Goal: Task Accomplishment & Management: Use online tool/utility

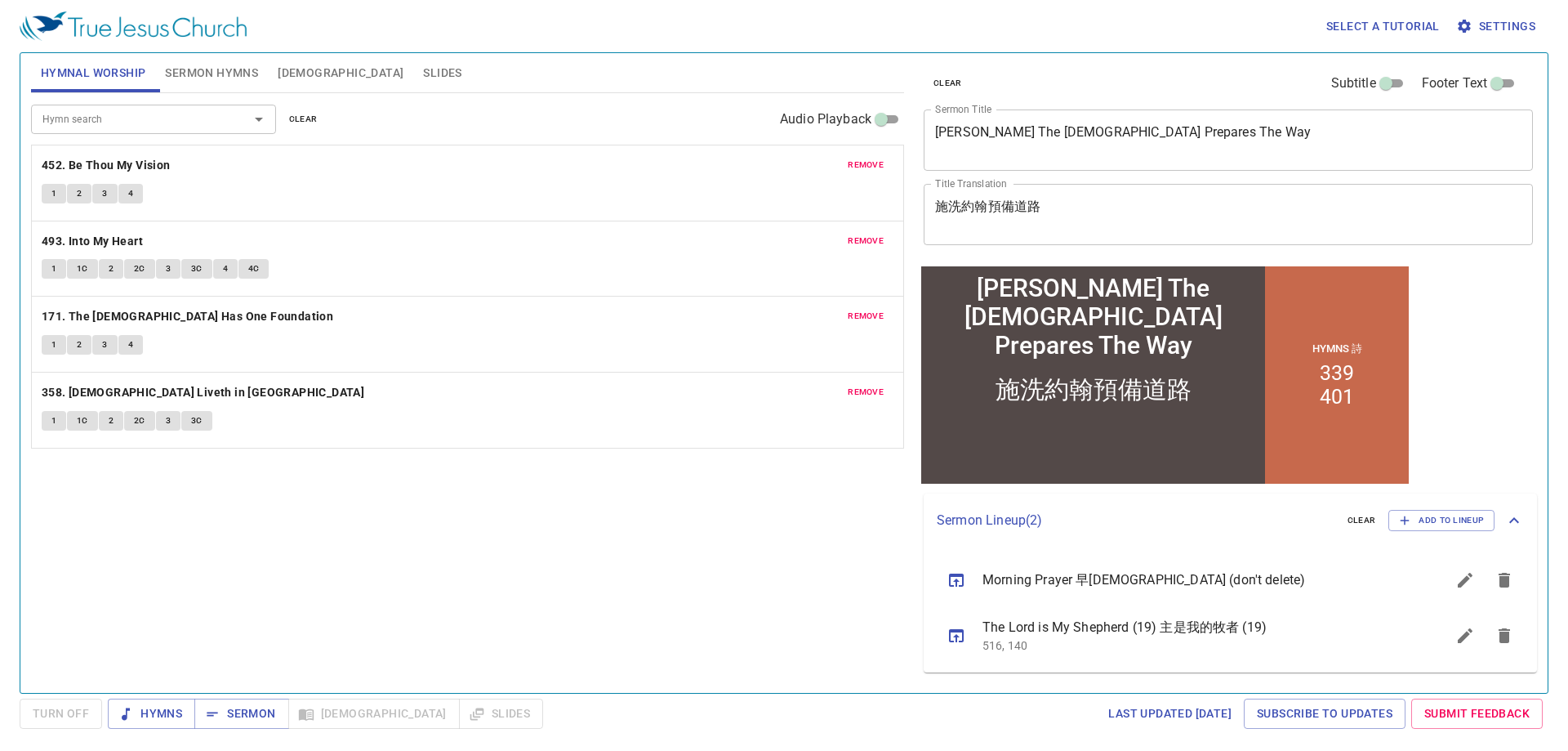
click at [198, 73] on span "Sermon Hymns" at bounding box center [212, 72] width 93 height 21
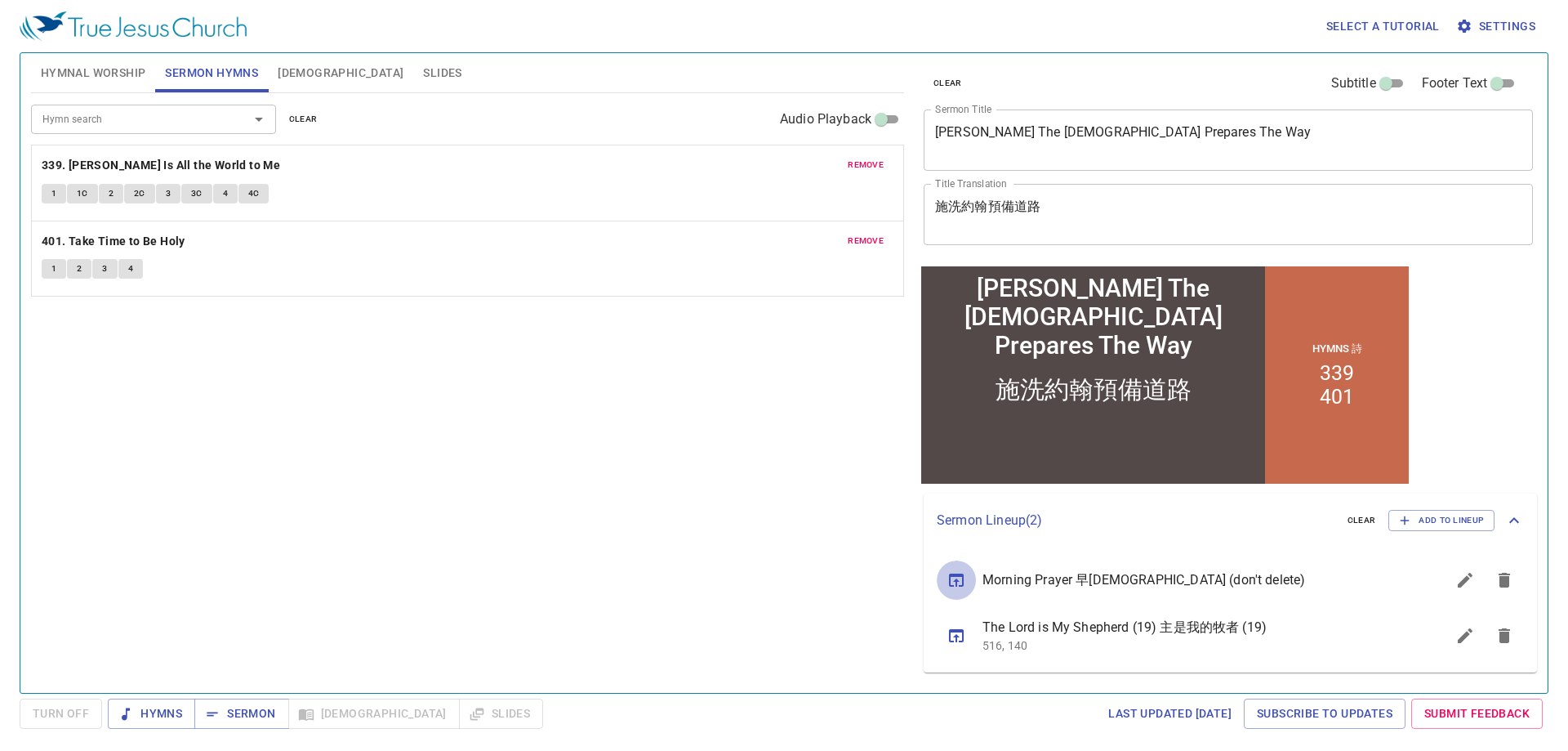
click at [961, 579] on icon "sermon lineup list" at bounding box center [957, 580] width 20 height 20
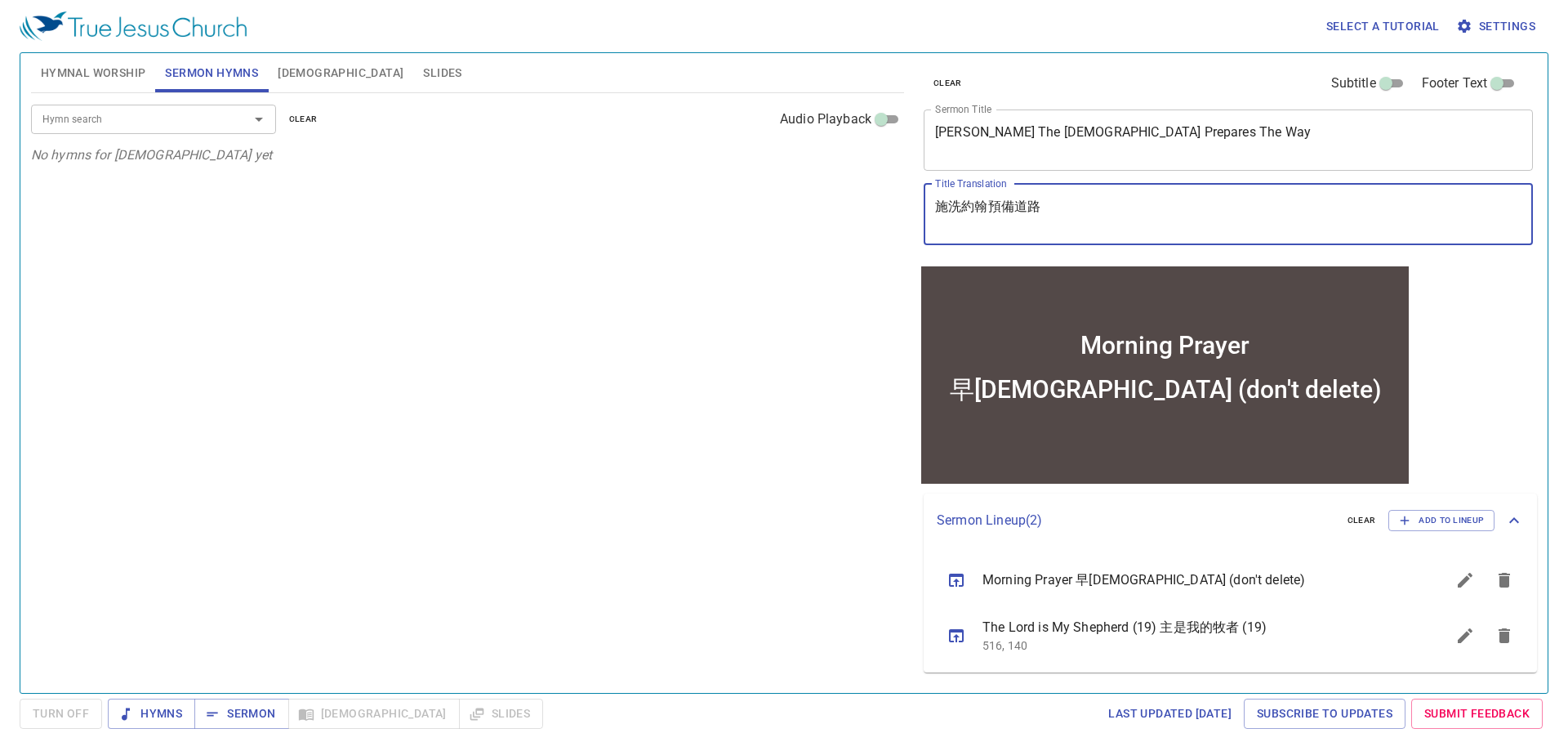
drag, startPoint x: 1087, startPoint y: 216, endPoint x: 976, endPoint y: 211, distance: 111.1
click at [976, 211] on textarea "早禱會 (don't delete)" at bounding box center [1228, 213] width 586 height 31
type textarea "早[DEMOGRAPHIC_DATA]"
click at [222, 713] on span "Sermon" at bounding box center [241, 713] width 68 height 21
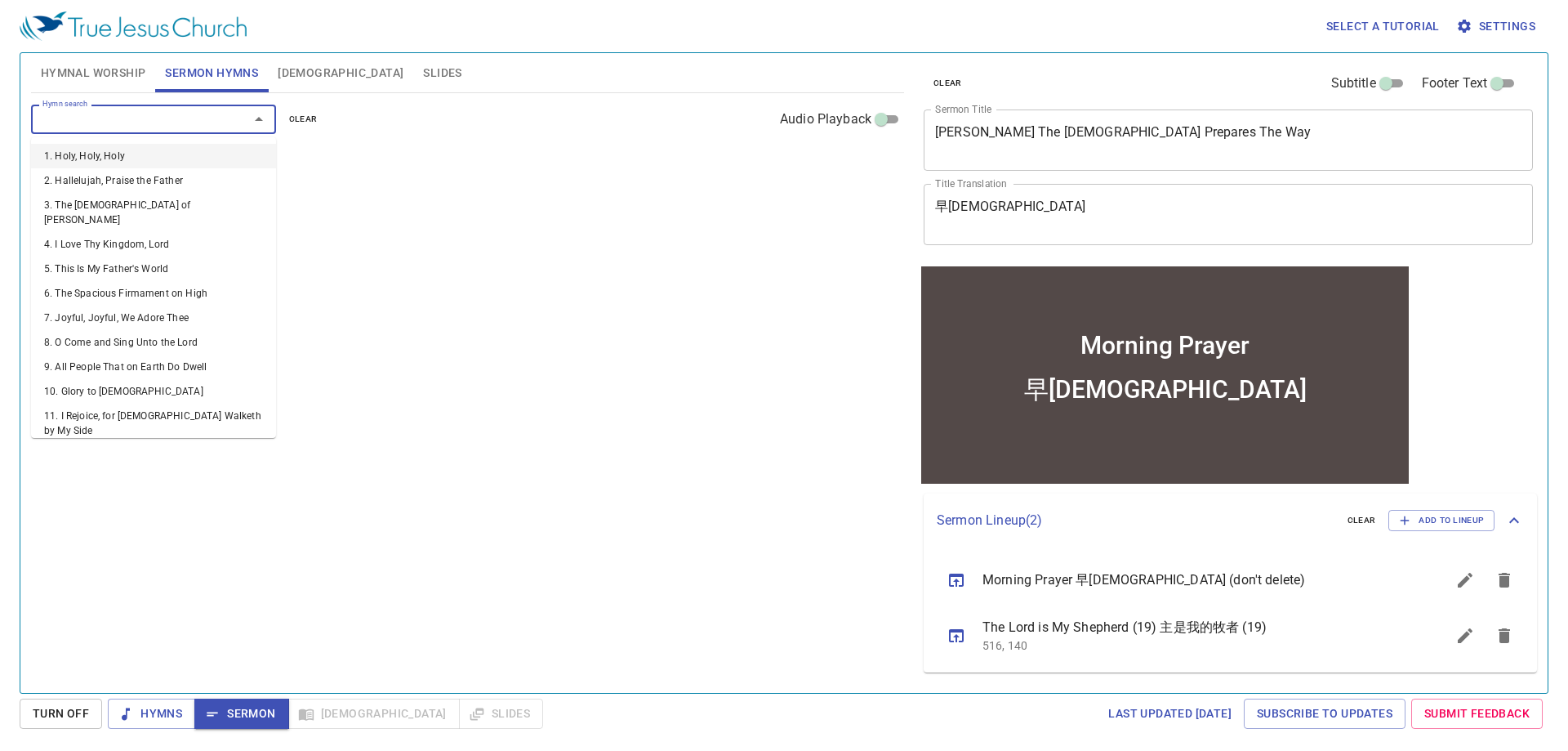
click at [170, 121] on input "Hymn search" at bounding box center [129, 119] width 187 height 19
type input "360"
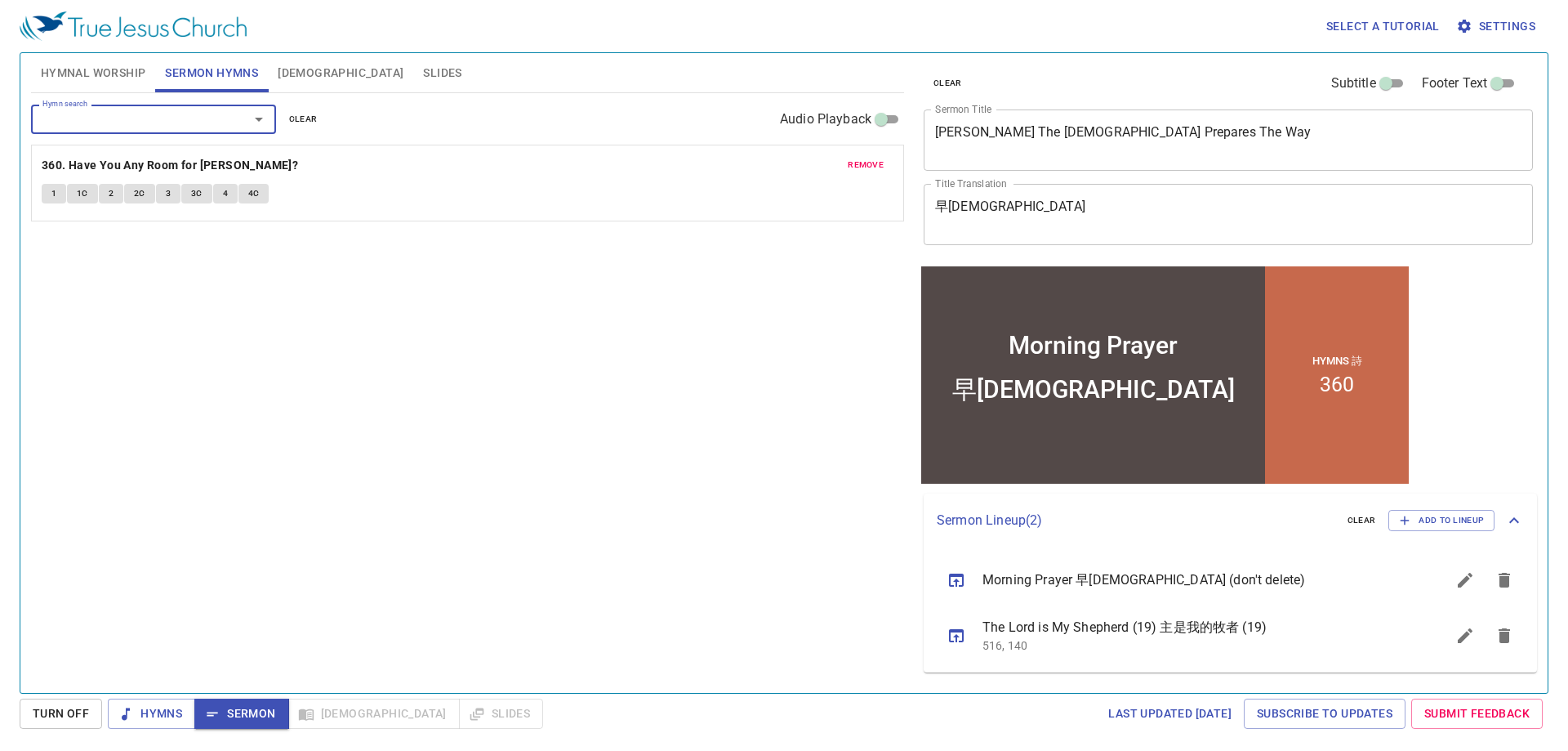
click at [423, 74] on span "Slides" at bounding box center [442, 72] width 38 height 21
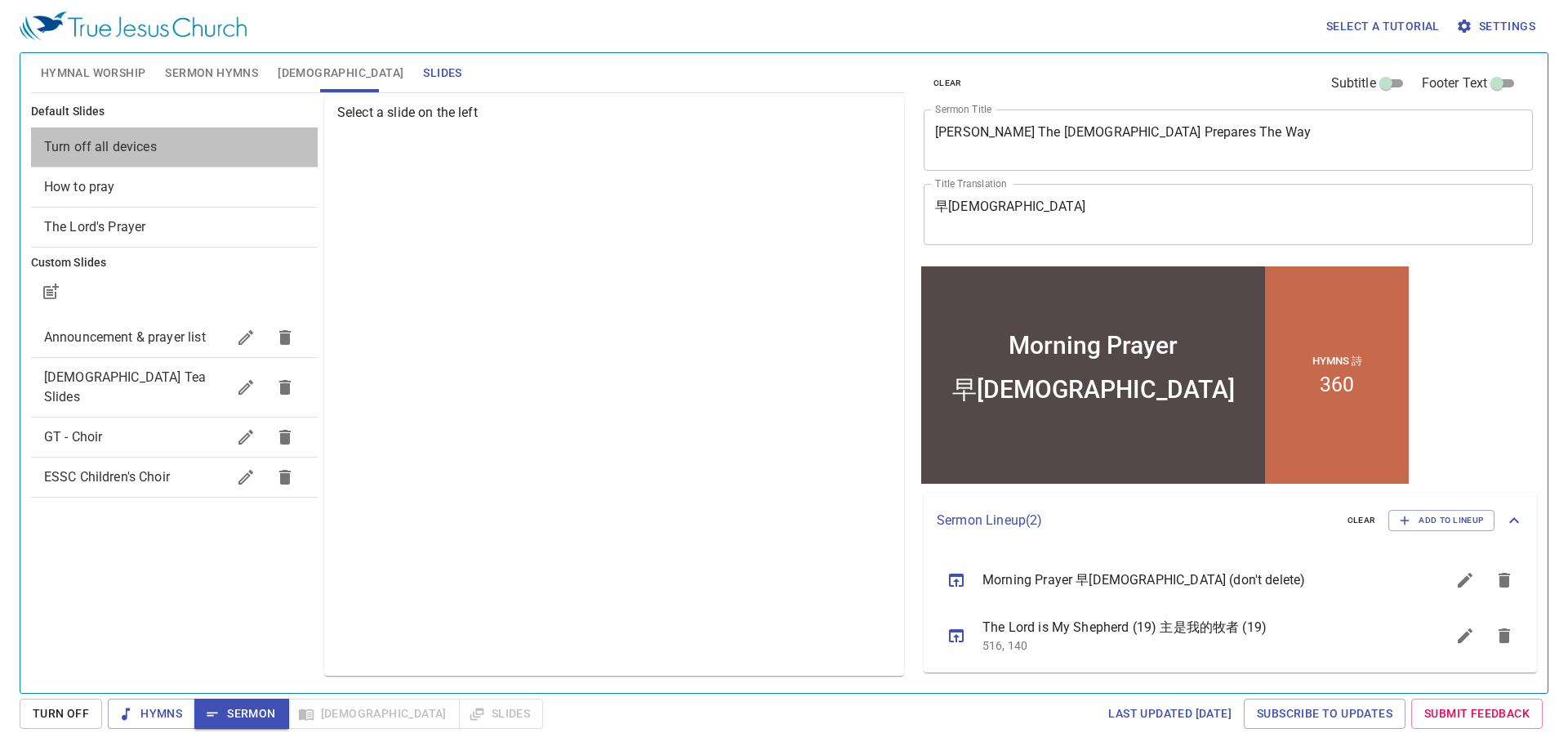
click at [113, 149] on span "Turn off all devices" at bounding box center [100, 146] width 112 height 15
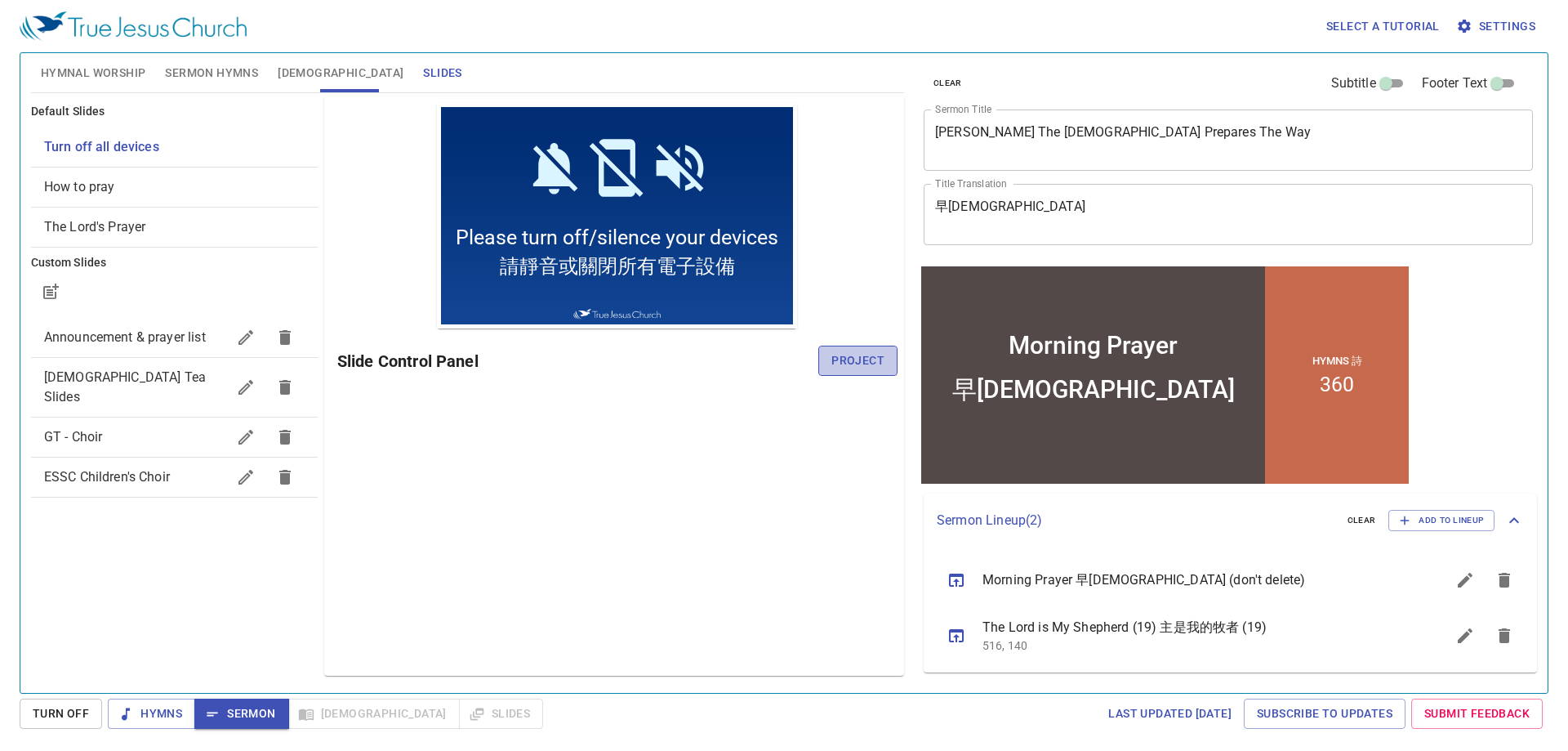
click at [828, 358] on button "Project" at bounding box center [858, 361] width 79 height 30
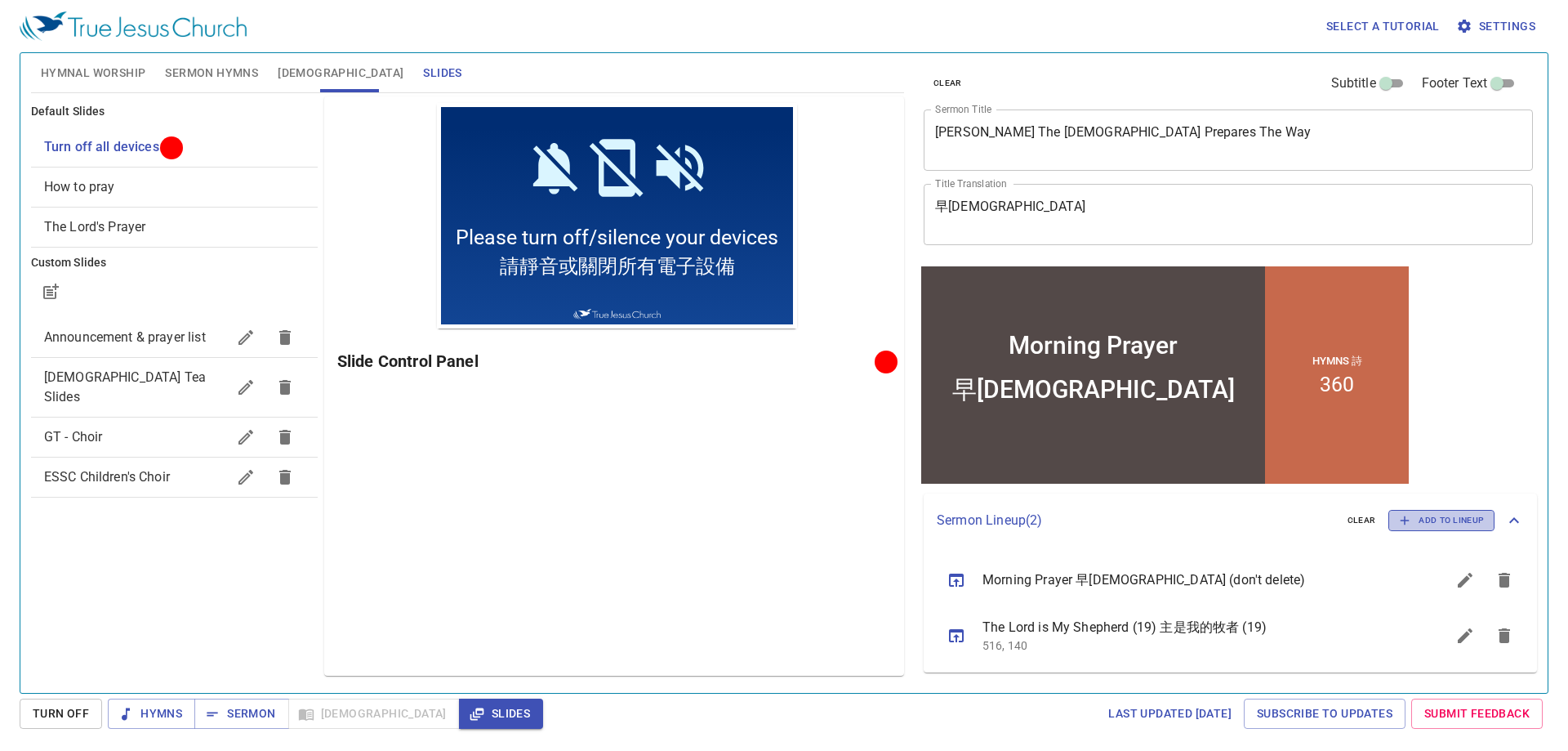
click at [1438, 519] on span "Add to Lineup" at bounding box center [1441, 521] width 85 height 14
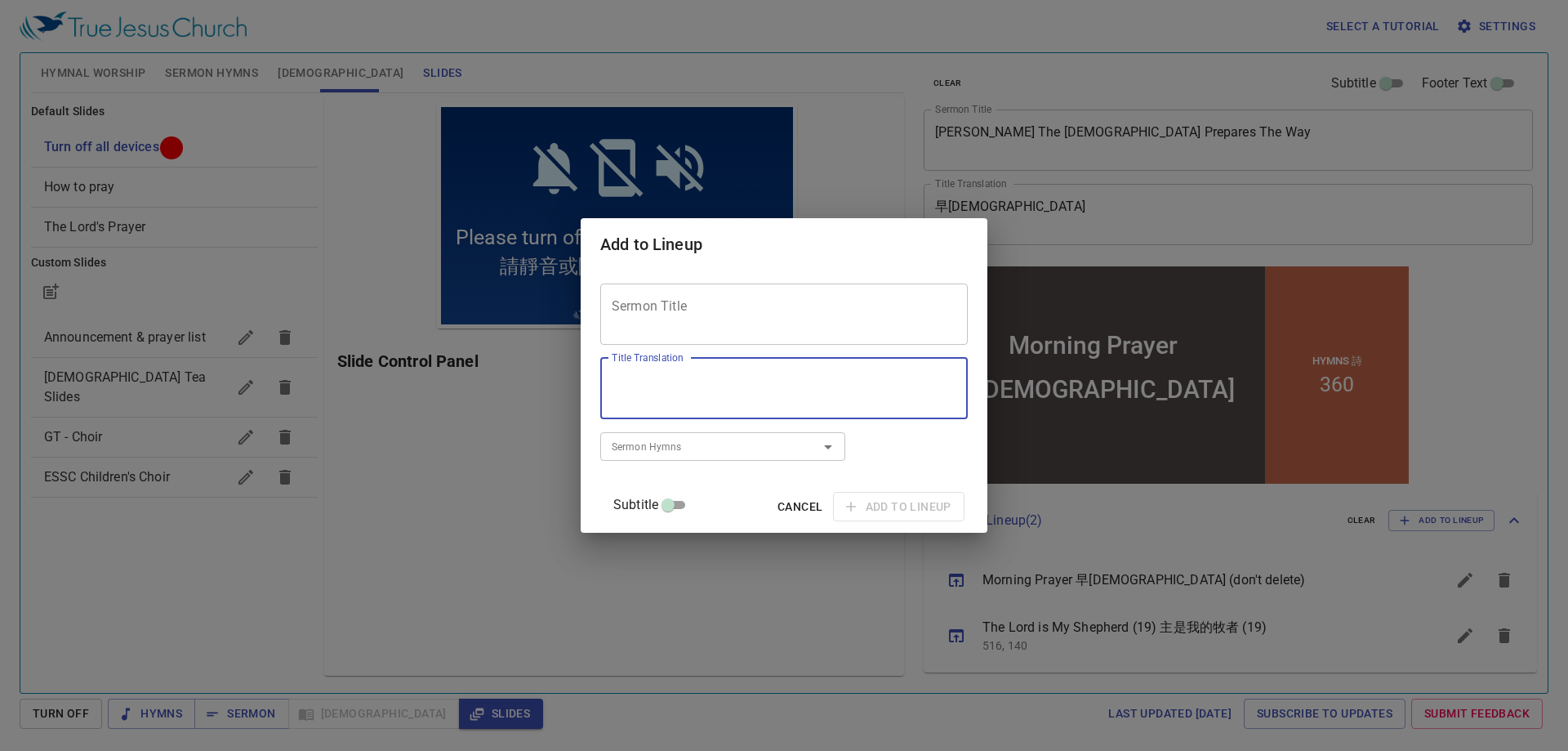
click at [705, 396] on textarea "Title Translation" at bounding box center [784, 388] width 344 height 31
paste textarea "你要痊癒嗎？"
type textarea "你要痊癒嗎？"
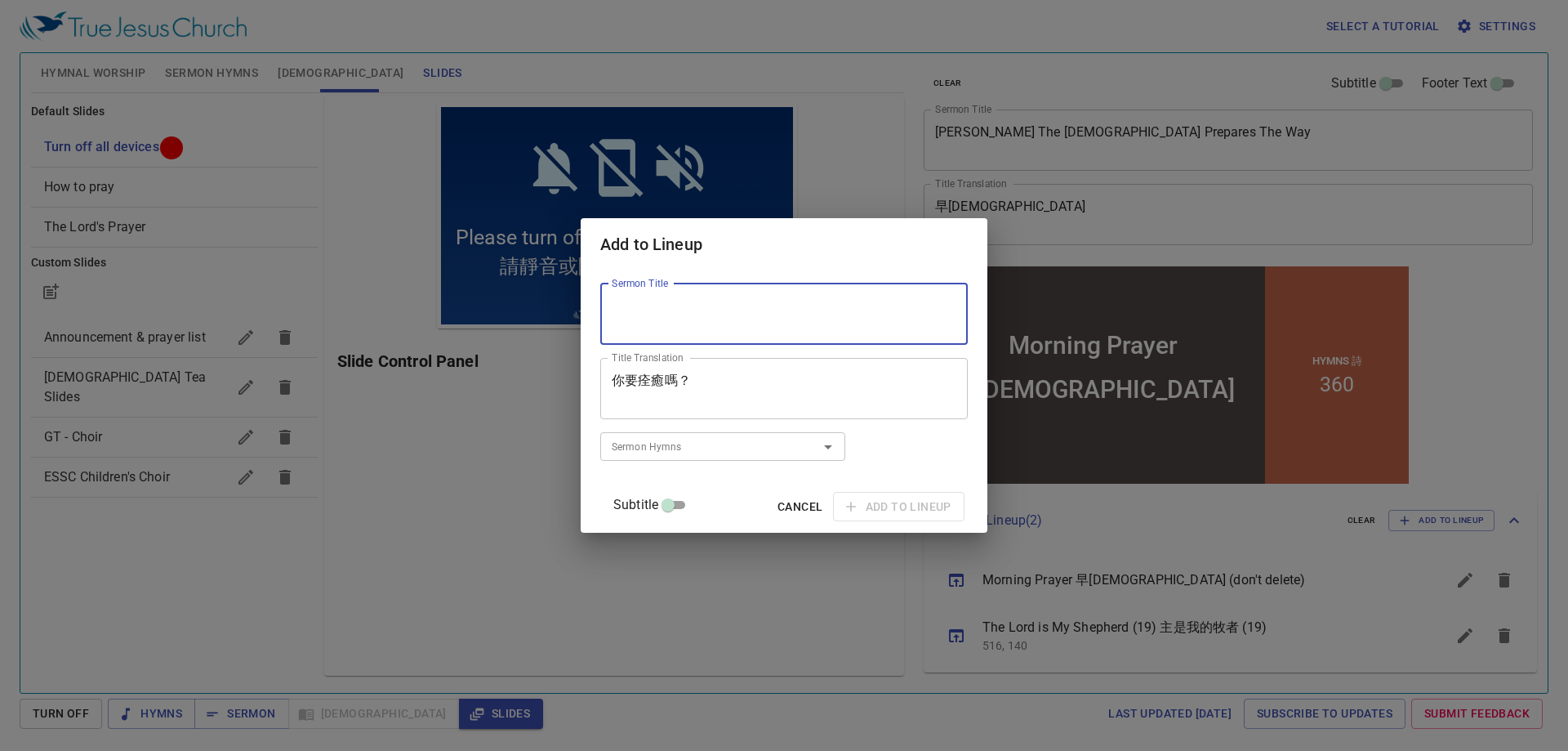
click at [743, 313] on textarea "Sermon Title" at bounding box center [784, 313] width 344 height 31
paste textarea "Do you want to be healed?"
type textarea "Do you want to be healed?"
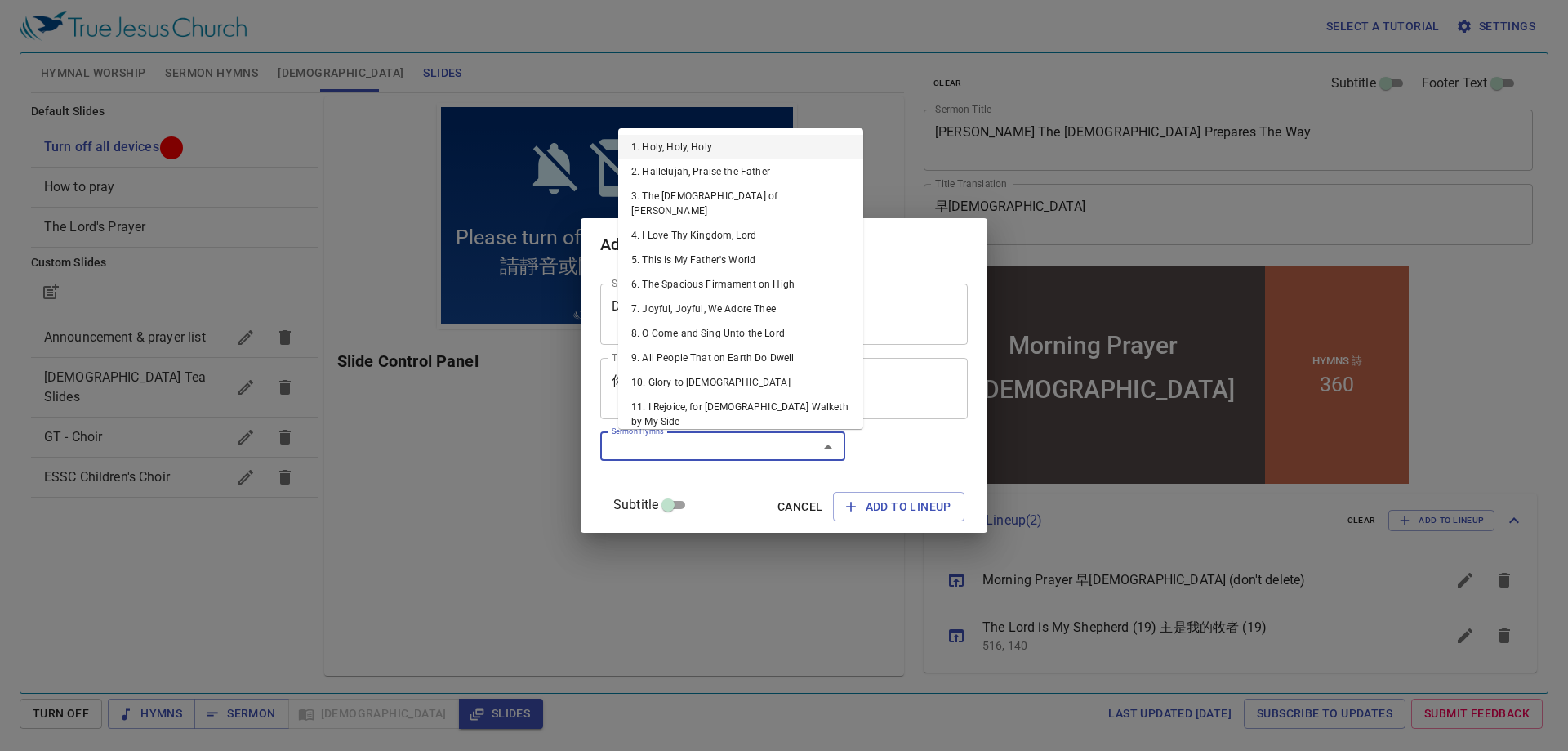
click at [736, 455] on input "Sermon Hymns" at bounding box center [699, 446] width 187 height 19
type input "485"
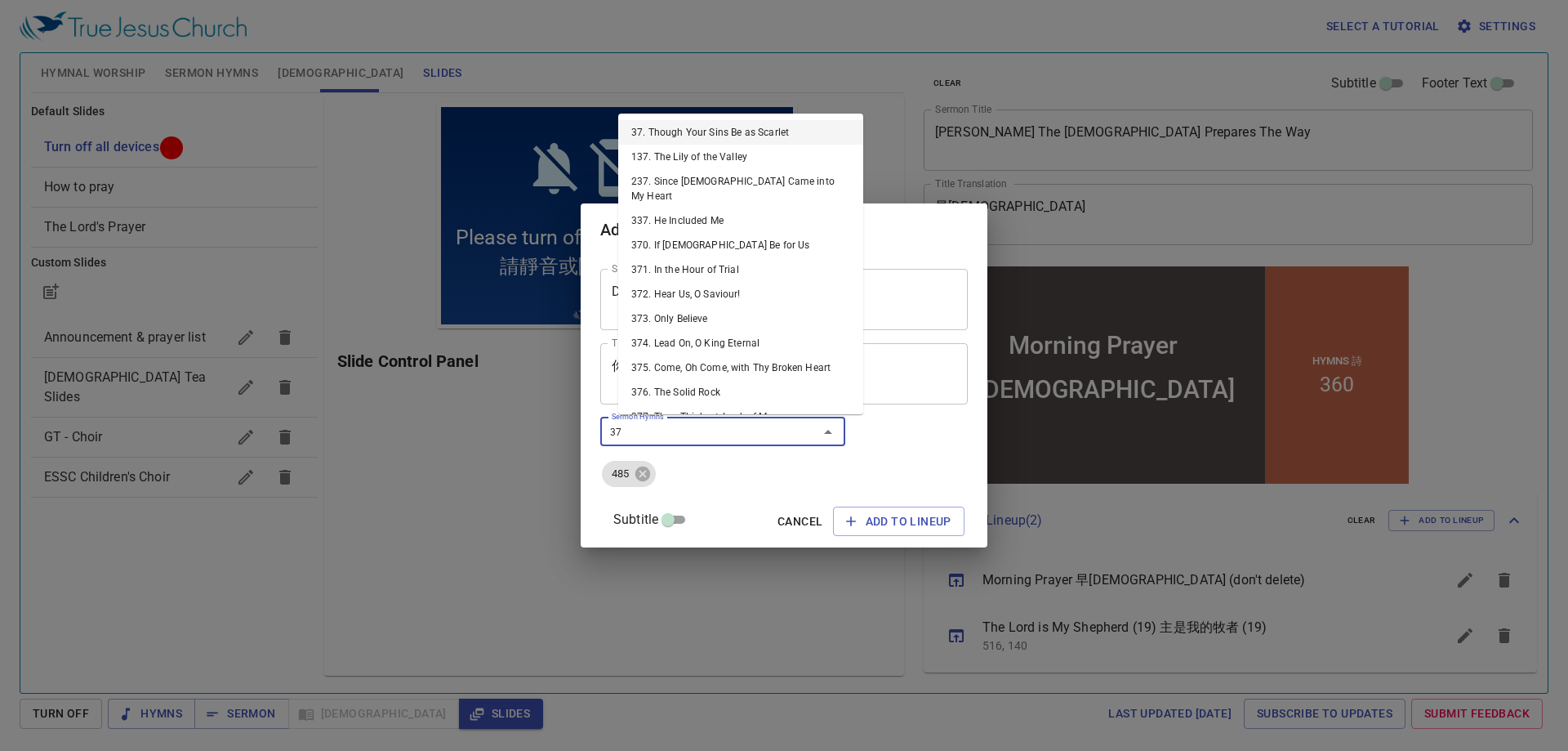
type input "373"
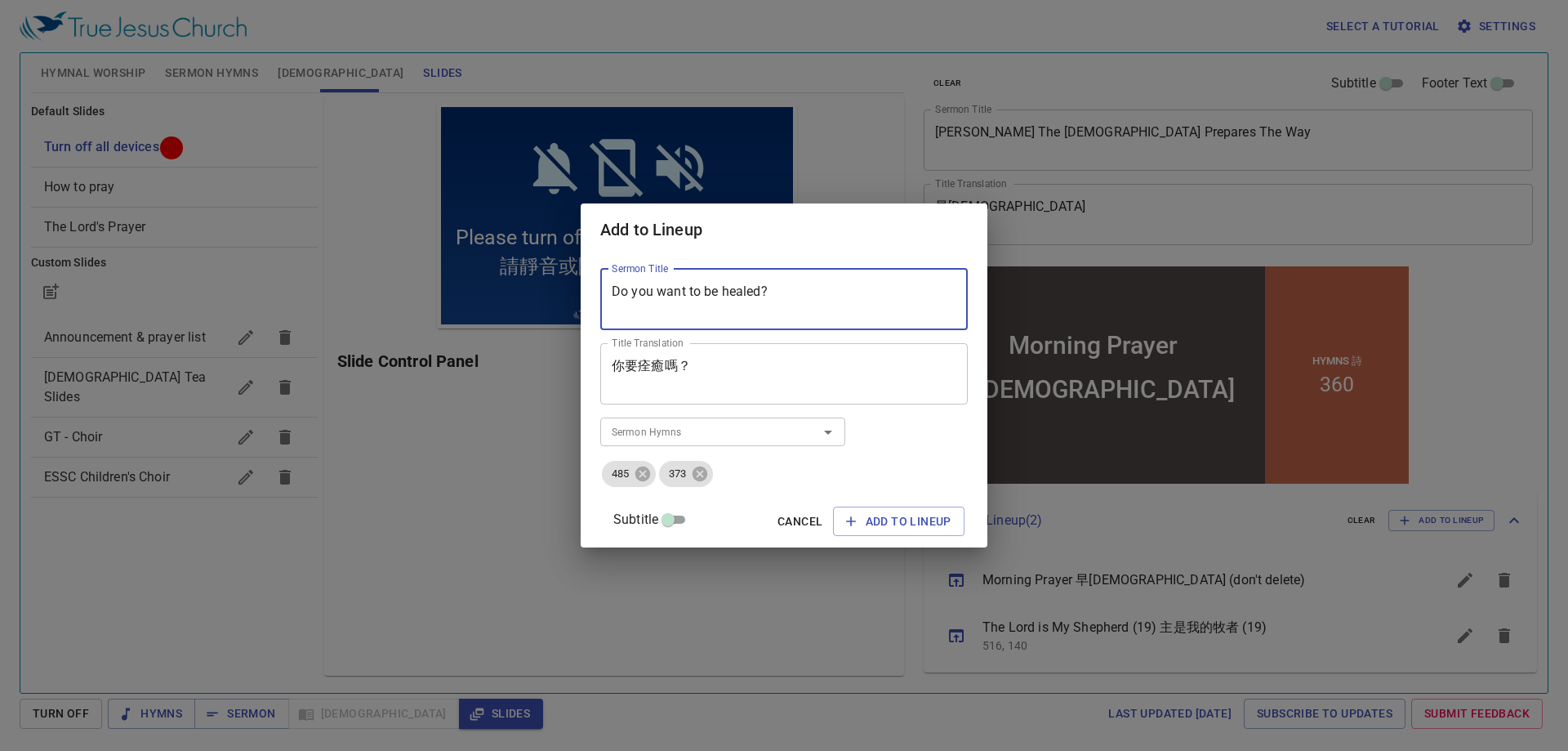
drag, startPoint x: 784, startPoint y: 289, endPoint x: 552, endPoint y: 291, distance: 232.0
click at [552, 291] on div "Add to Lineup Sermon Title Do you want to be healed? Sermon Title Title Transla…" at bounding box center [784, 375] width 1568 height 751
paste textarea "made well"
type textarea "Do you want to be made well?"
click at [867, 517] on span "Add to Lineup" at bounding box center [899, 522] width 105 height 21
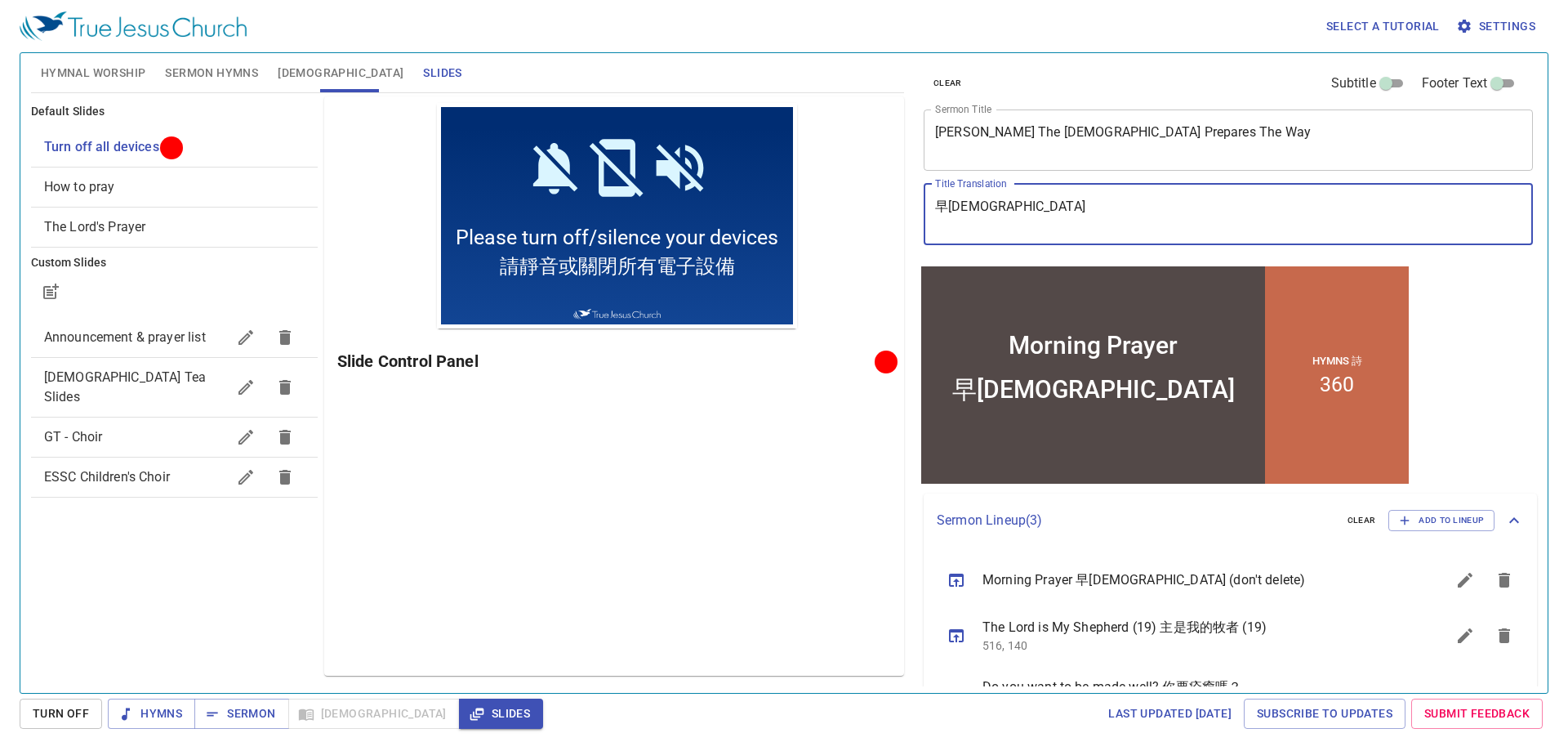
drag, startPoint x: 977, startPoint y: 208, endPoint x: 932, endPoint y: 209, distance: 45.0
click at [932, 209] on div "早禱會 x Title Translation" at bounding box center [1228, 214] width 610 height 62
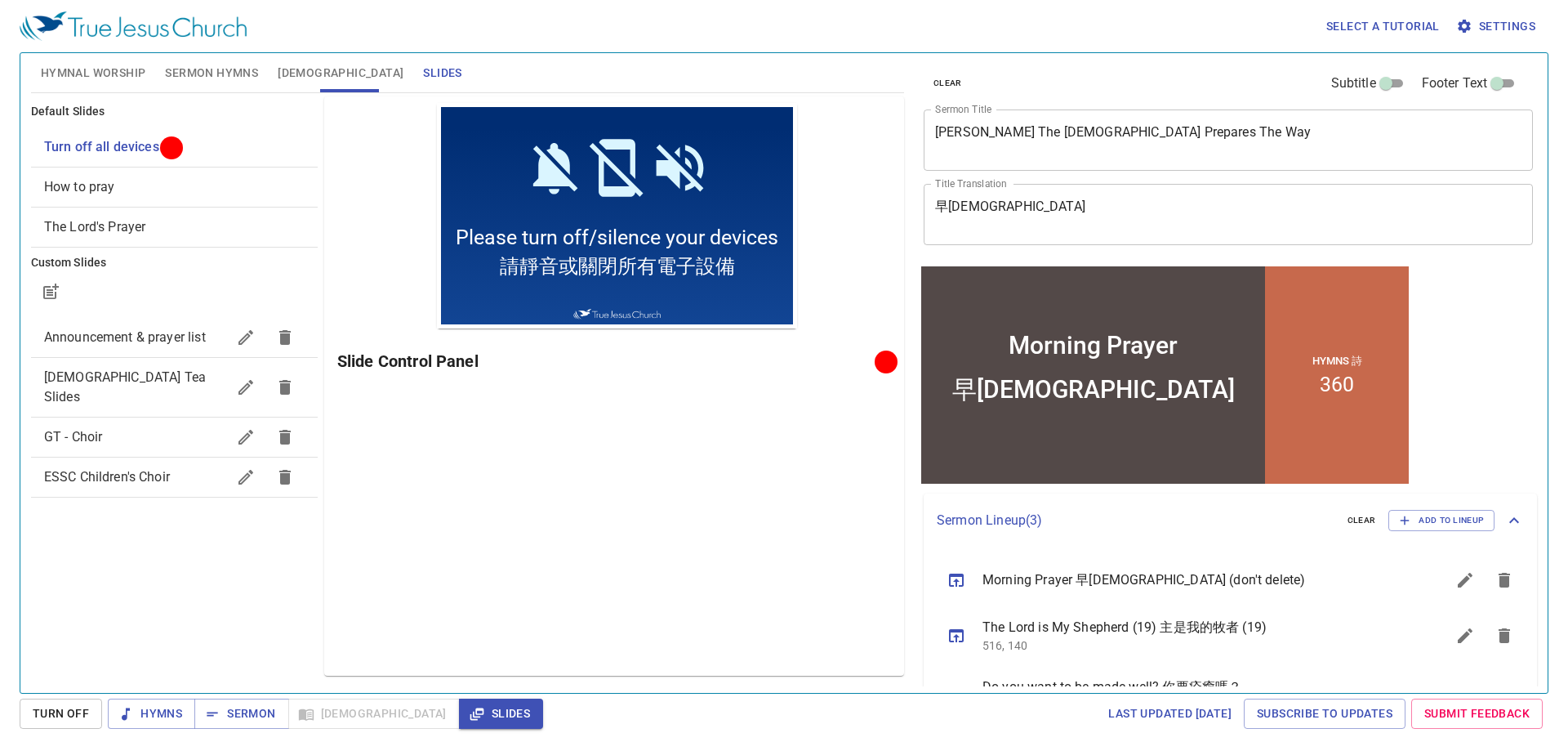
click at [461, 539] on div "Preview Only Slide Control Panel" at bounding box center [614, 386] width 580 height 580
click at [89, 71] on span "Hymnal Worship" at bounding box center [94, 72] width 105 height 21
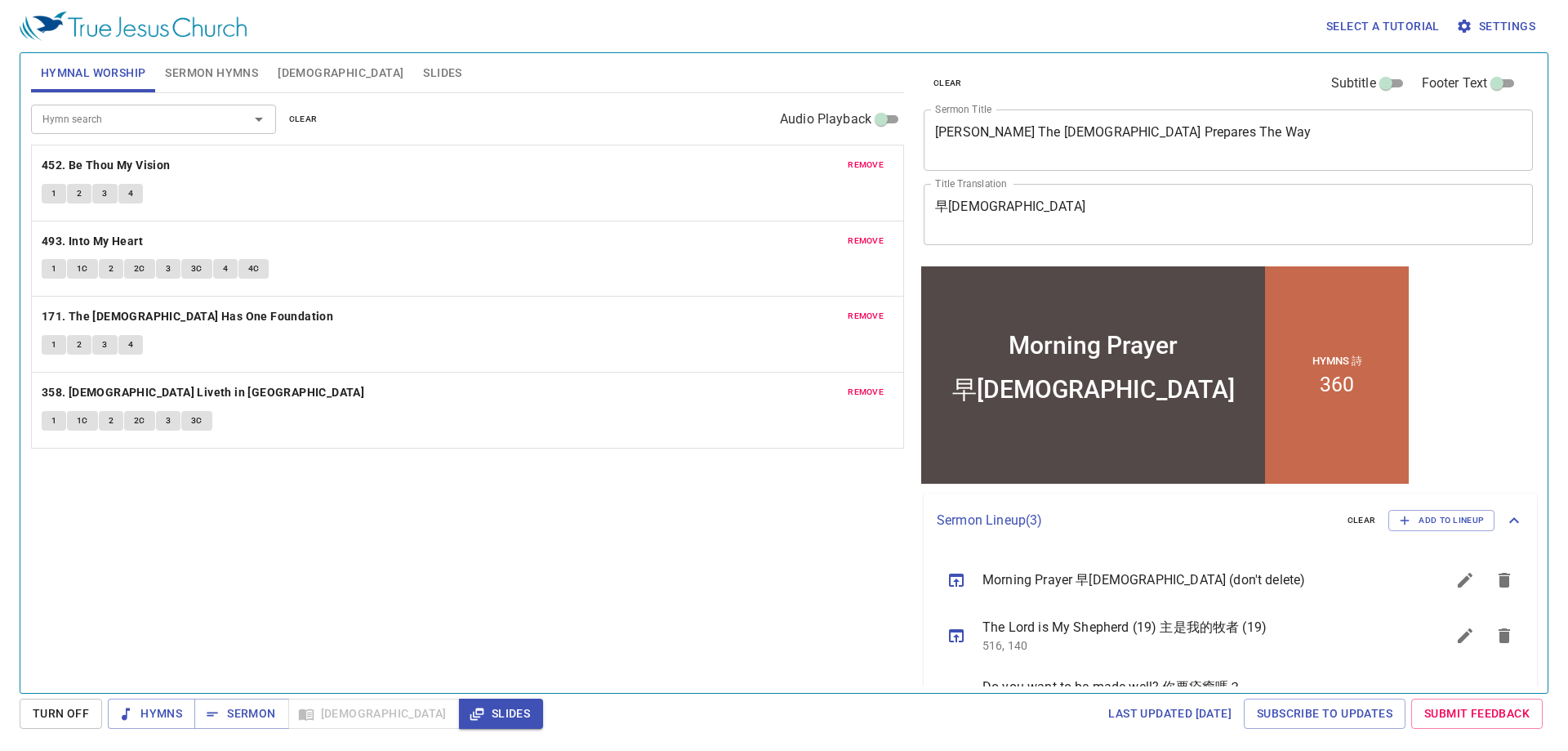
click at [863, 164] on span "remove" at bounding box center [866, 165] width 36 height 14
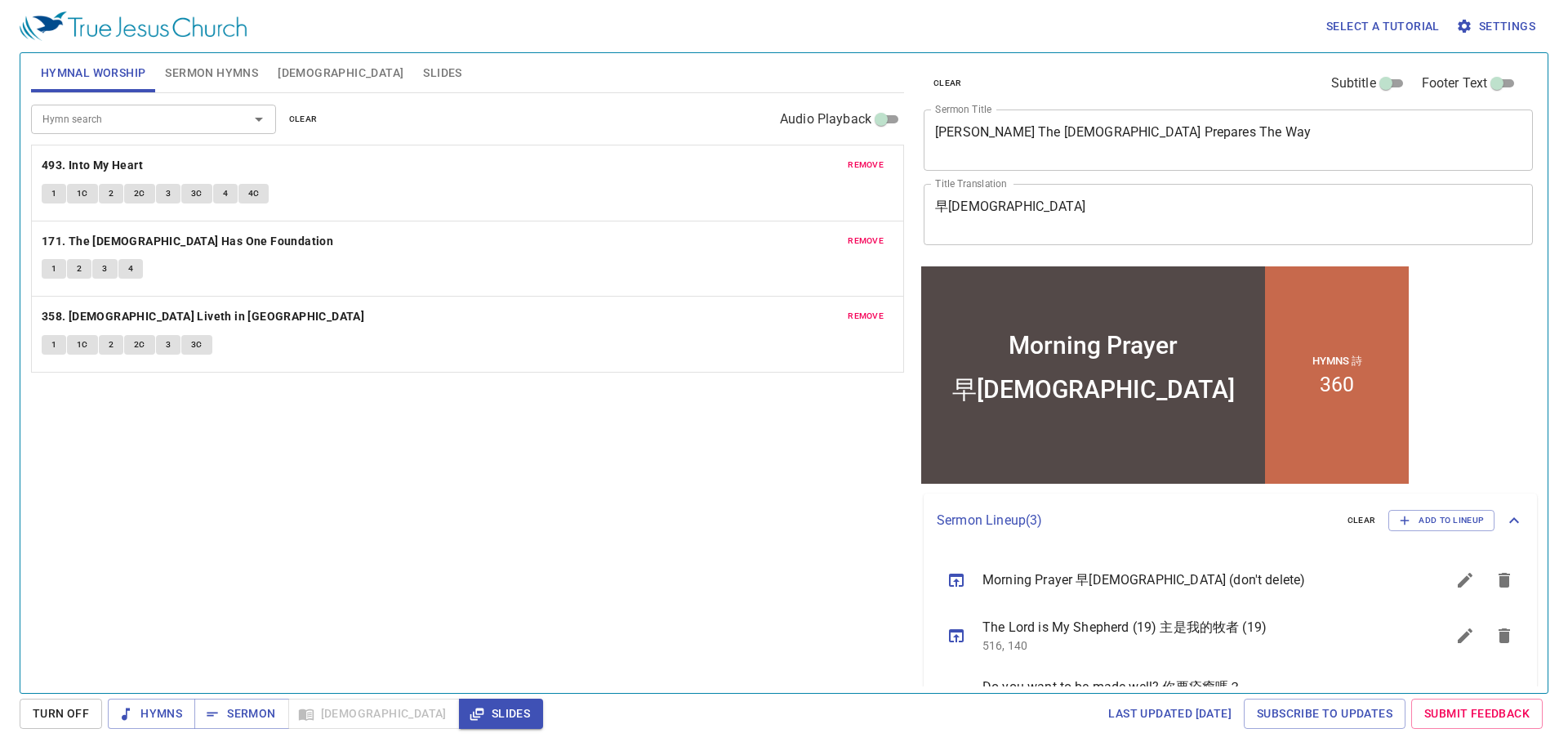
click at [863, 164] on span "remove" at bounding box center [866, 165] width 36 height 14
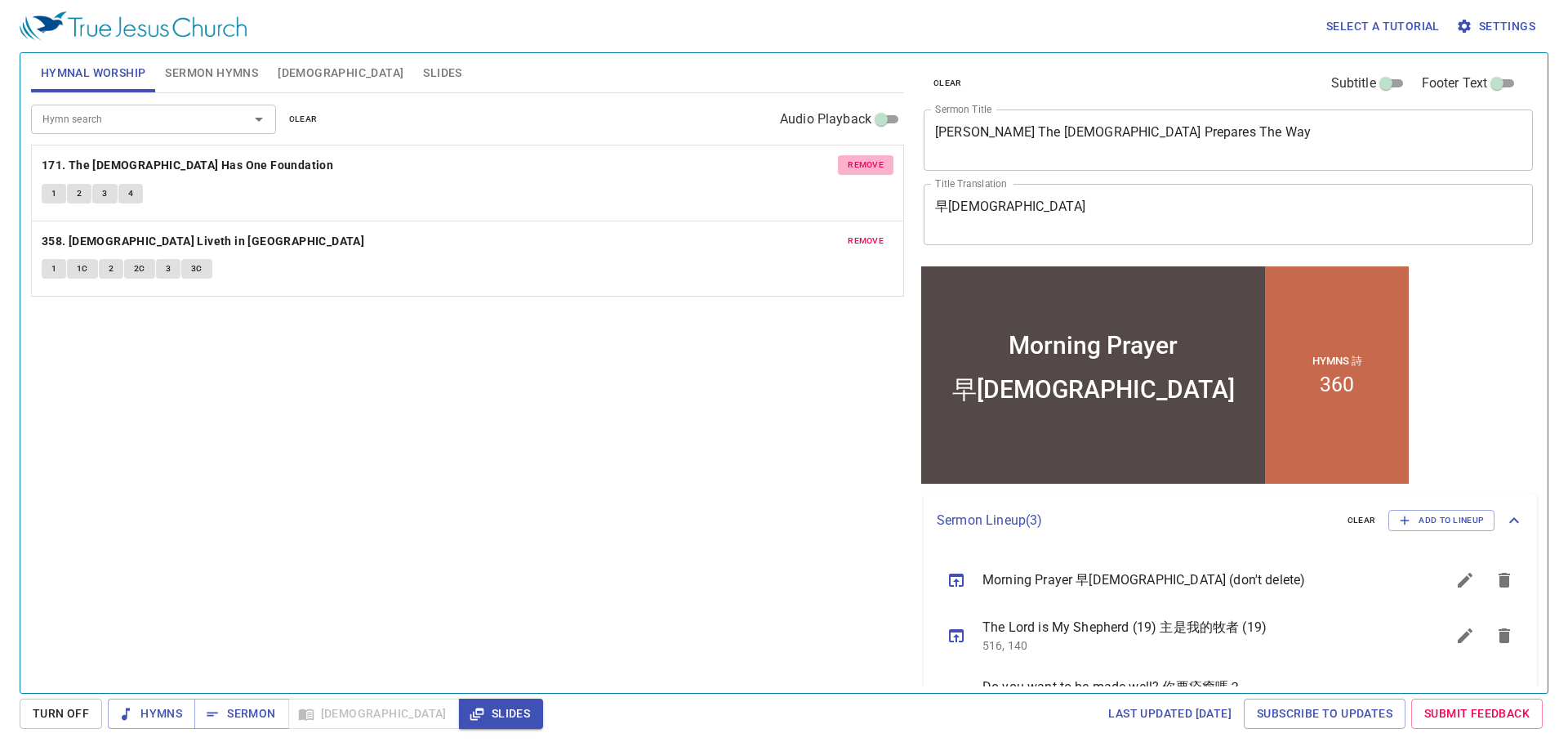
click at [863, 164] on span "remove" at bounding box center [866, 165] width 36 height 14
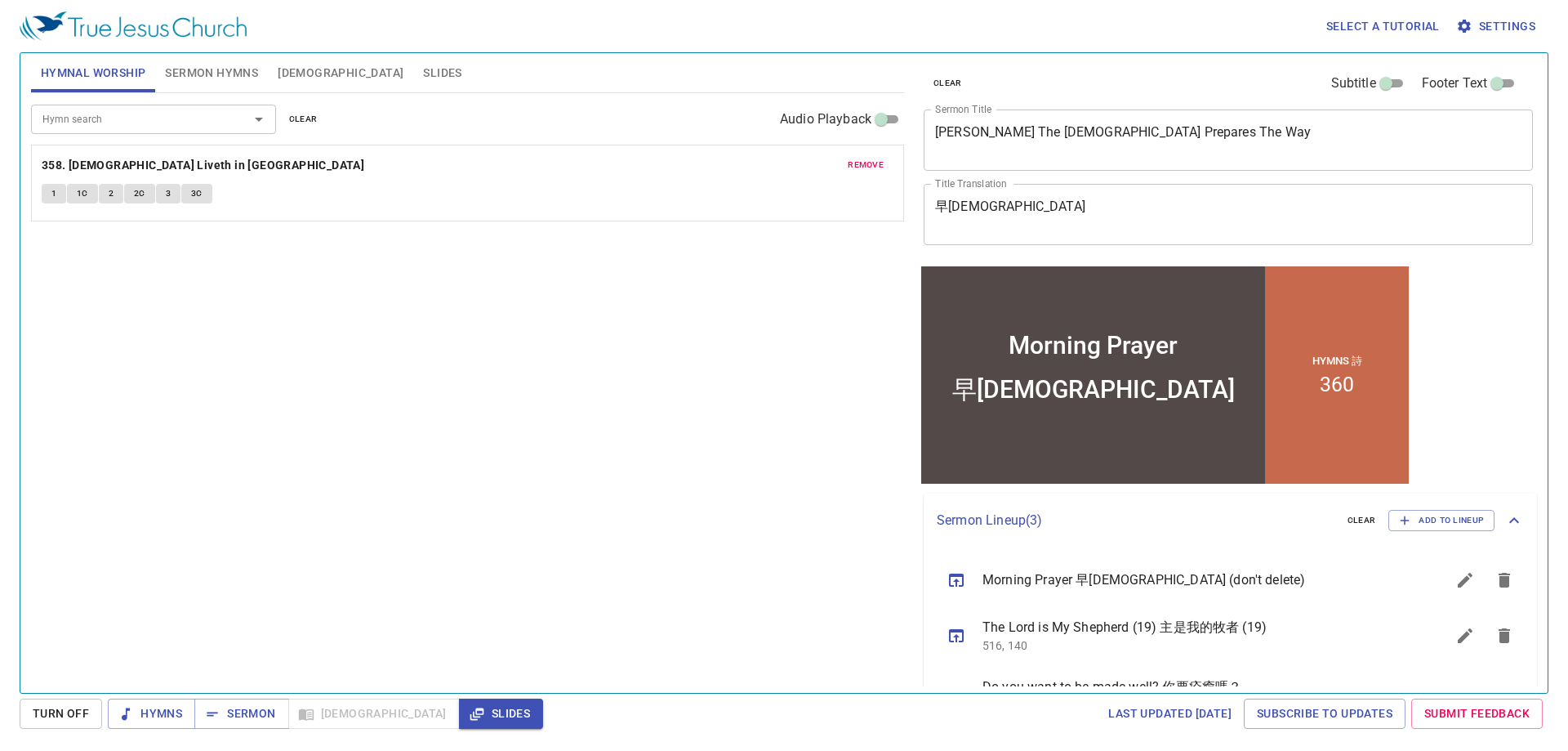
click at [863, 164] on span "remove" at bounding box center [866, 165] width 36 height 14
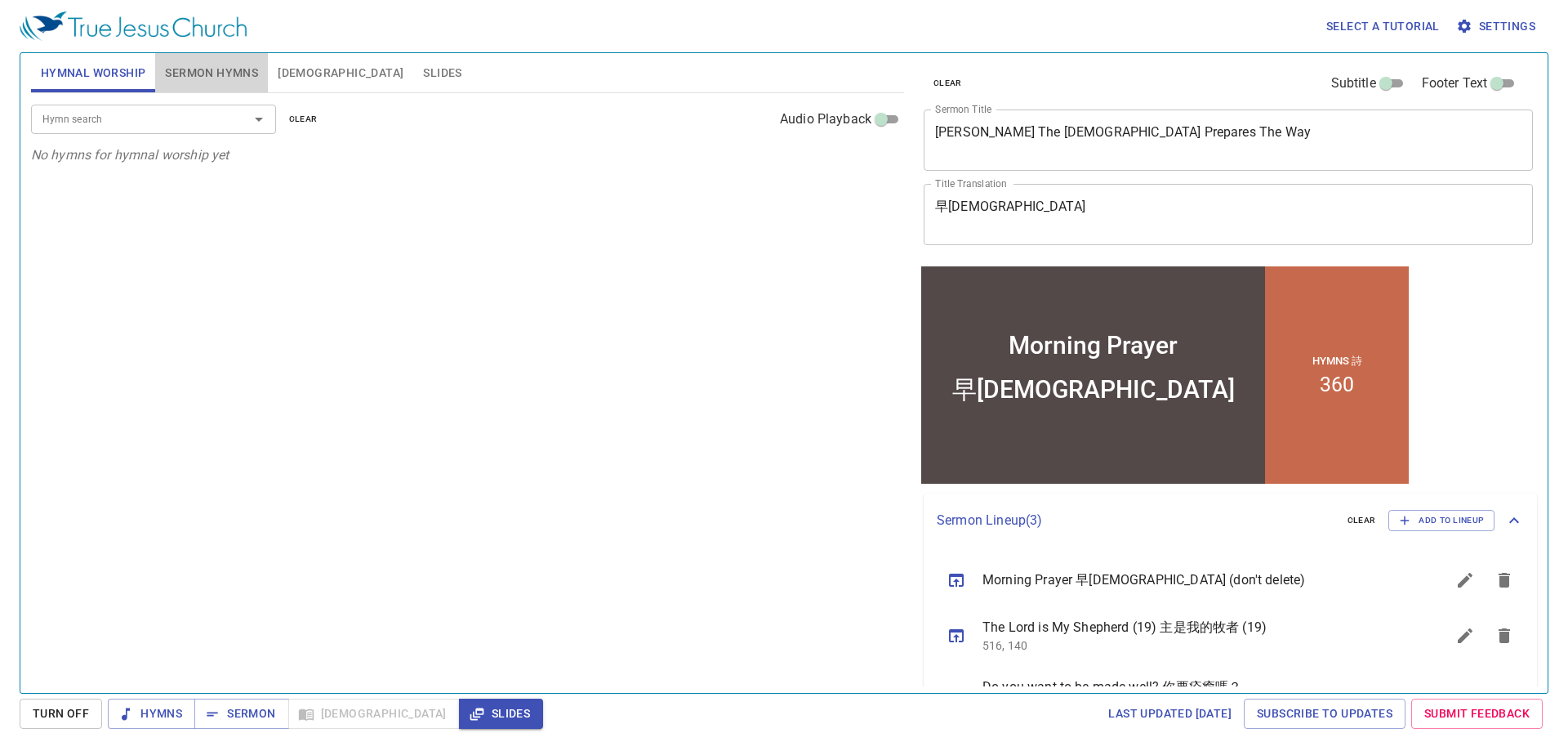
click at [207, 71] on span "Sermon Hymns" at bounding box center [212, 72] width 93 height 21
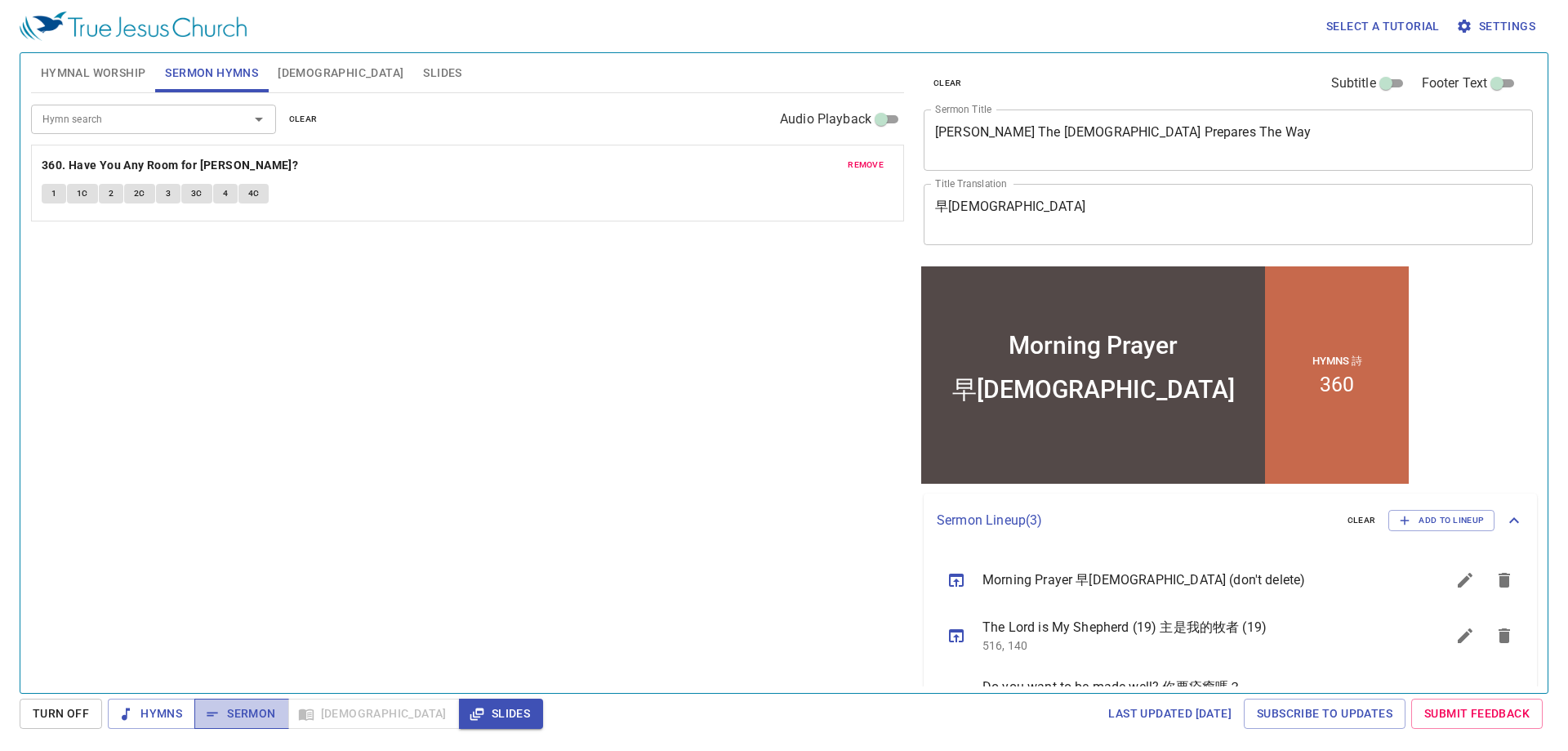
click at [238, 709] on span "Sermon" at bounding box center [241, 713] width 68 height 21
click at [1421, 520] on span "Add to Lineup" at bounding box center [1441, 521] width 85 height 14
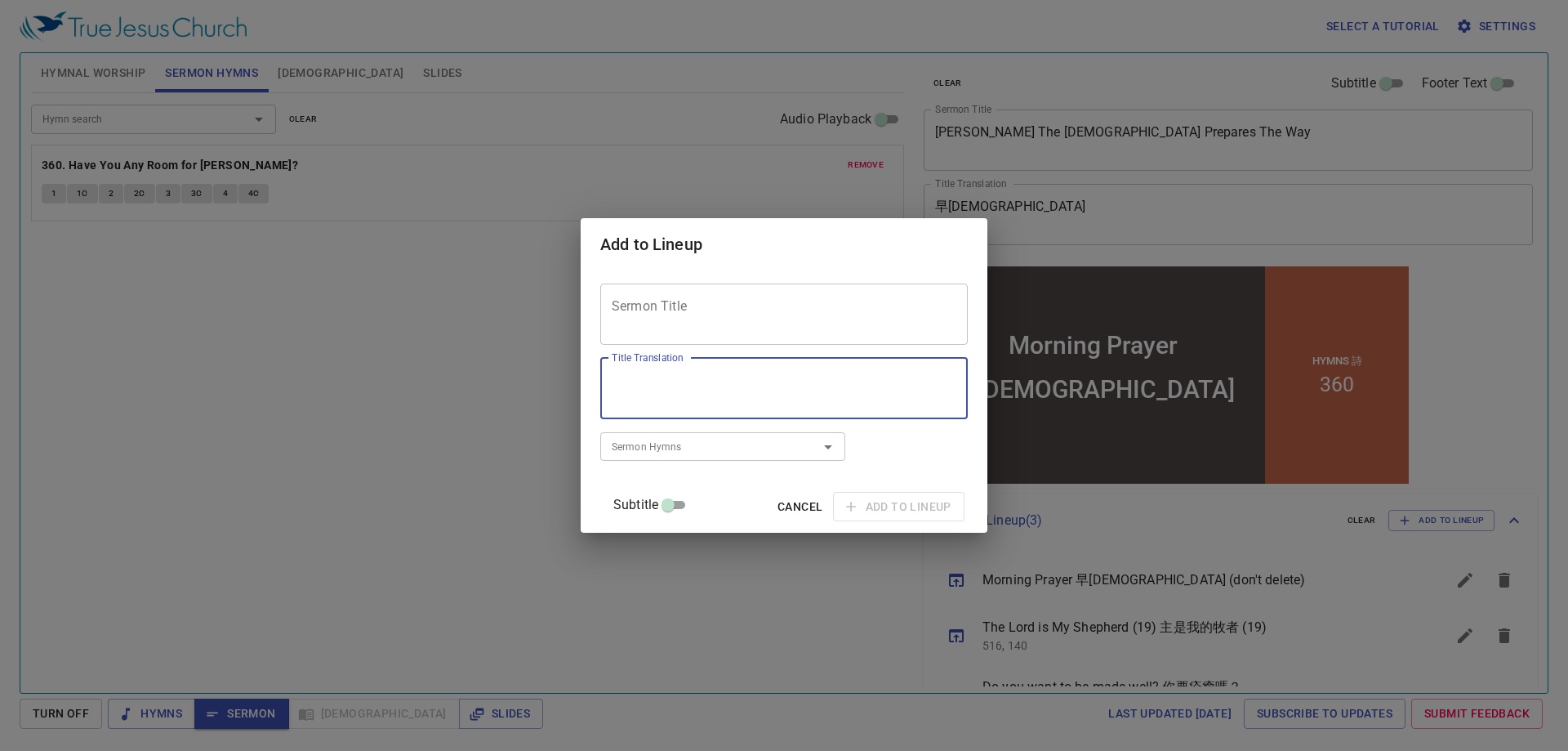
click at [711, 400] on textarea "Title Translation" at bounding box center [784, 388] width 344 height 31
paste textarea "同在"
type textarea "同在"
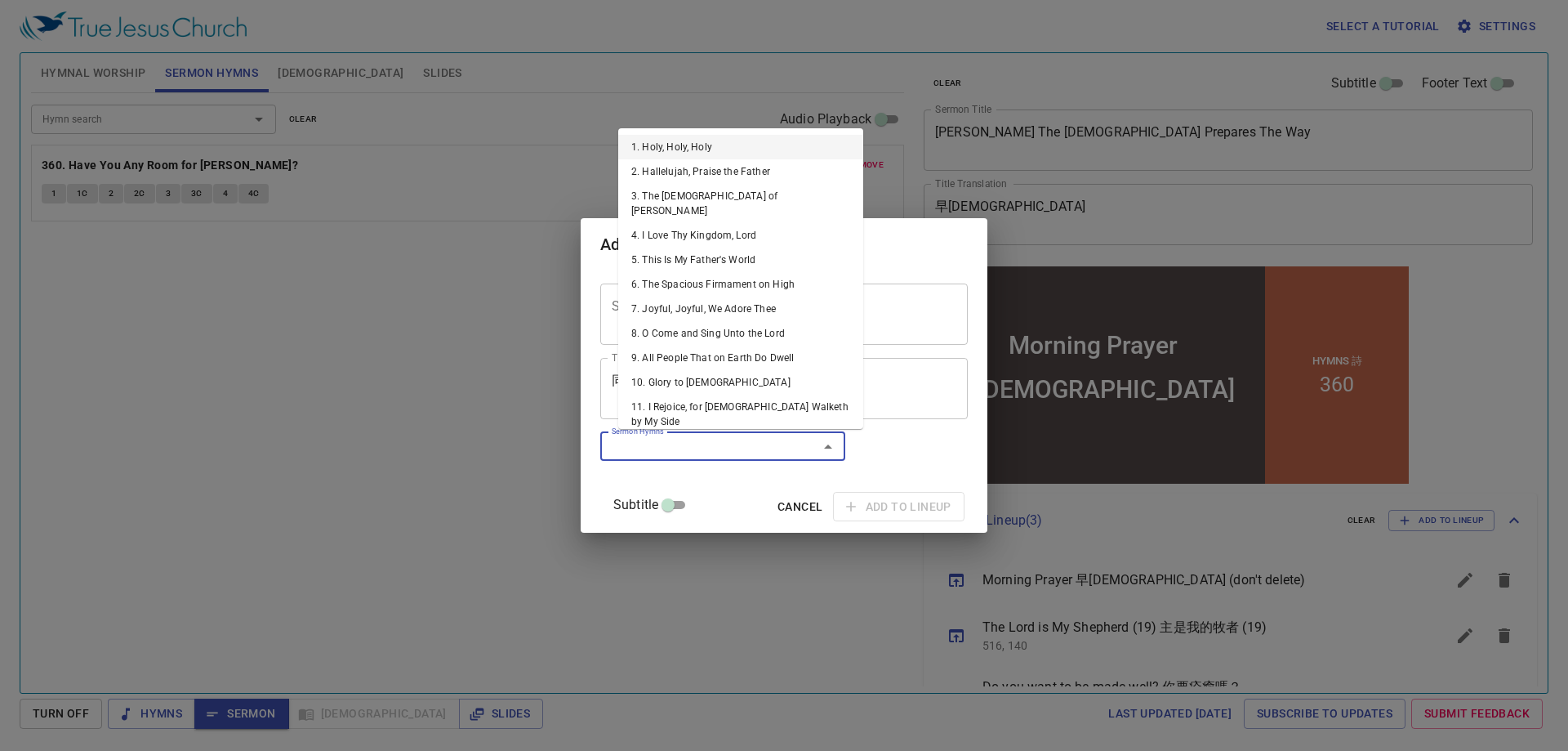
click at [727, 452] on input "Sermon Hymns" at bounding box center [699, 446] width 187 height 19
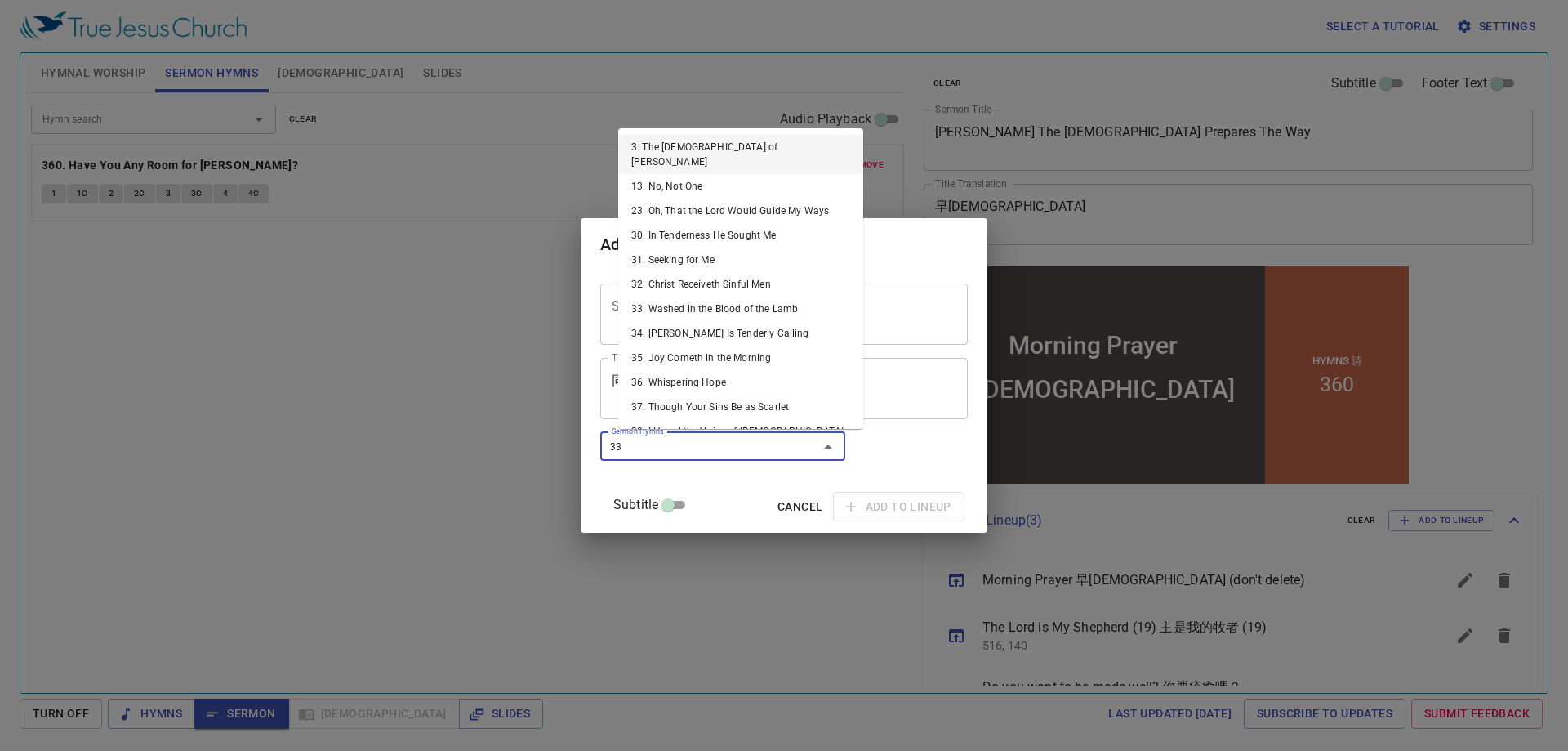
type input "333"
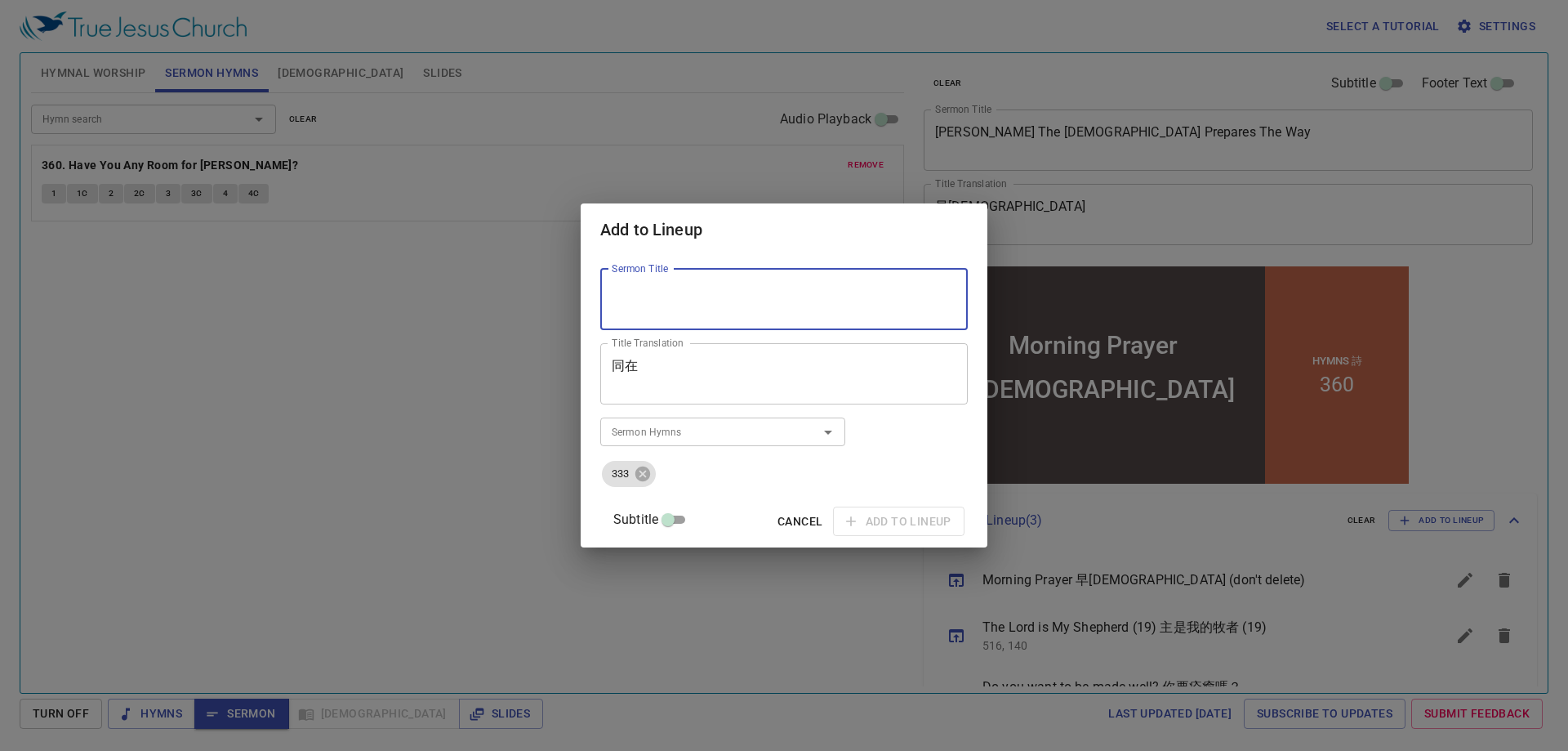
click at [718, 288] on textarea "Sermon Title" at bounding box center [784, 299] width 344 height 31
type textarea "[DEMOGRAPHIC_DATA] With Us"
click at [860, 518] on span "Add to Lineup" at bounding box center [899, 522] width 105 height 21
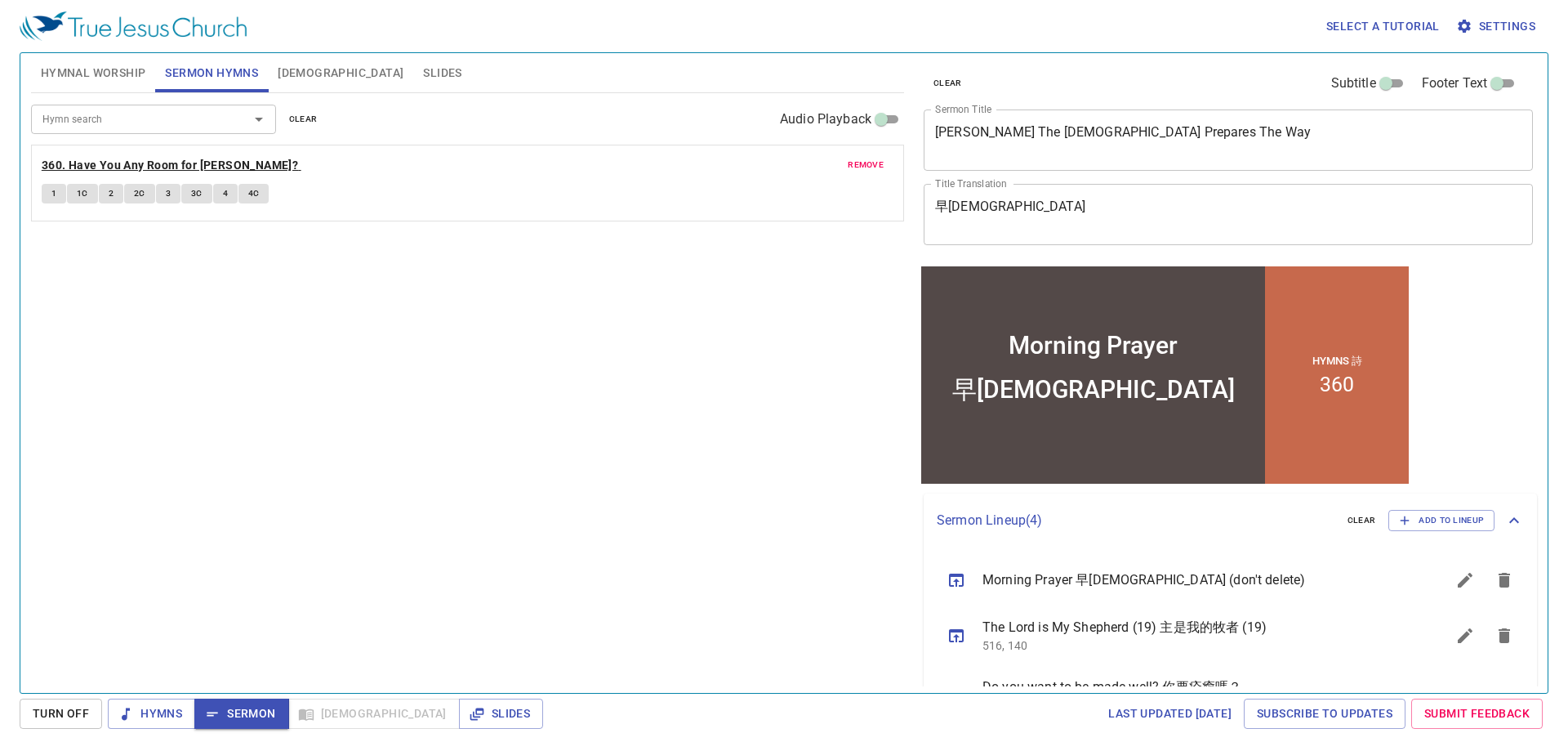
click at [141, 166] on b "360. Have You Any Room for [PERSON_NAME]?" at bounding box center [170, 165] width 256 height 21
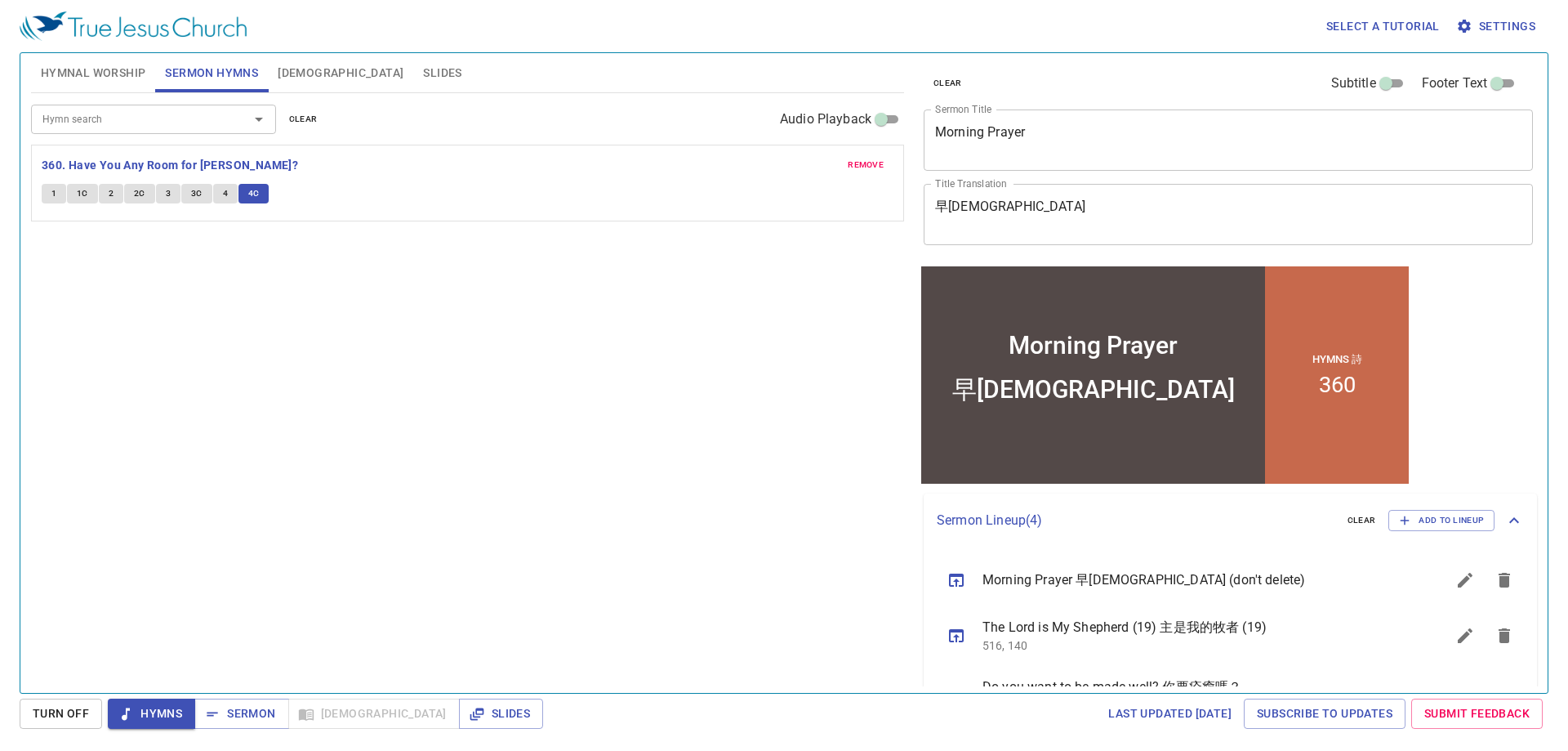
click at [247, 714] on span "Sermon" at bounding box center [241, 713] width 68 height 21
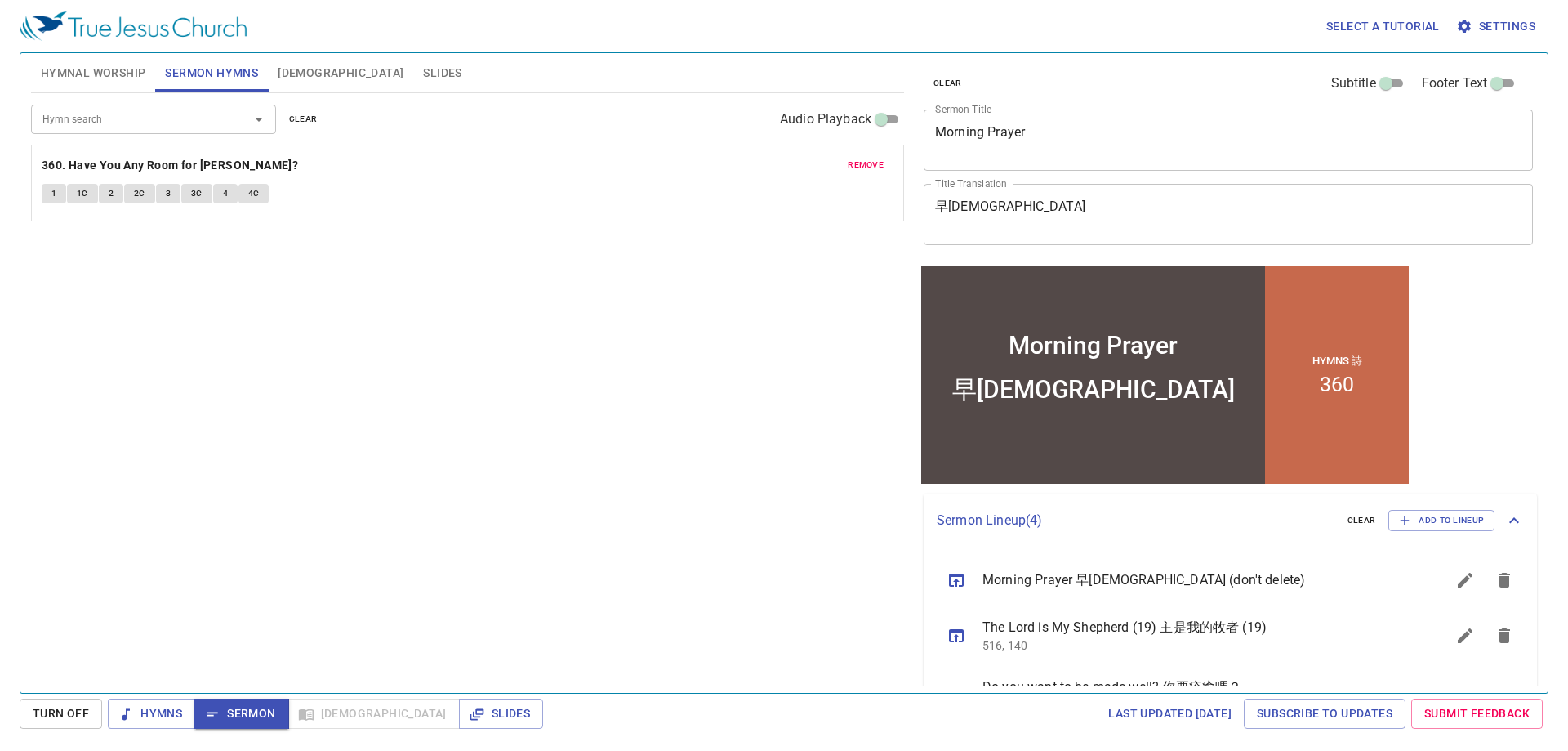
click at [286, 72] on span "[DEMOGRAPHIC_DATA]" at bounding box center [340, 72] width 126 height 21
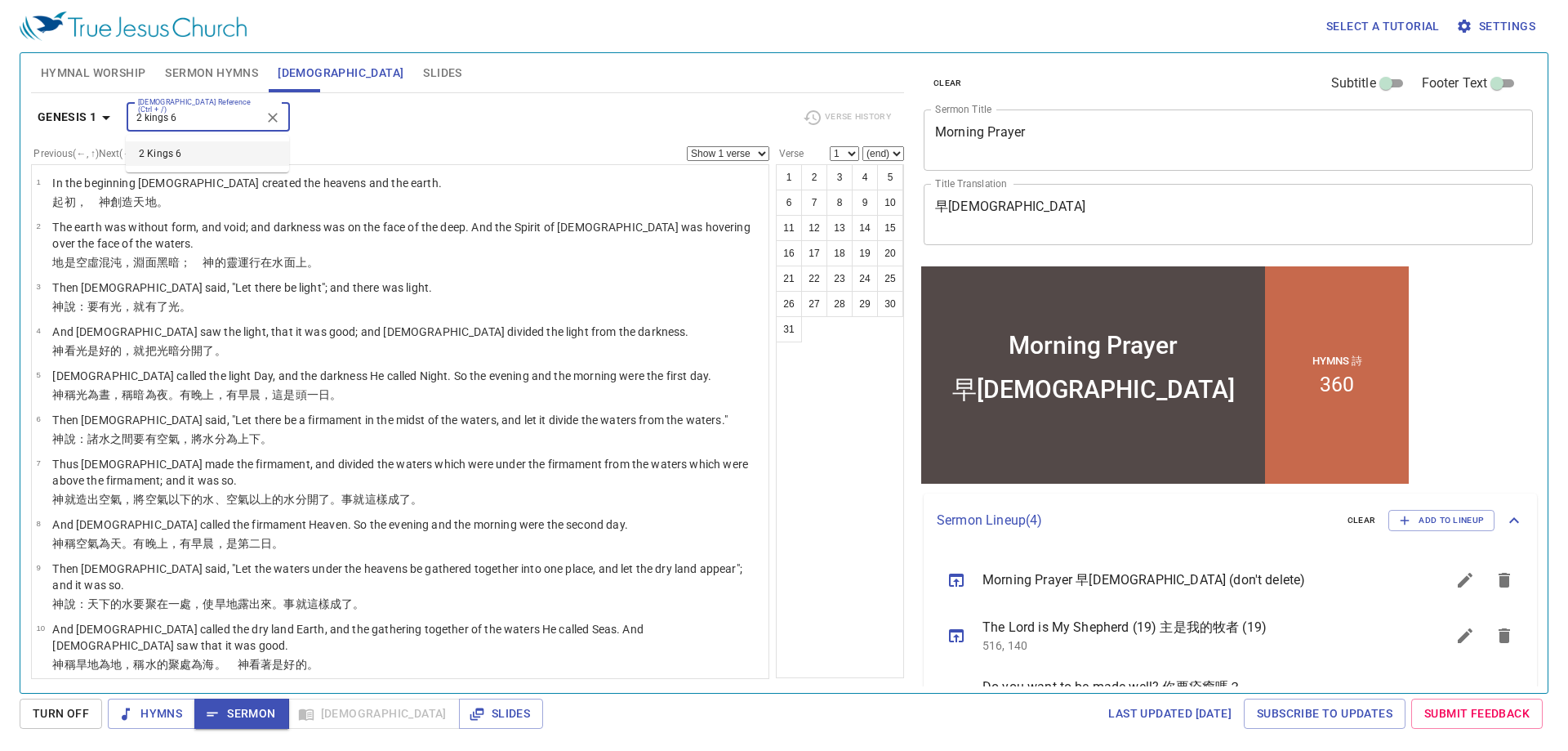
type input "2 kings 6"
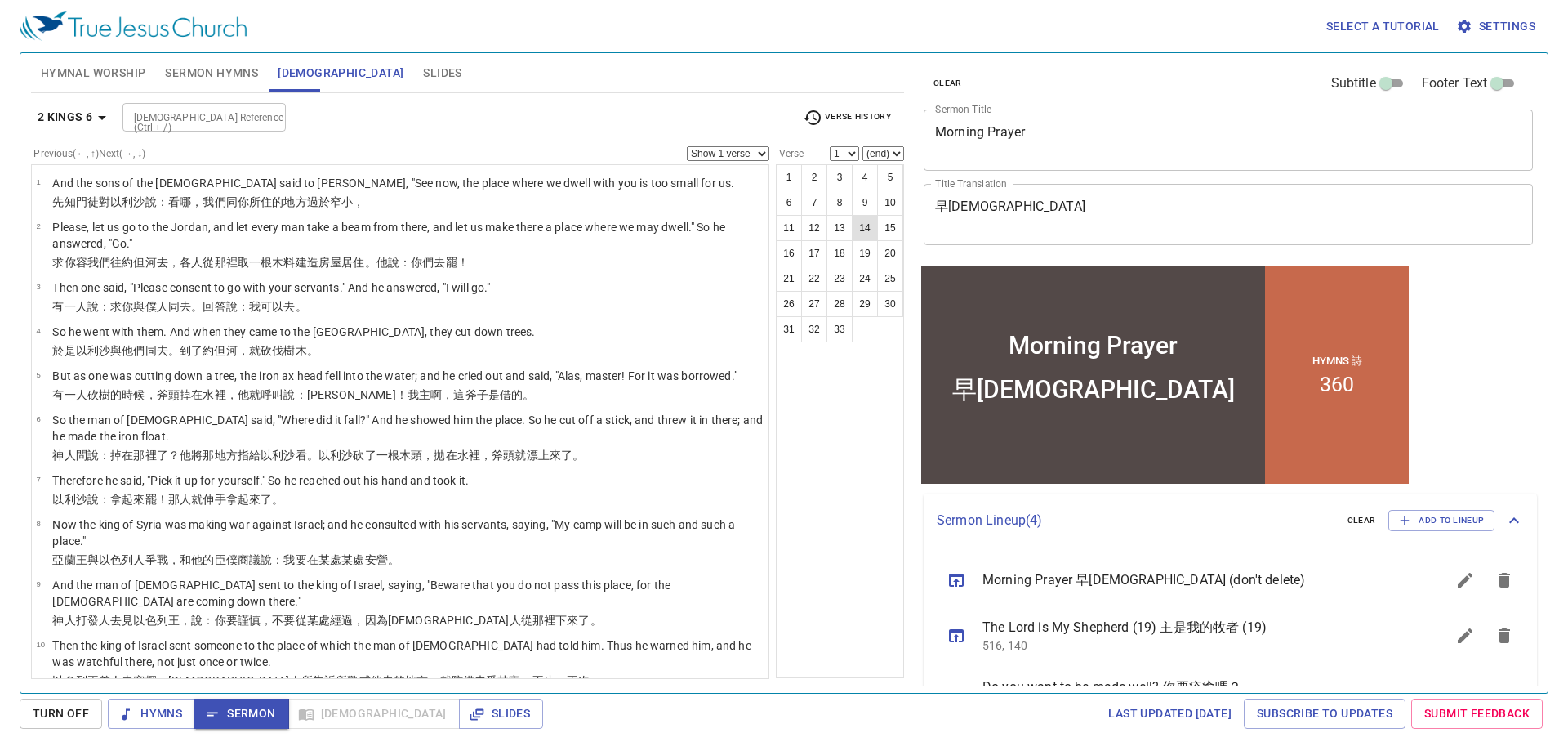
click at [865, 225] on button "14" at bounding box center [865, 228] width 26 height 26
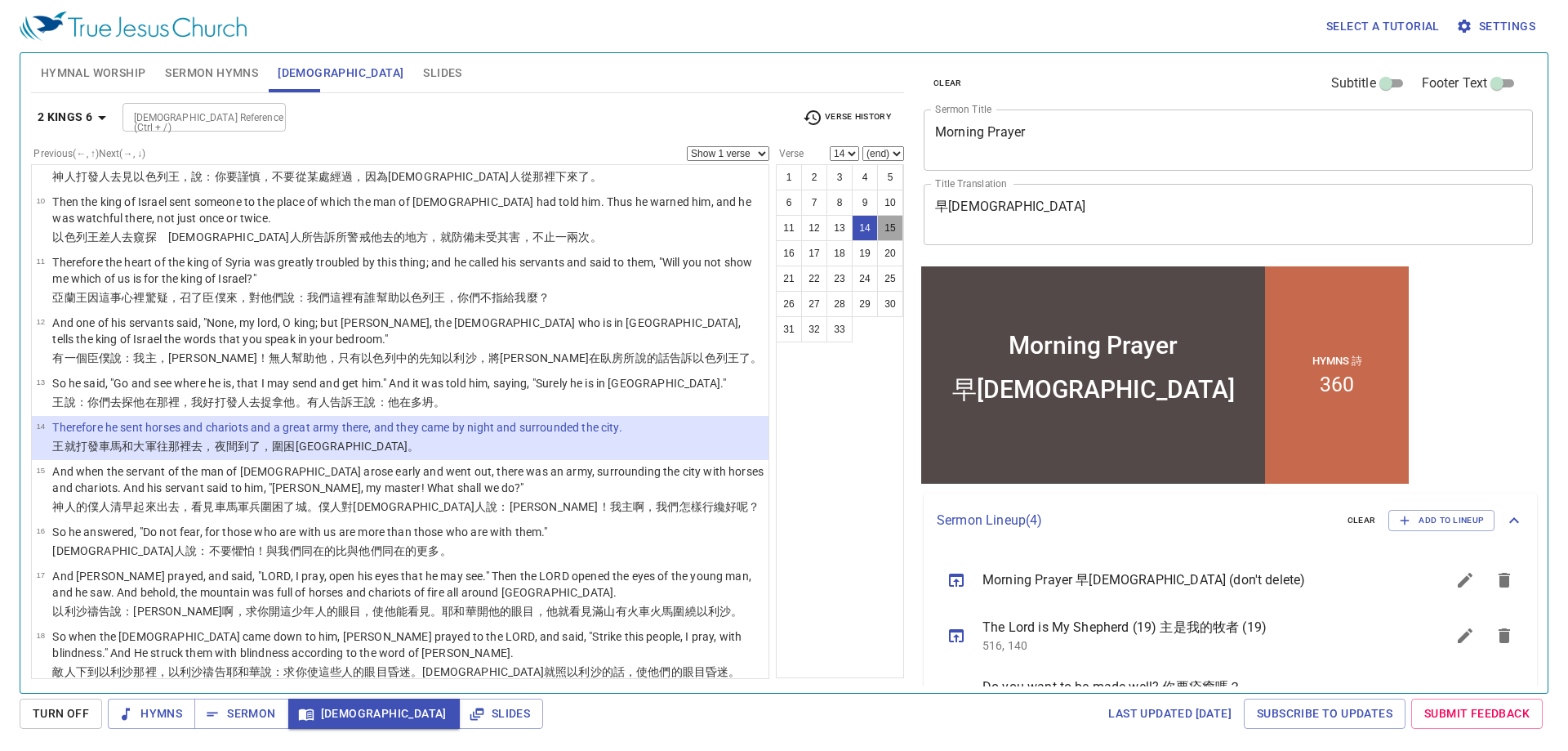
click at [892, 227] on button "15" at bounding box center [890, 228] width 26 height 26
select select "15"
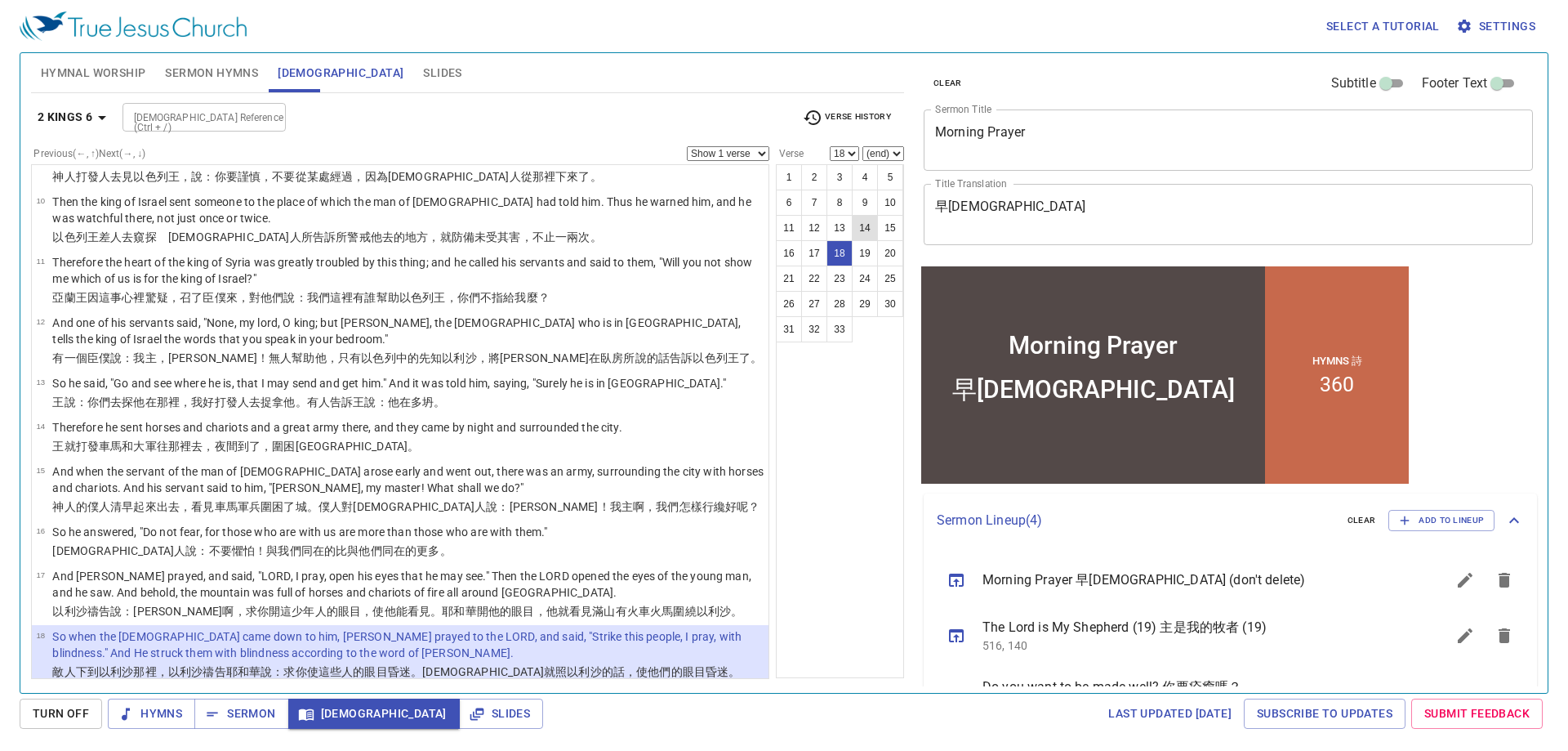
click at [867, 226] on button "14" at bounding box center [865, 228] width 26 height 26
select select "14"
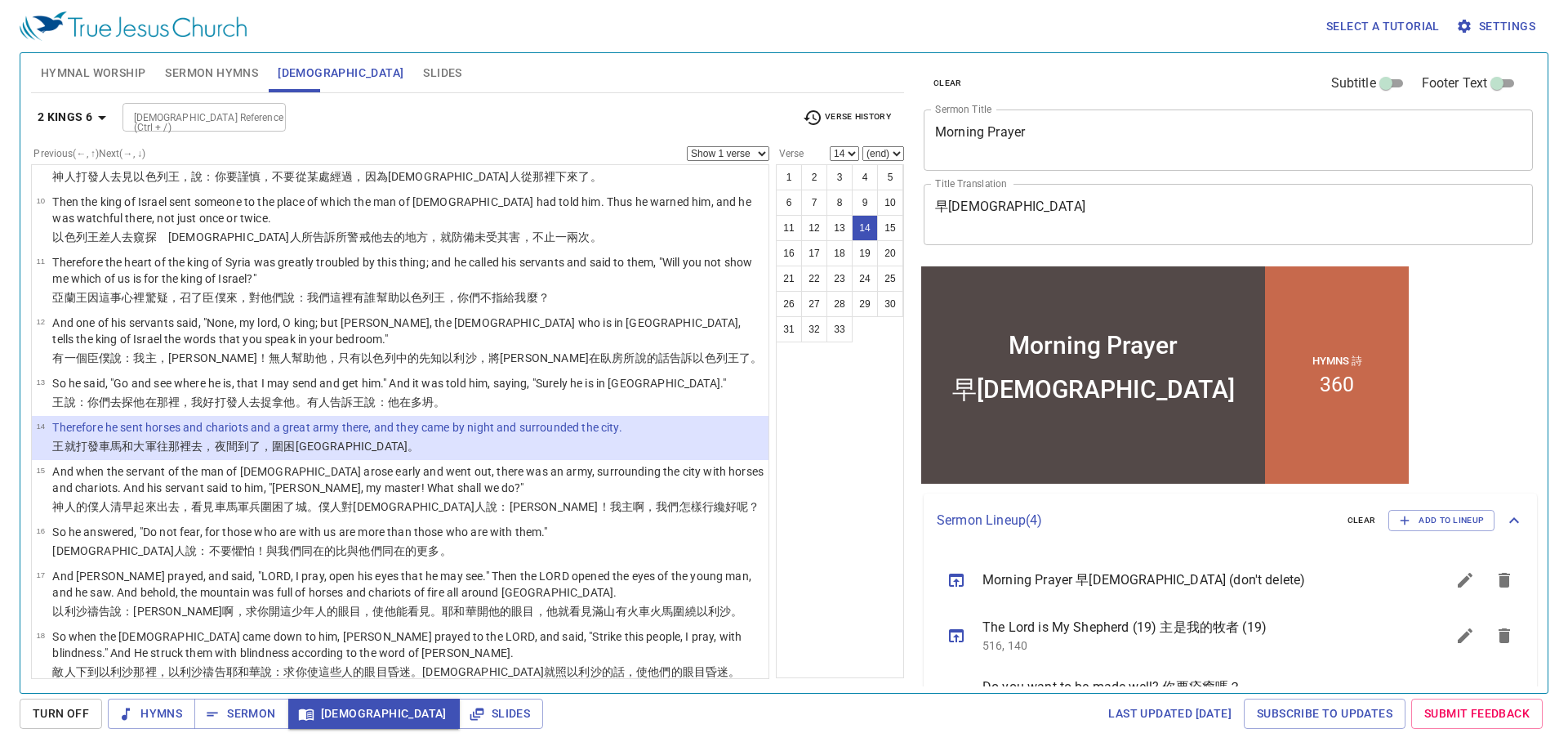
click at [850, 149] on select "1 2 3 4 5 6 7 8 9 10 11 12 13 14 15 16 17 18 19 20 21 22 23 24 25 26 27 28 29 3…" at bounding box center [844, 154] width 29 height 14
click at [758, 150] on select "Show 1 verse Show 2 verses Show 3 verses Show 4 verses Show 5 verses" at bounding box center [728, 154] width 82 height 14
select select "2"
click at [687, 146] on select "Show 1 verse Show 2 verses Show 3 verses Show 4 verses Show 5 verses" at bounding box center [728, 154] width 82 height 14
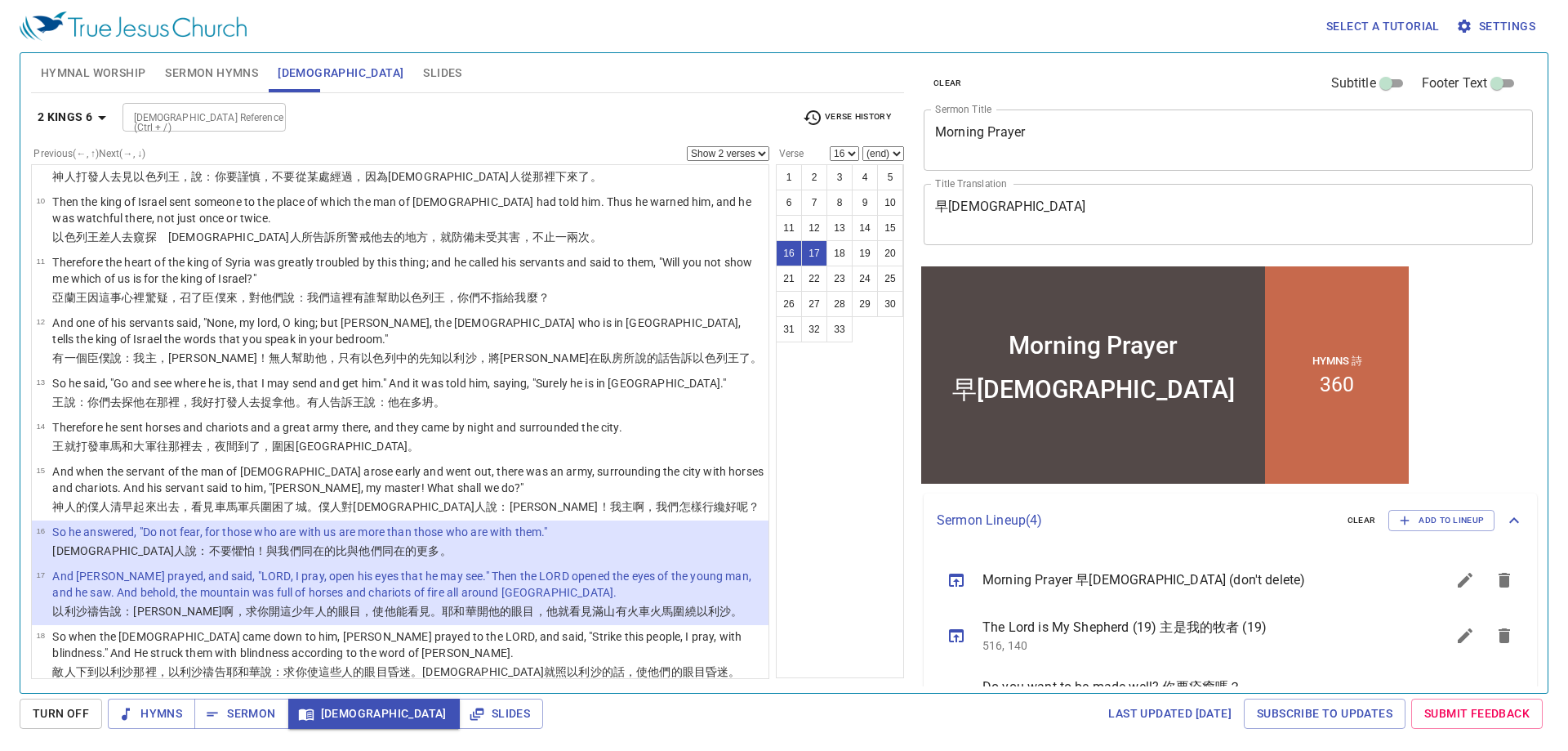
click at [815, 251] on button "17" at bounding box center [814, 253] width 26 height 26
select select "17"
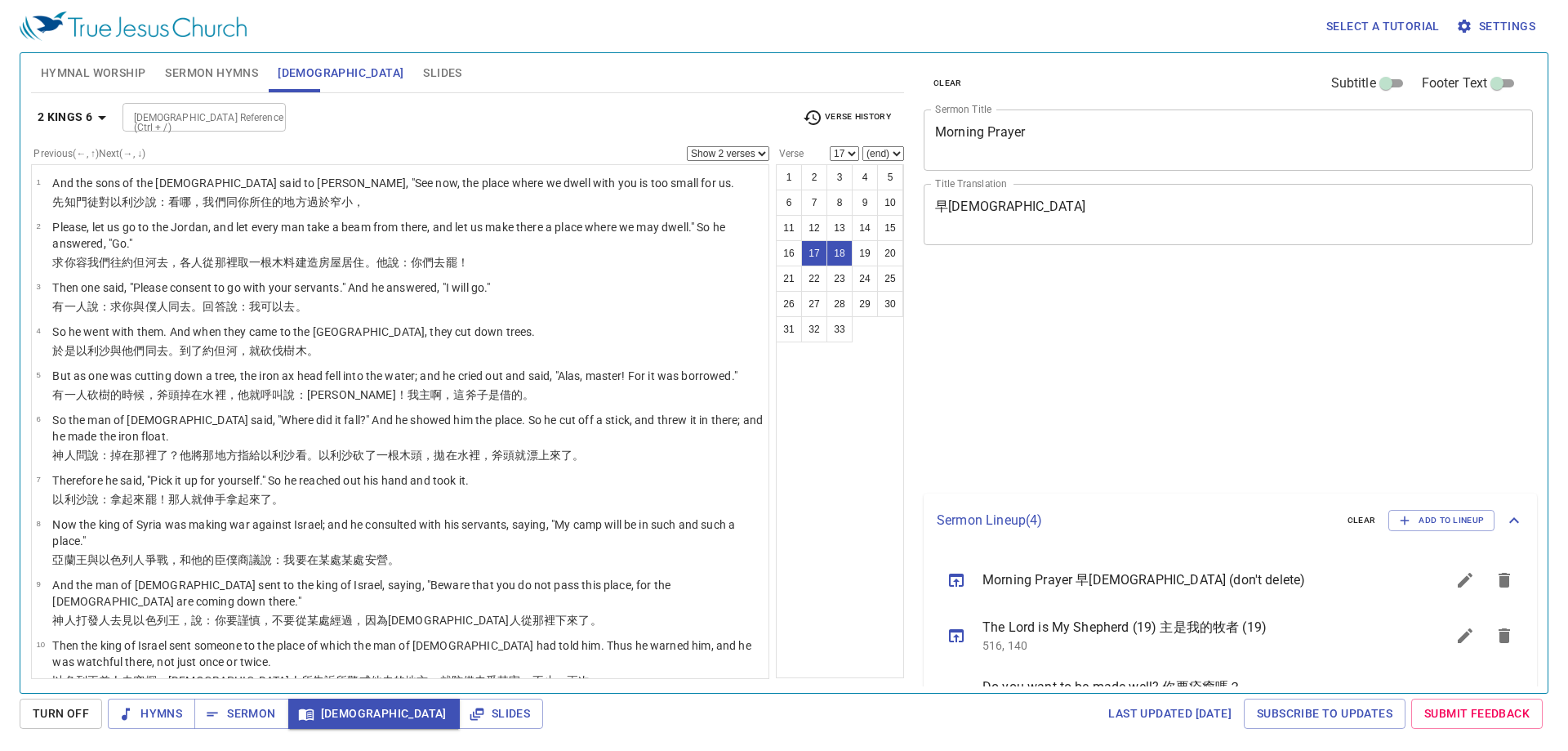
select select "2"
select select "17"
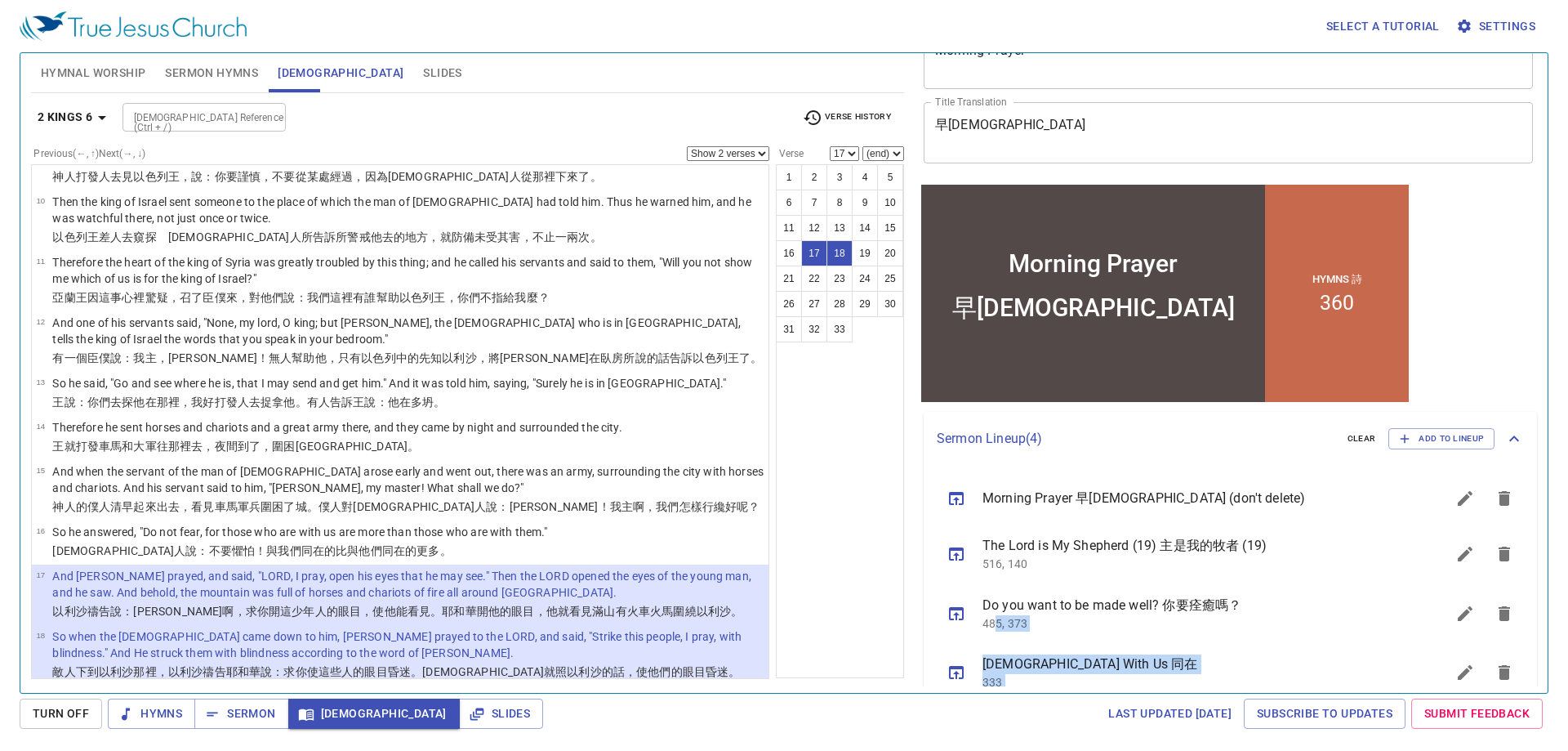
scroll to position [96, 0]
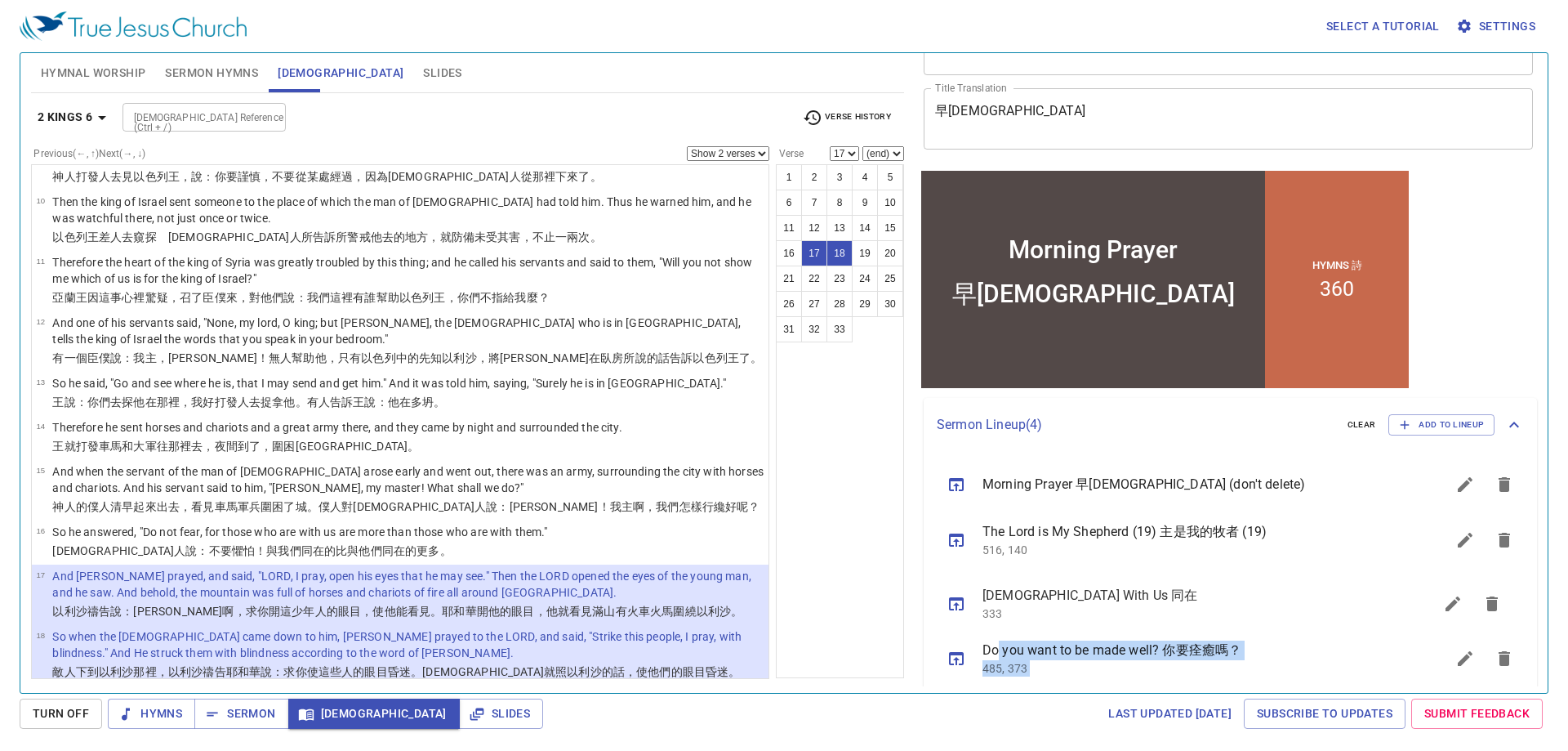
drag, startPoint x: 995, startPoint y: 664, endPoint x: 1000, endPoint y: 593, distance: 71.2
click at [1000, 593] on ul "Morning Prayer 早禱會 (don't delete) The Lord is My Shepherd (19) 主是我的牧者 (19) 516,…" at bounding box center [1230, 572] width 613 height 242
click at [1458, 602] on icon "sermon lineup list" at bounding box center [1465, 599] width 14 height 14
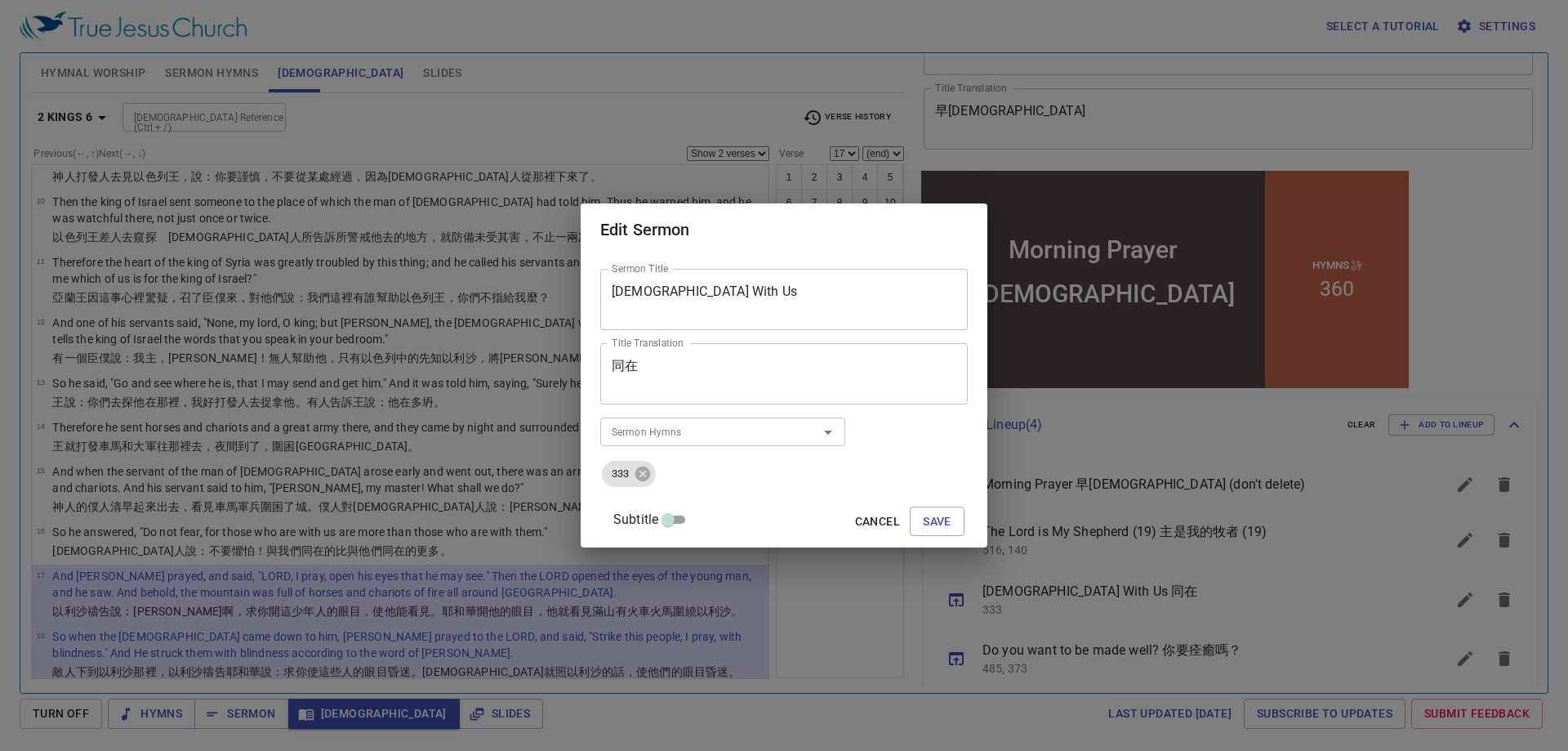
click at [628, 366] on div "同在 Title Translation" at bounding box center [784, 373] width 368 height 62
paste textarea "神"
type textarea "神同在"
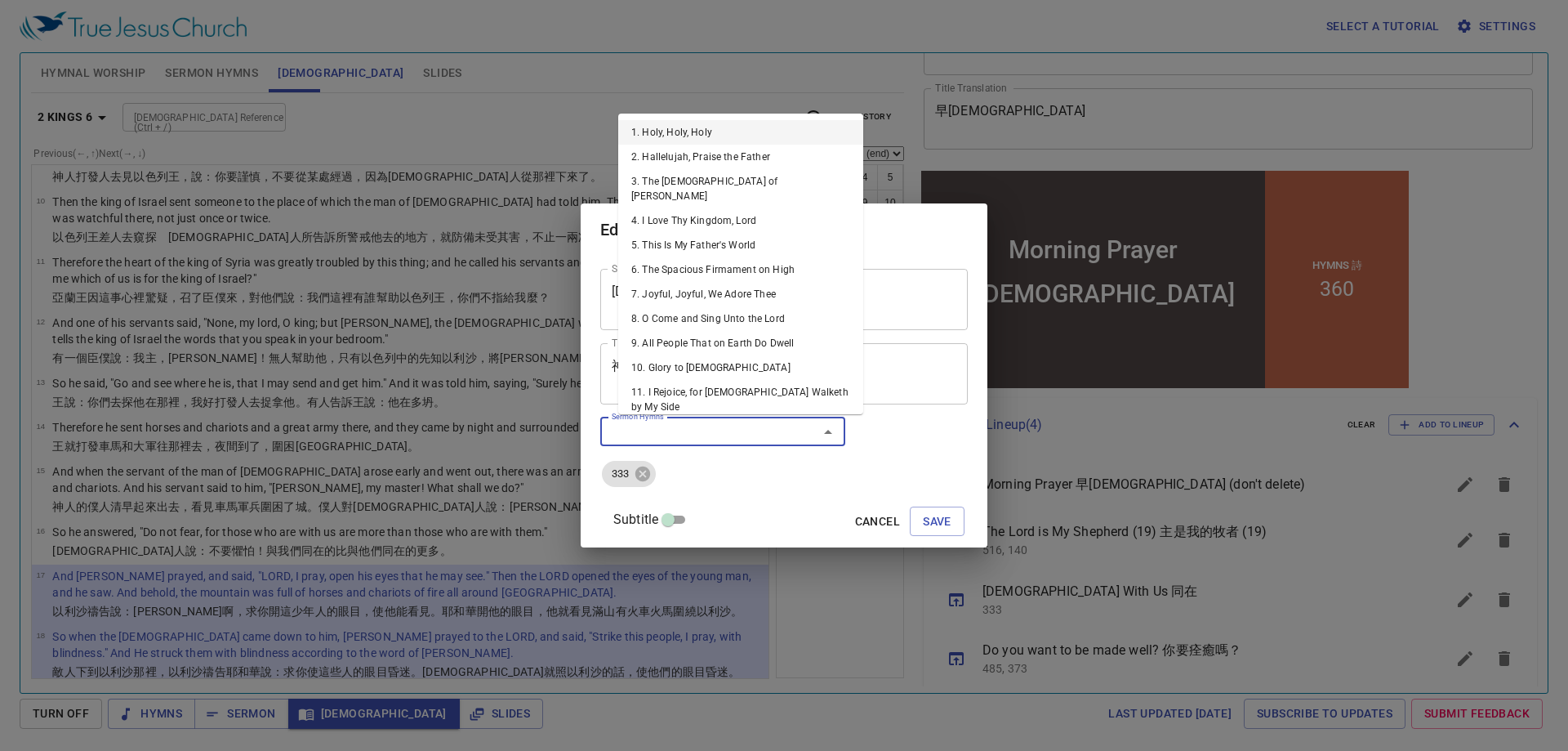
click at [677, 431] on input "Sermon Hymns" at bounding box center [699, 431] width 187 height 19
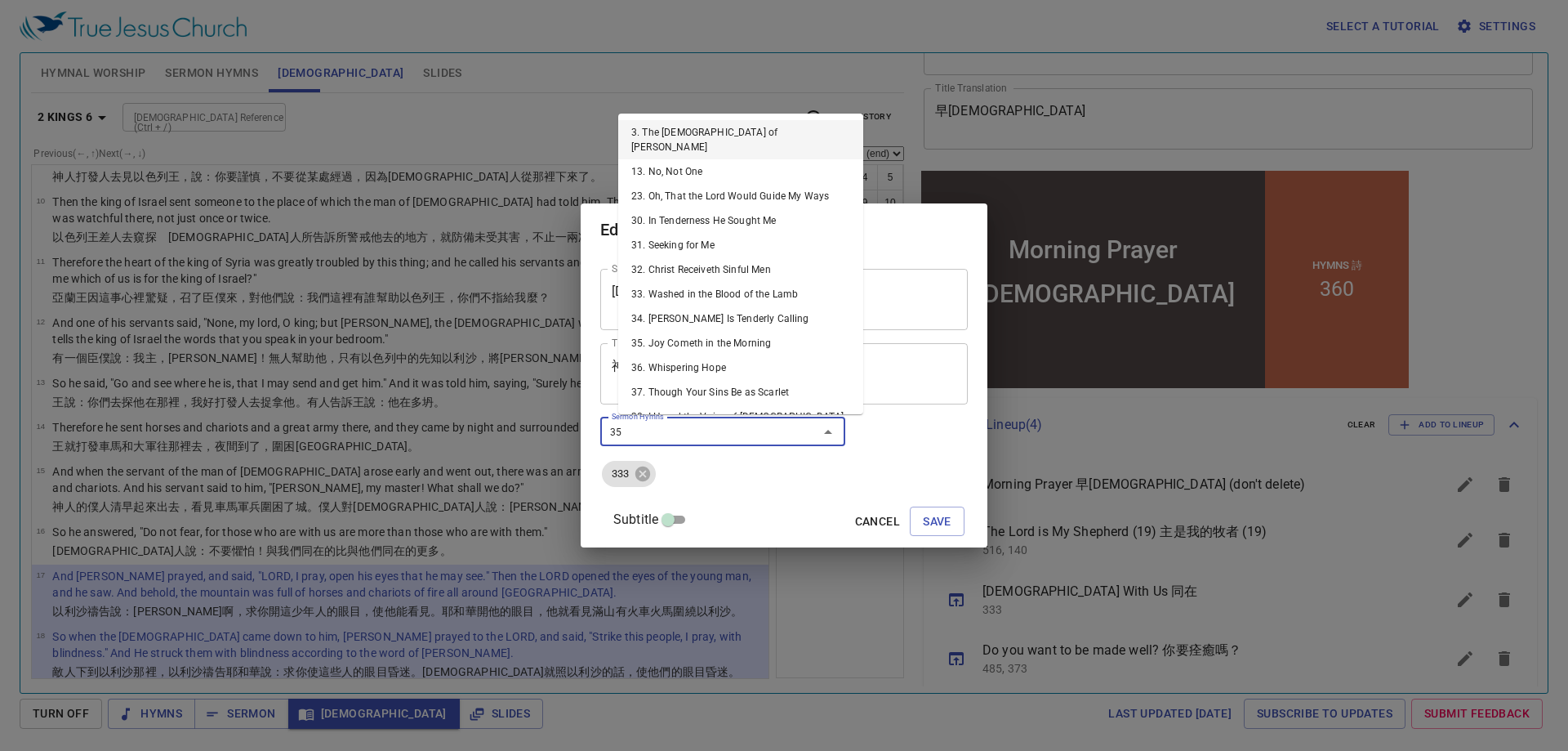
type input "355"
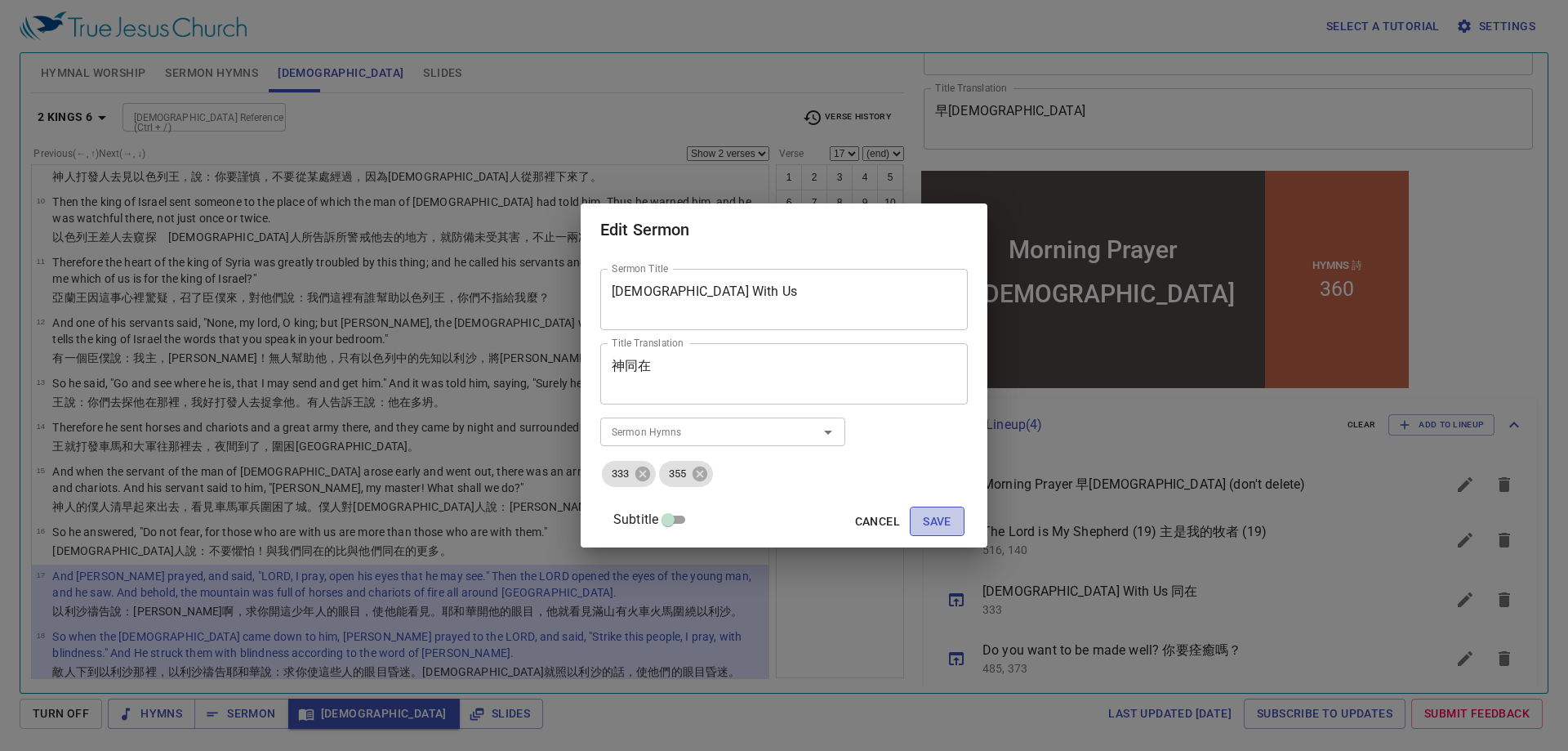
click at [924, 522] on span "Save" at bounding box center [937, 522] width 29 height 21
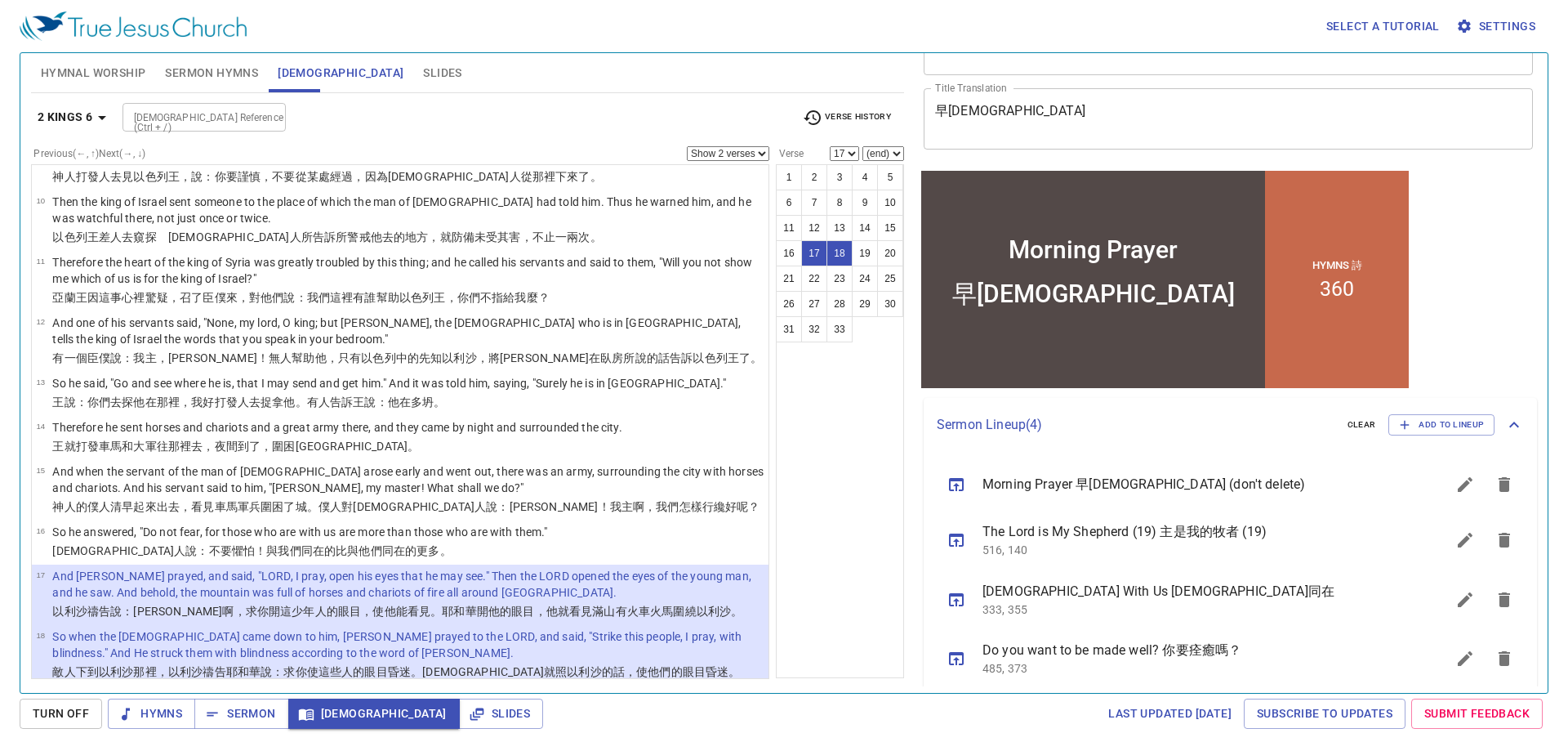
click at [775, 110] on div "Bible Reference (Ctrl + /) Bible Reference (Ctrl + /)" at bounding box center [456, 117] width 668 height 29
click at [1458, 603] on icon "sermon lineup list" at bounding box center [1465, 599] width 14 height 14
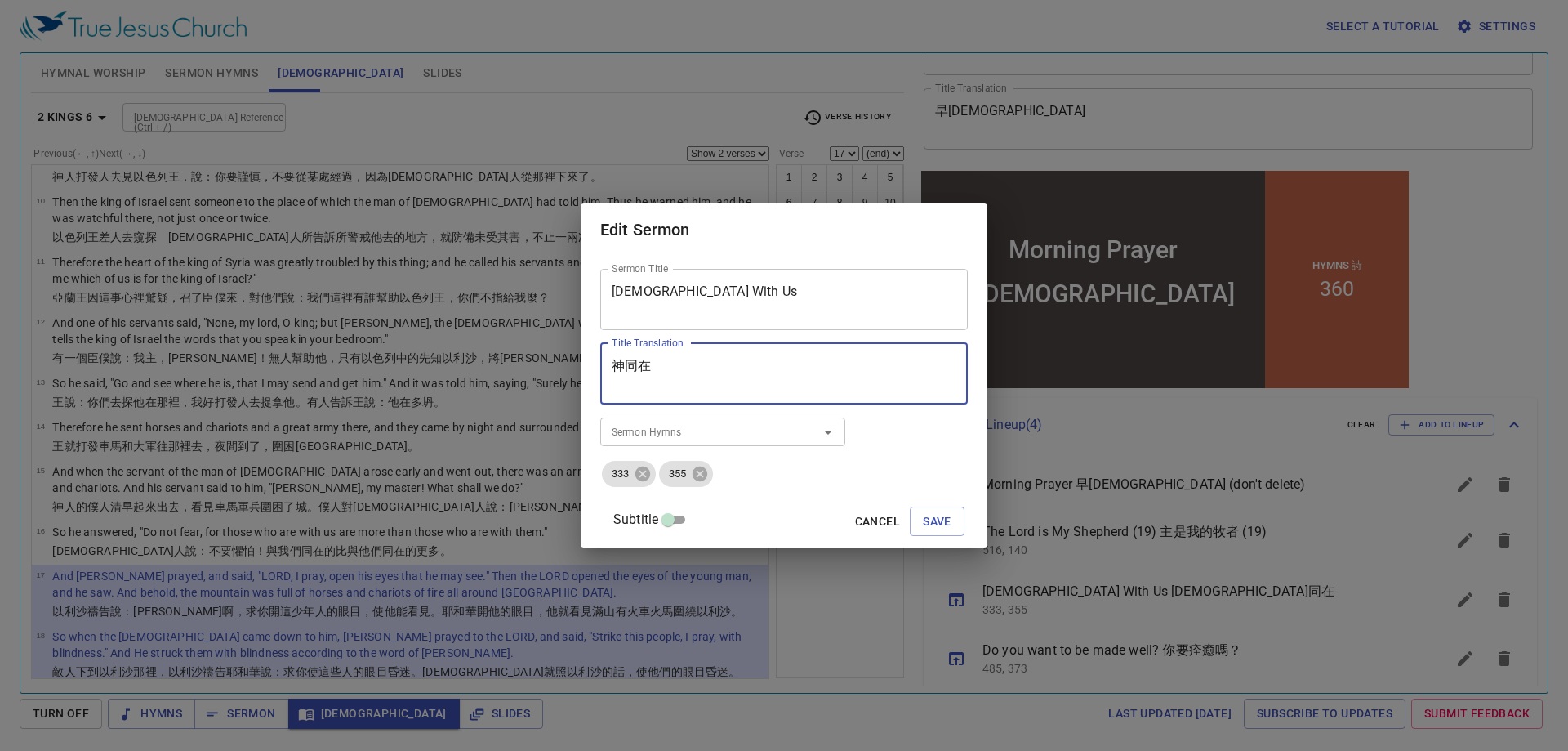
drag, startPoint x: 701, startPoint y: 372, endPoint x: 605, endPoint y: 372, distance: 96.0
click at [605, 372] on div "Sermon Title God With Us Sermon Title Title Translation 神同在 Title Translation S…" at bounding box center [784, 401] width 407 height 292
click at [855, 522] on span "Cancel" at bounding box center [877, 522] width 45 height 21
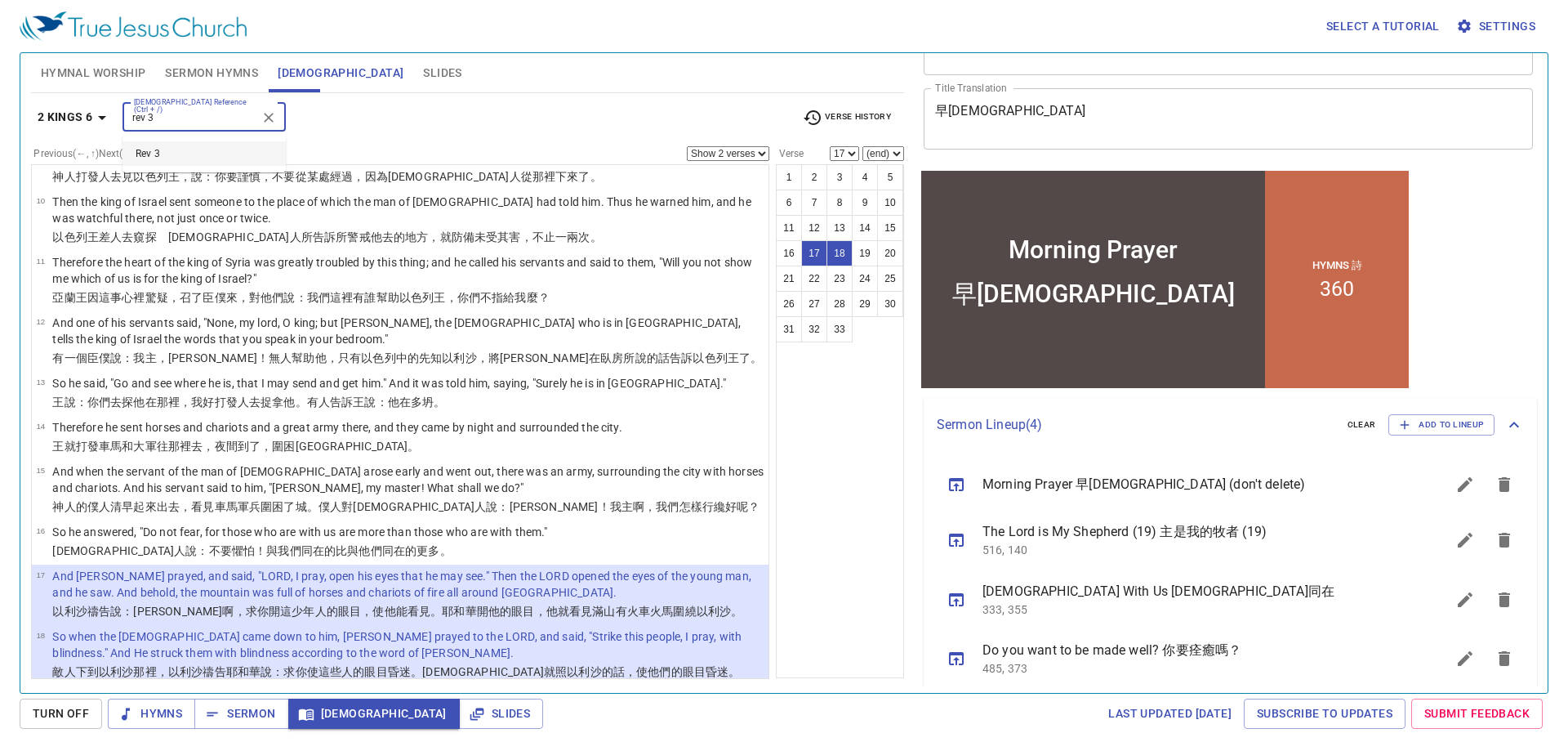
type input "rev 3"
select select "1"
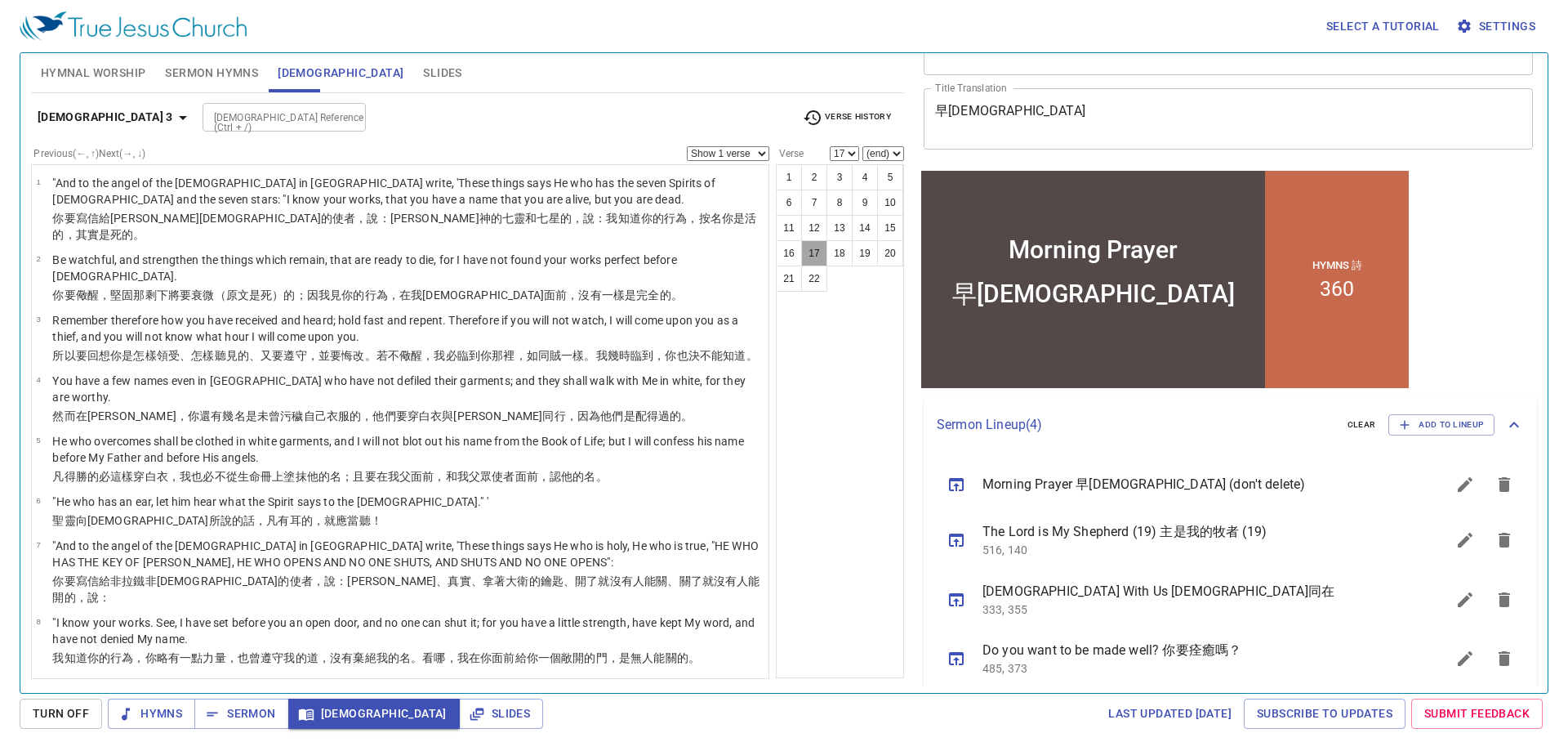
click at [818, 248] on button "17" at bounding box center [814, 253] width 26 height 26
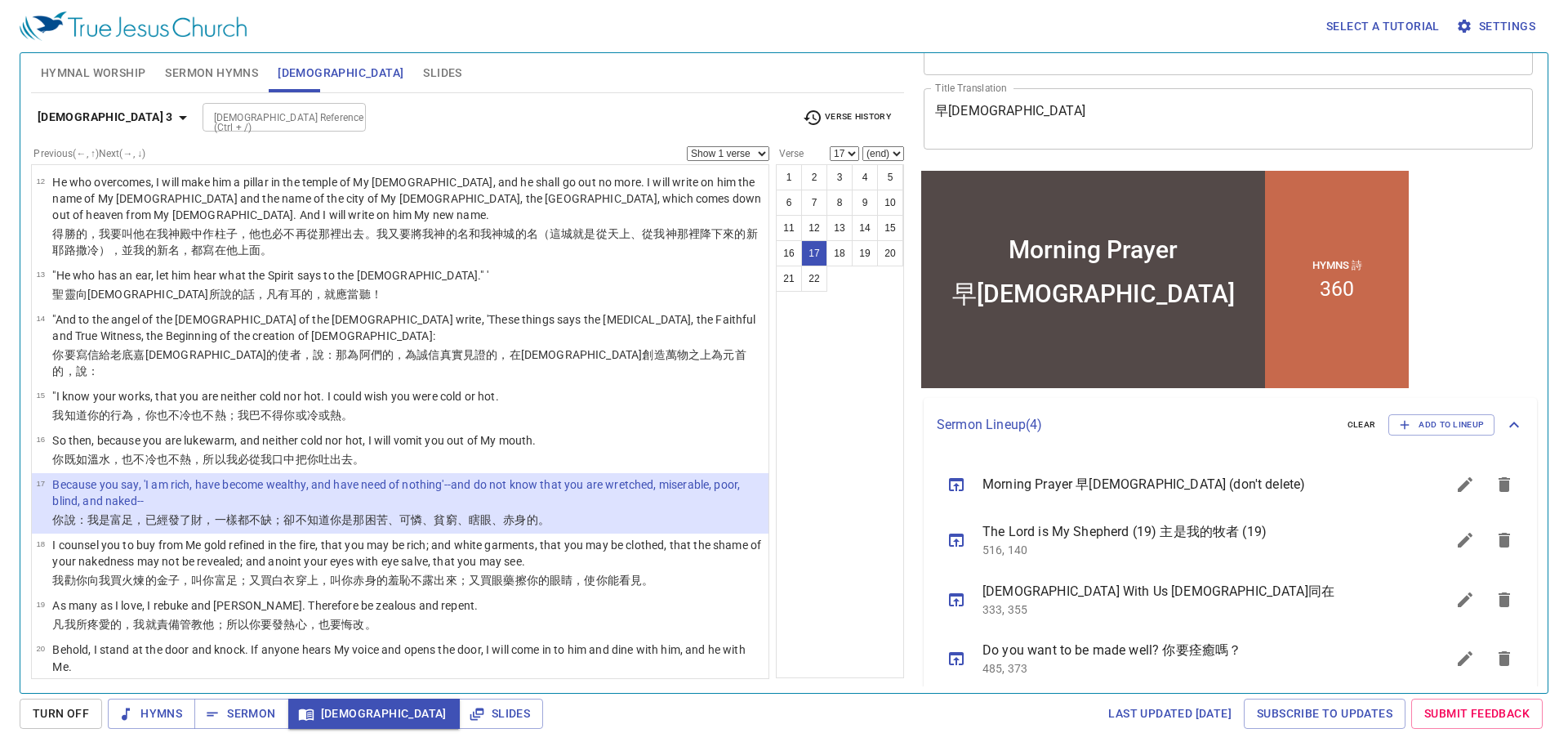
select select "18"
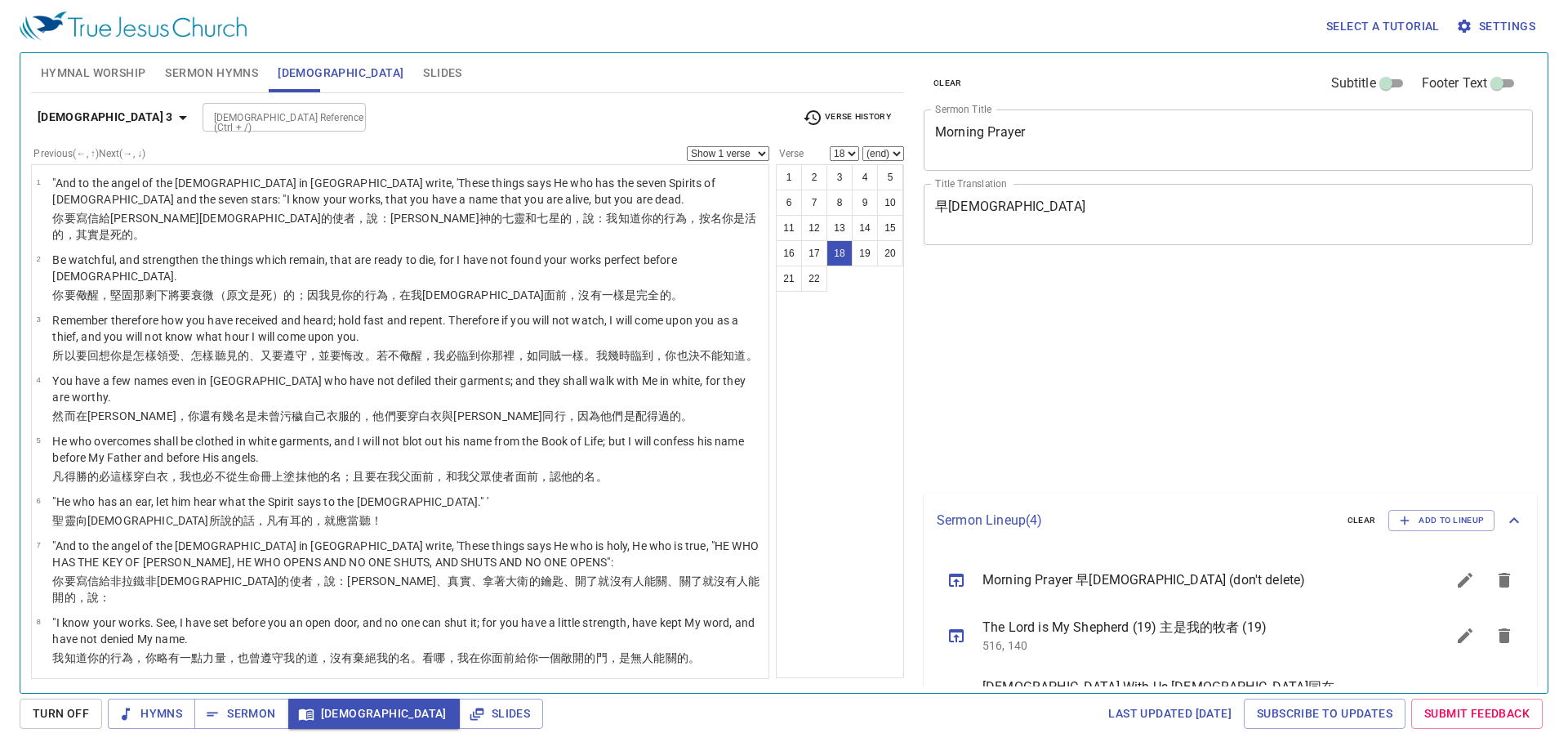
select select "18"
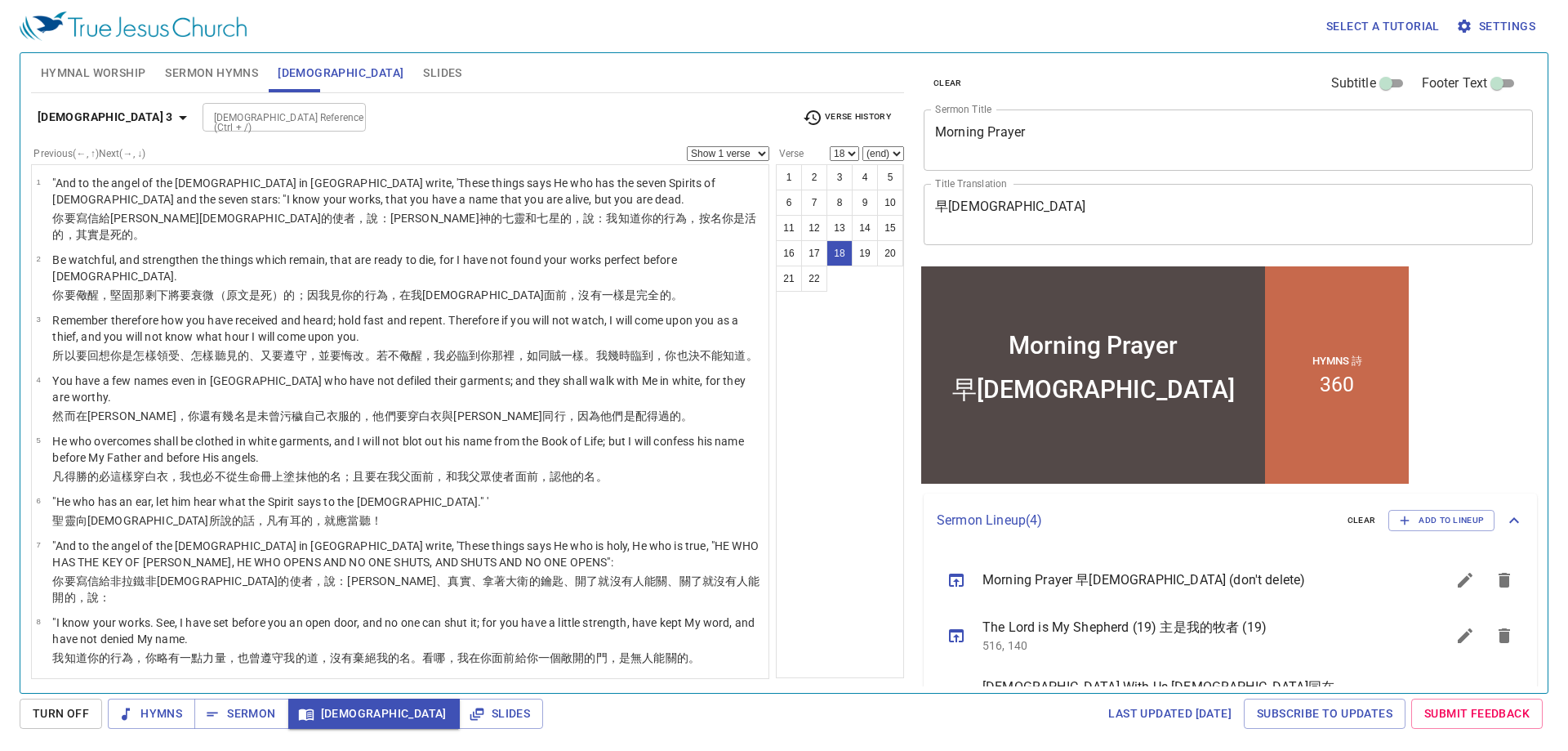
scroll to position [96, 0]
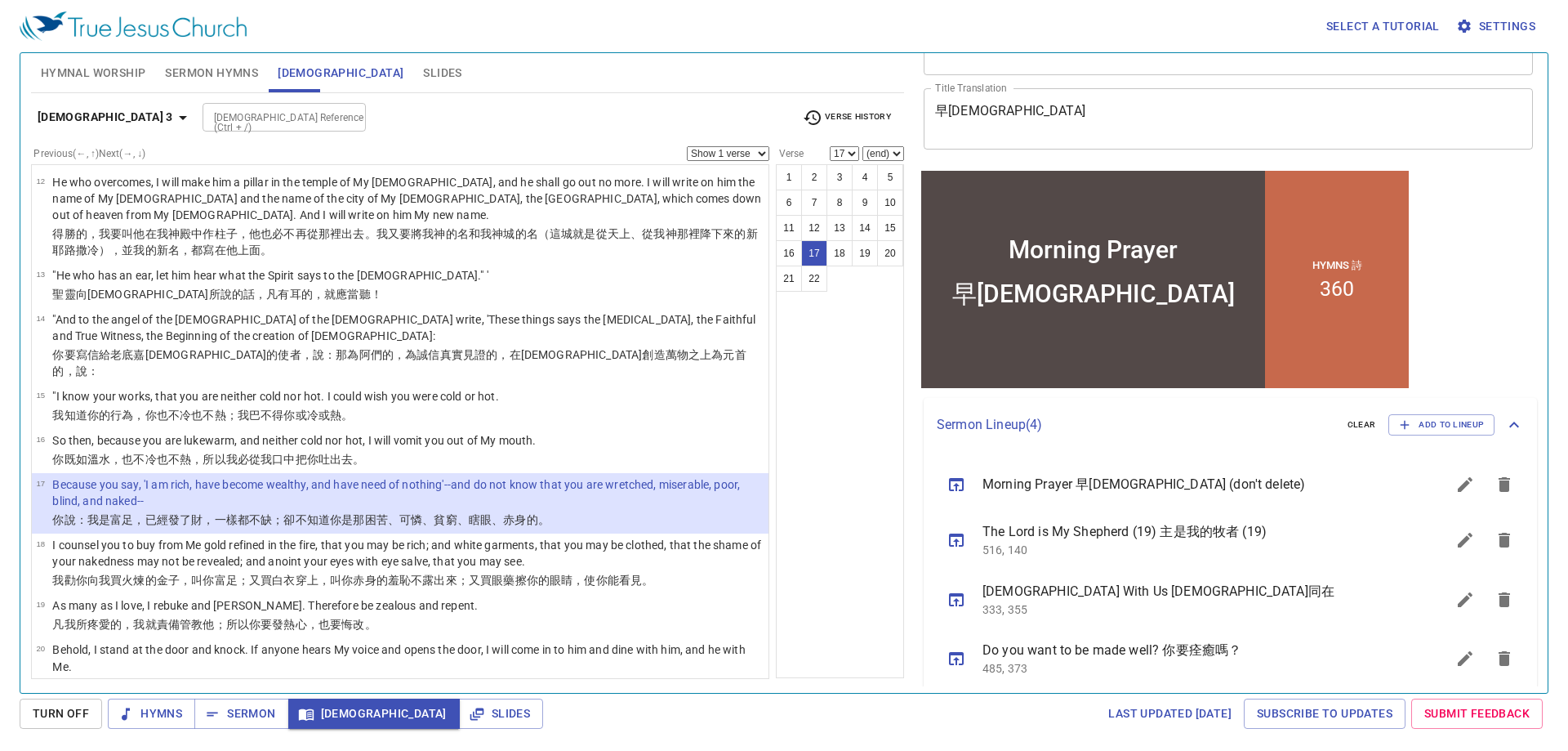
select select "18"
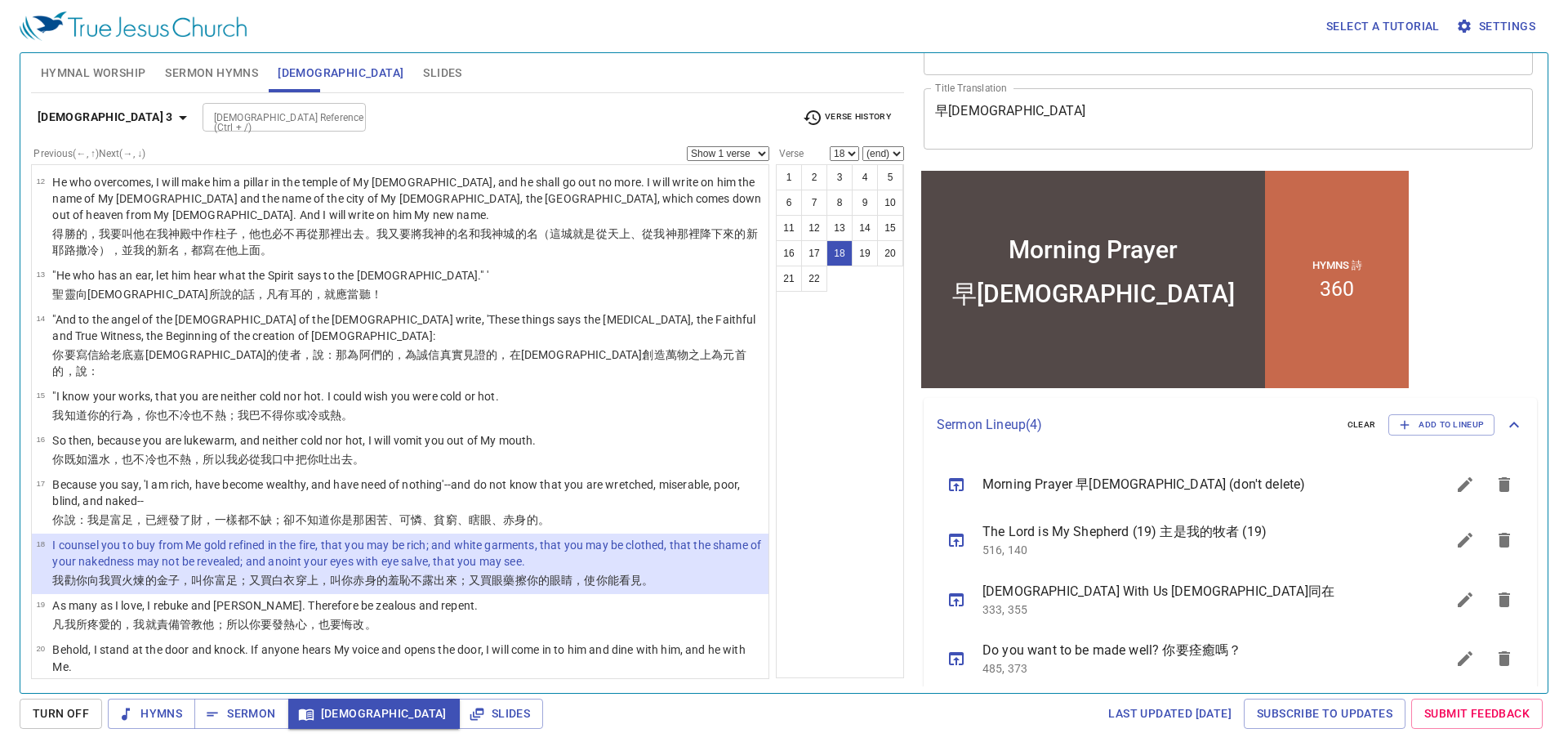
click at [776, 112] on div "[DEMOGRAPHIC_DATA] Reference (Ctrl + /) [DEMOGRAPHIC_DATA] Reference (Ctrl + /)" at bounding box center [495, 117] width 586 height 29
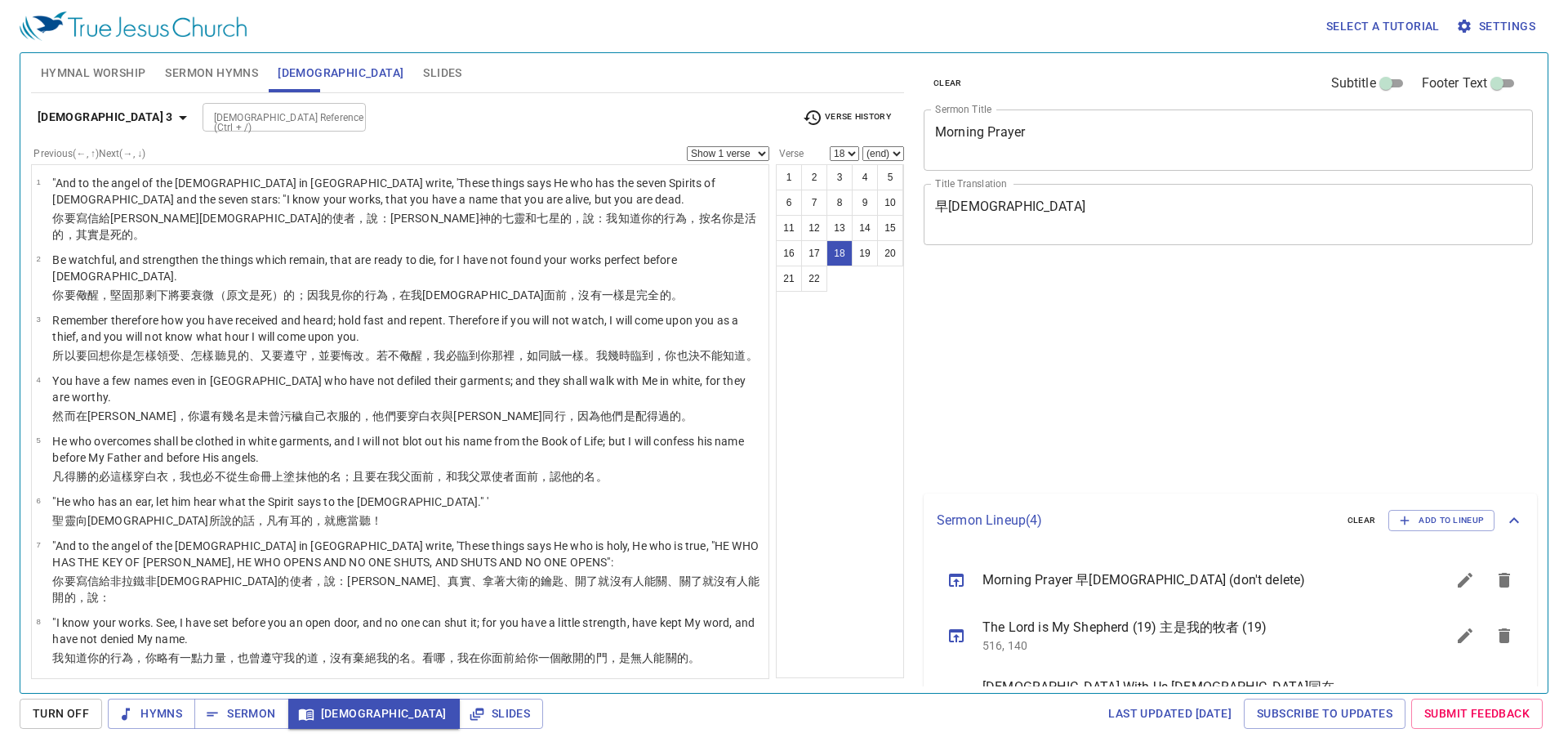
select select "18"
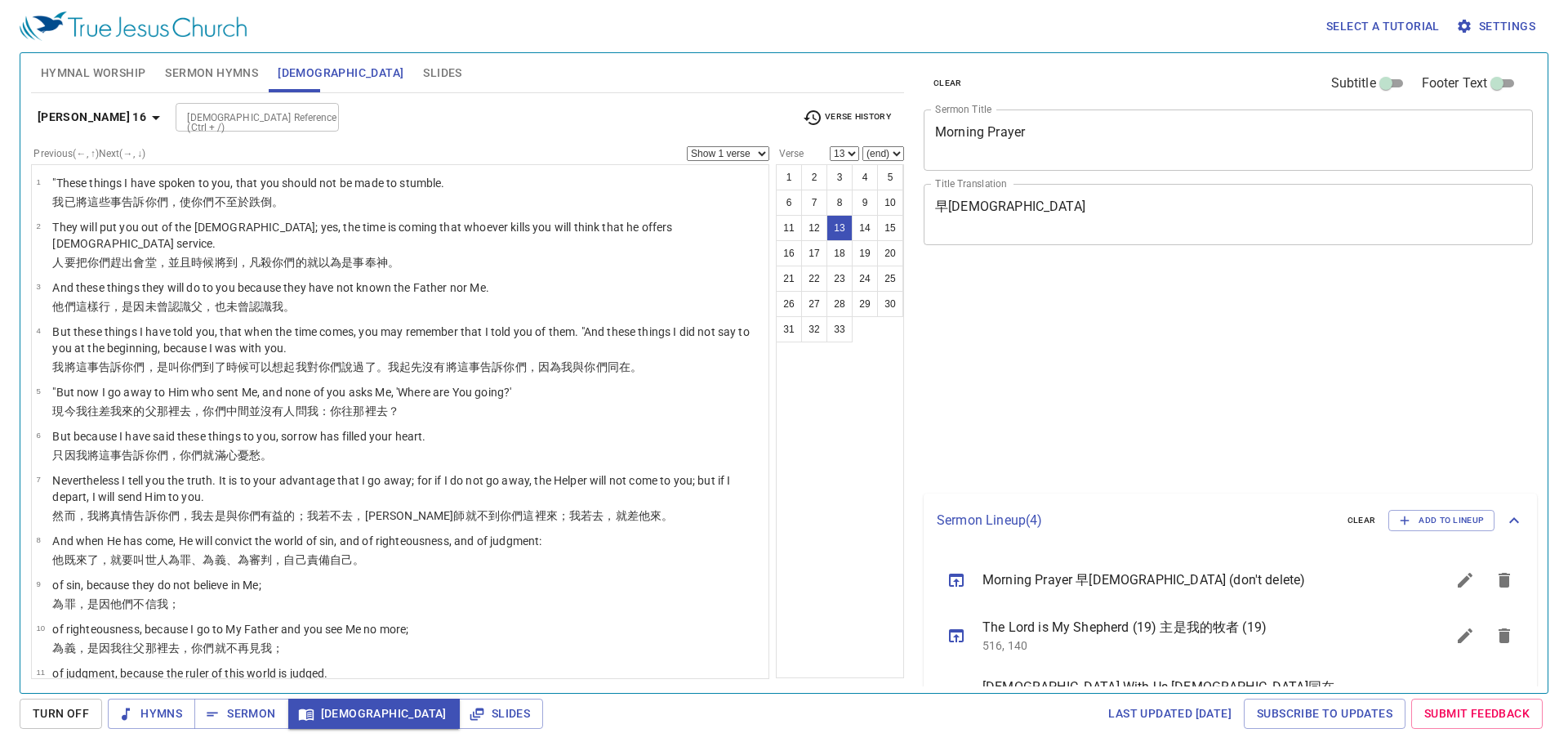
select select "13"
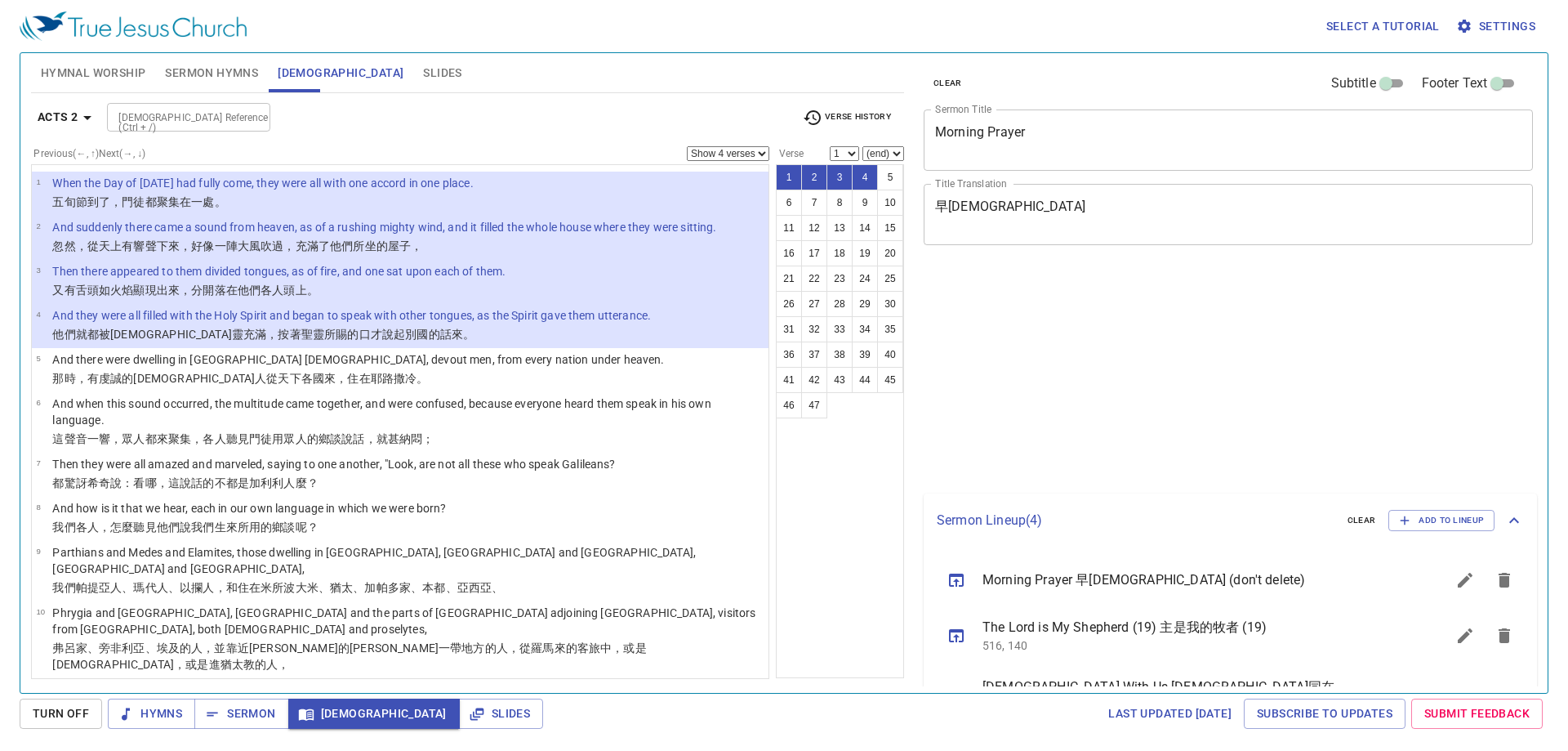
select select "4"
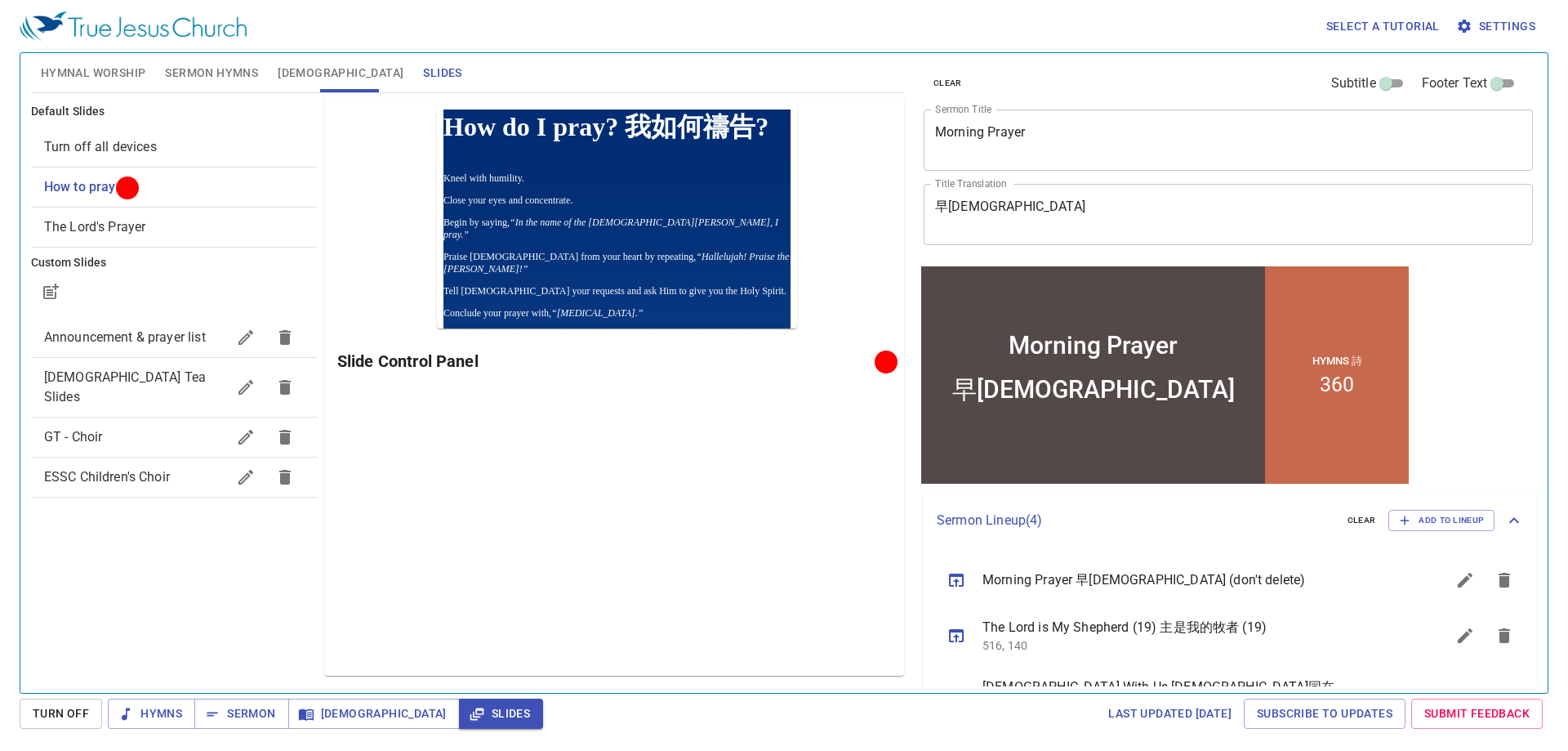
scroll to position [96, 0]
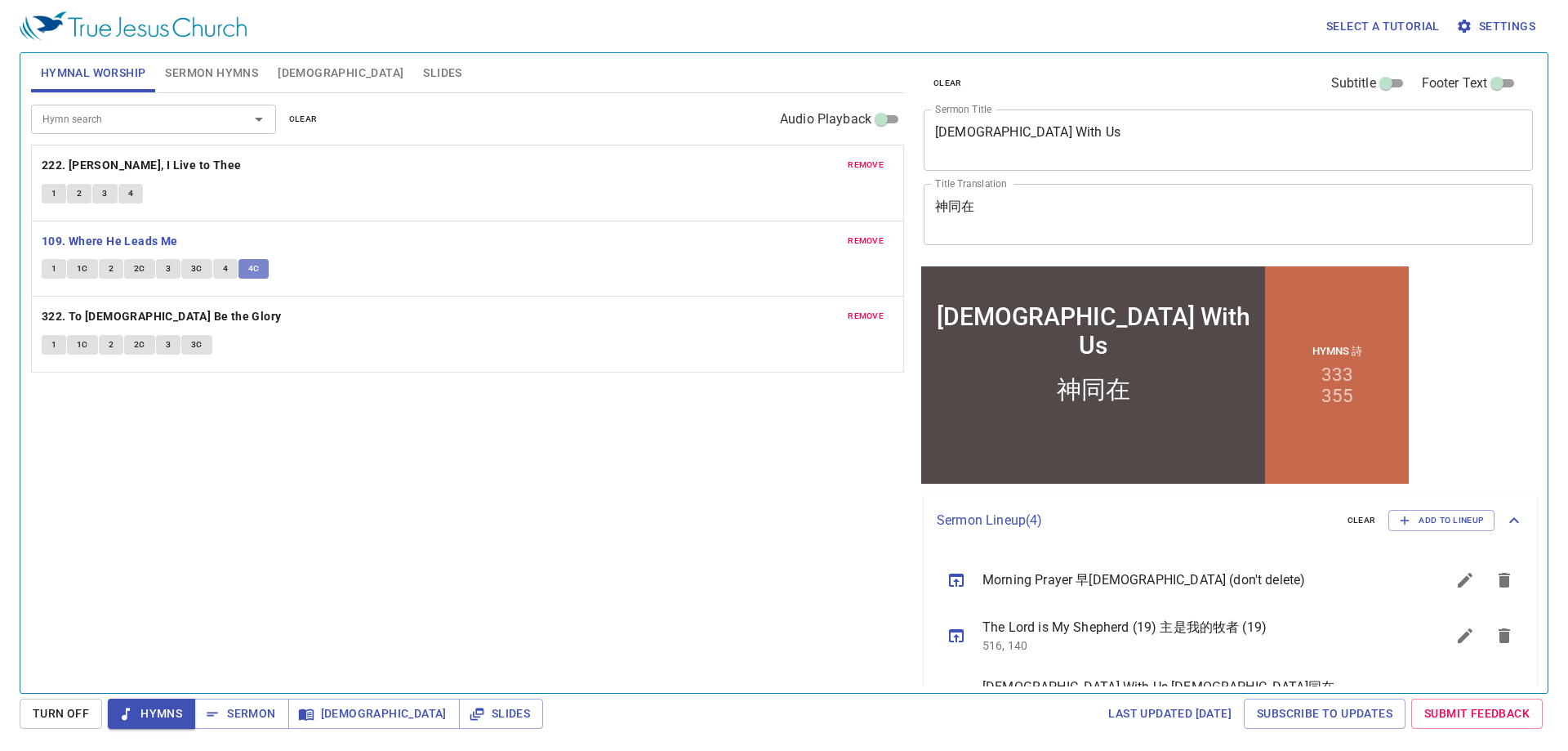
click at [248, 267] on span "4C" at bounding box center [253, 269] width 12 height 14
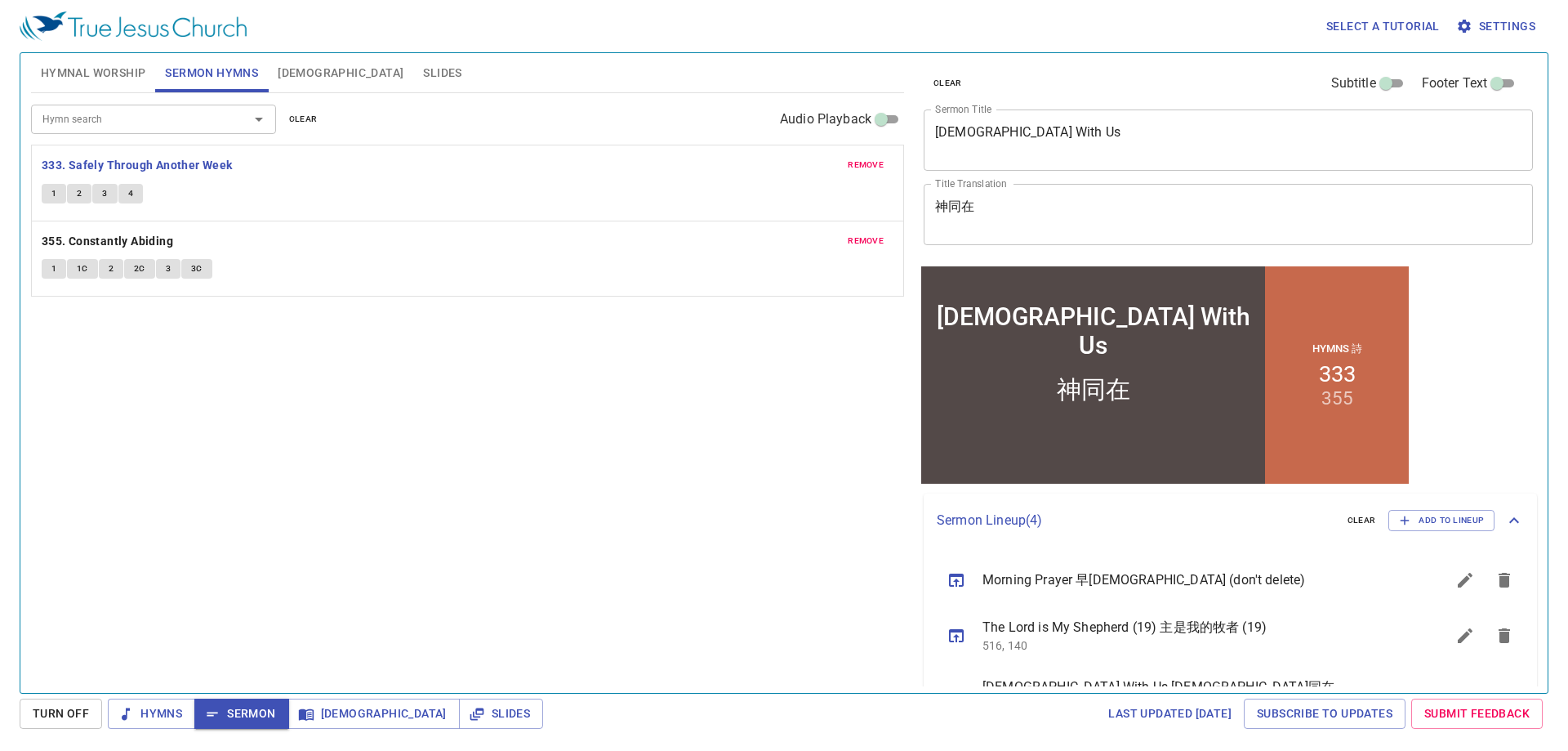
scroll to position [111, 0]
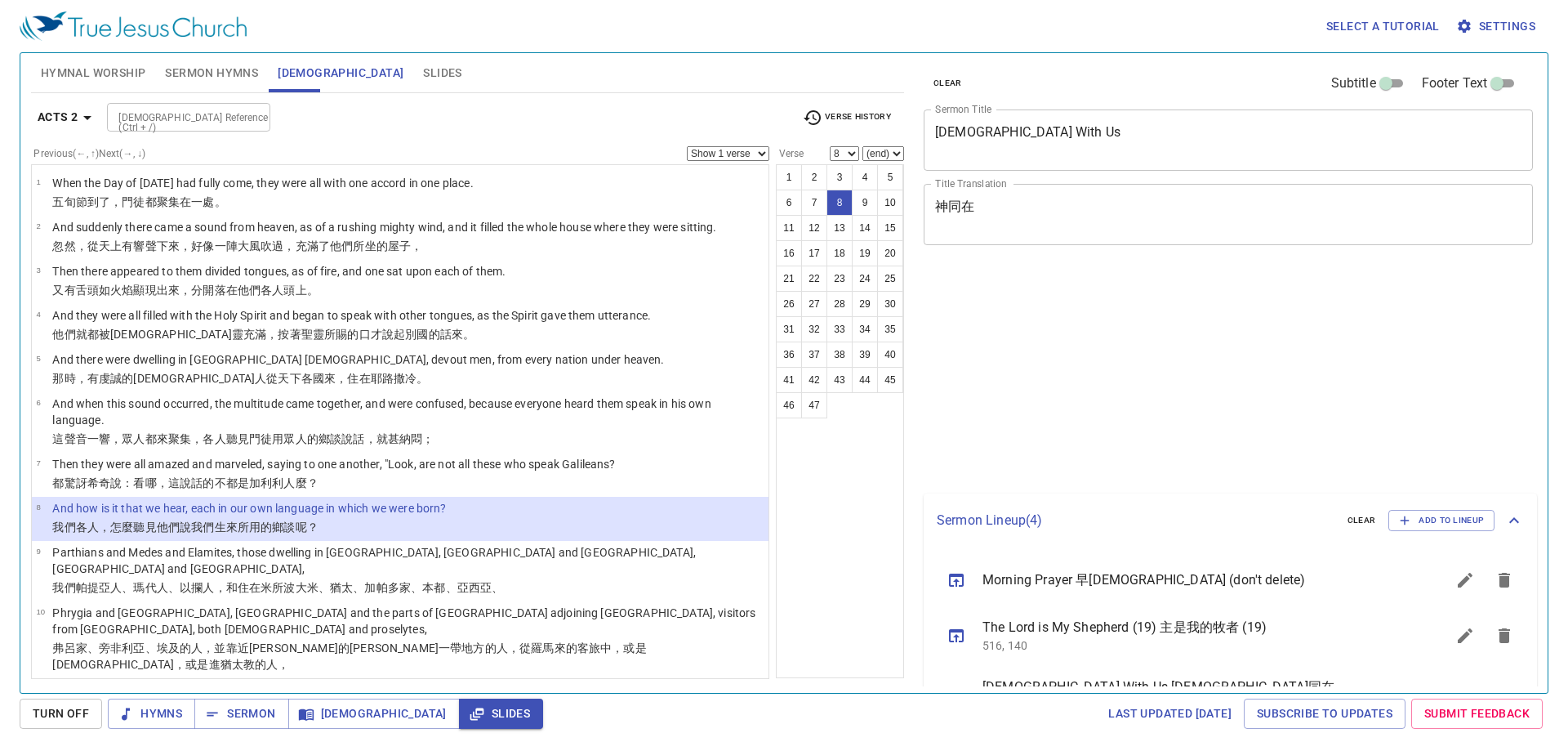
select select "8"
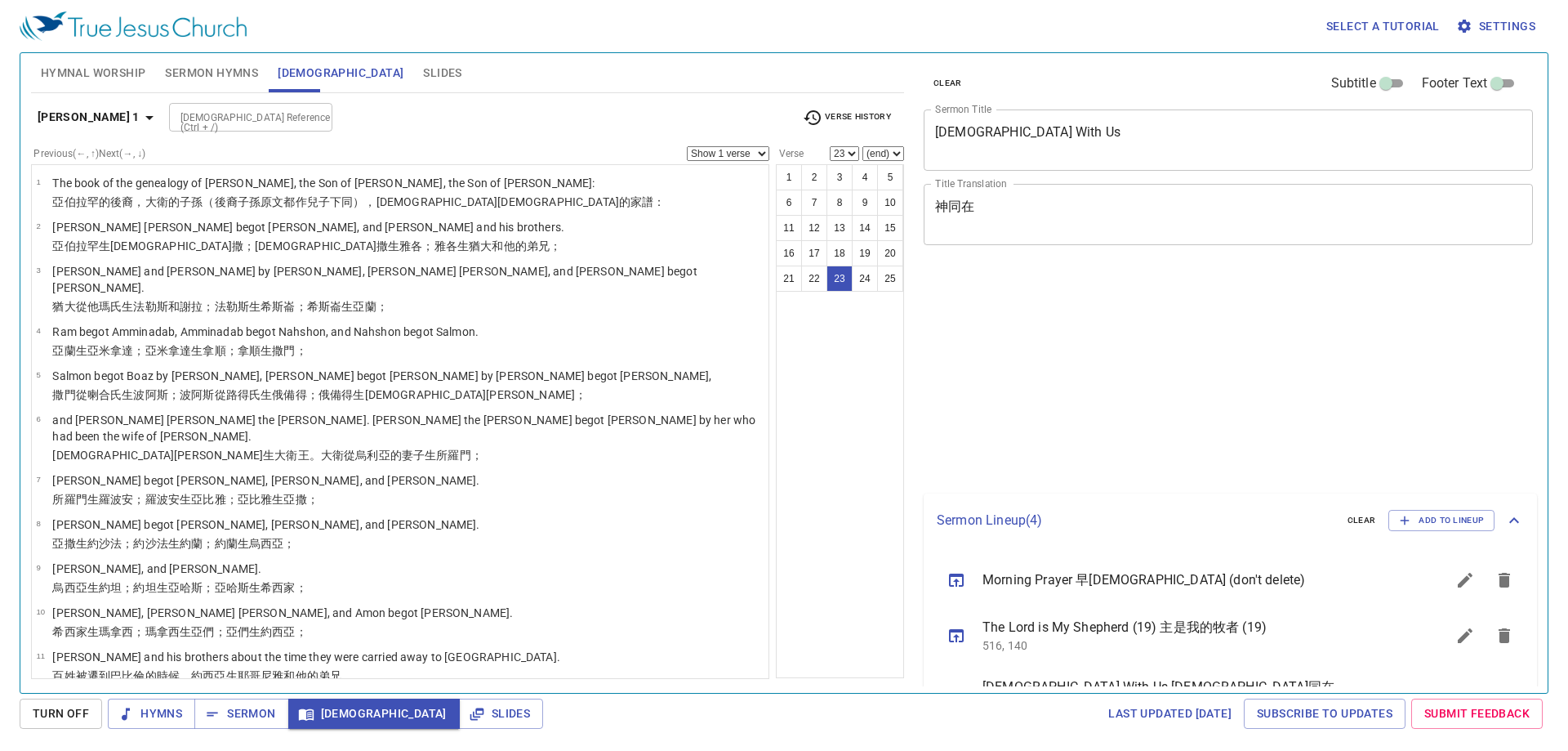
select select "23"
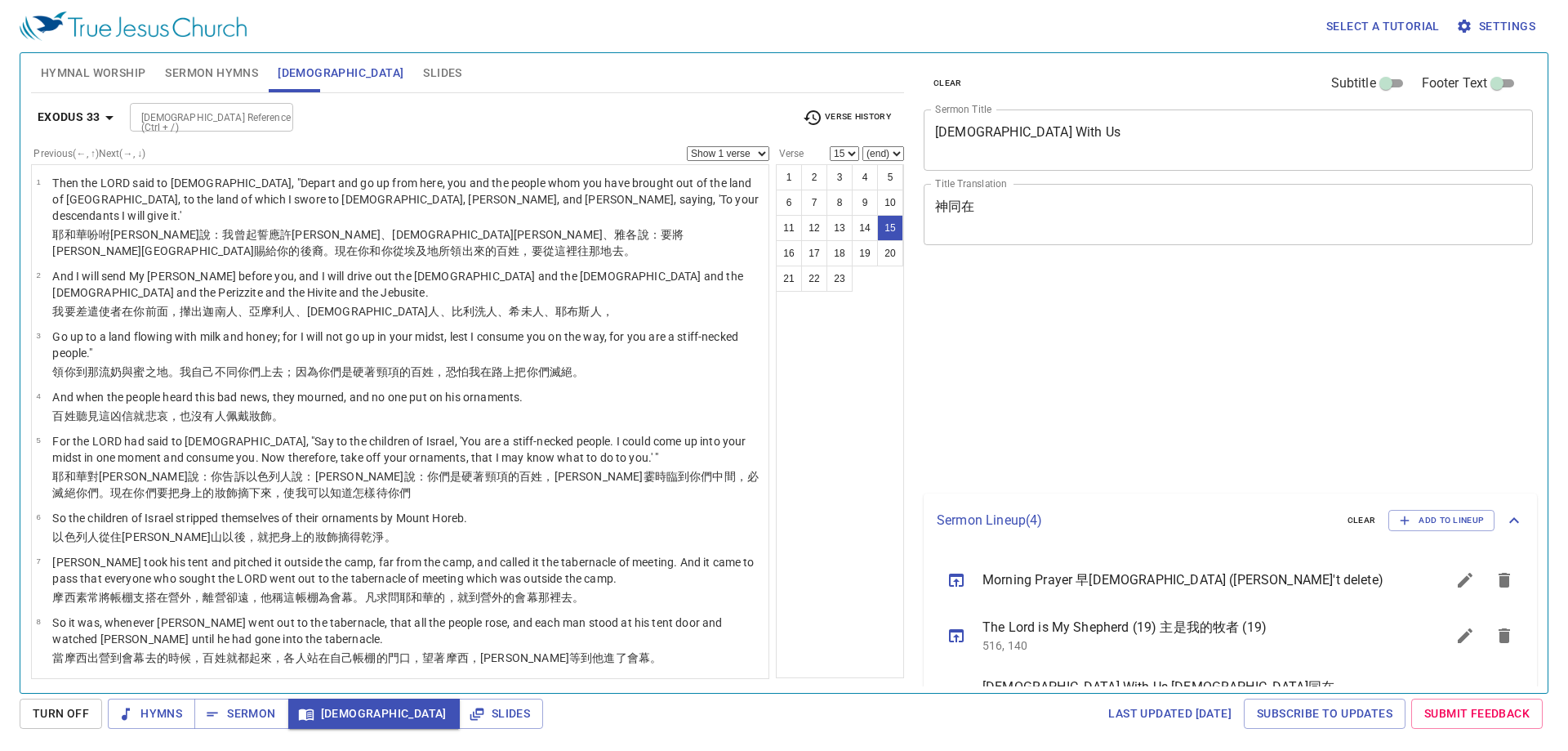
select select "15"
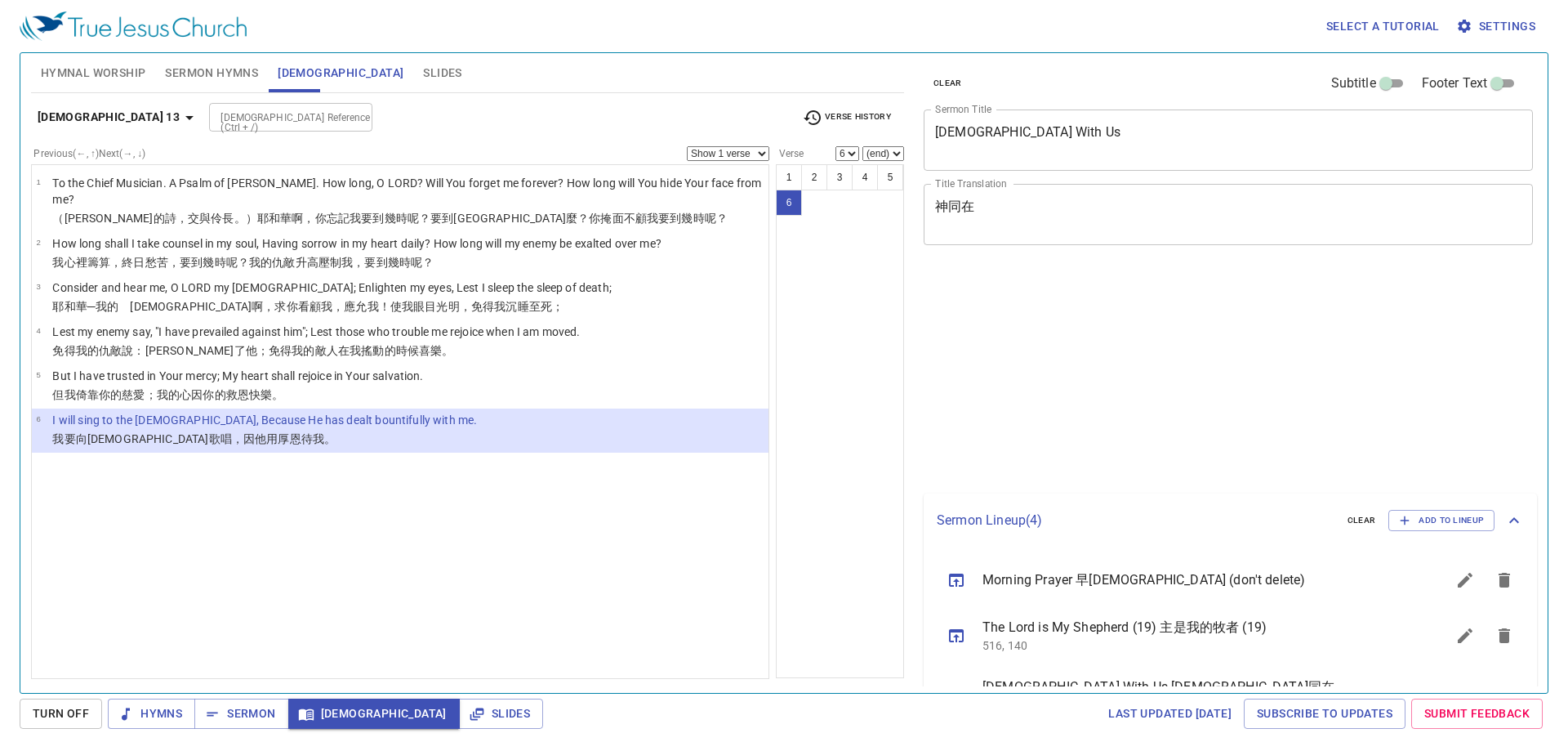
select select "6"
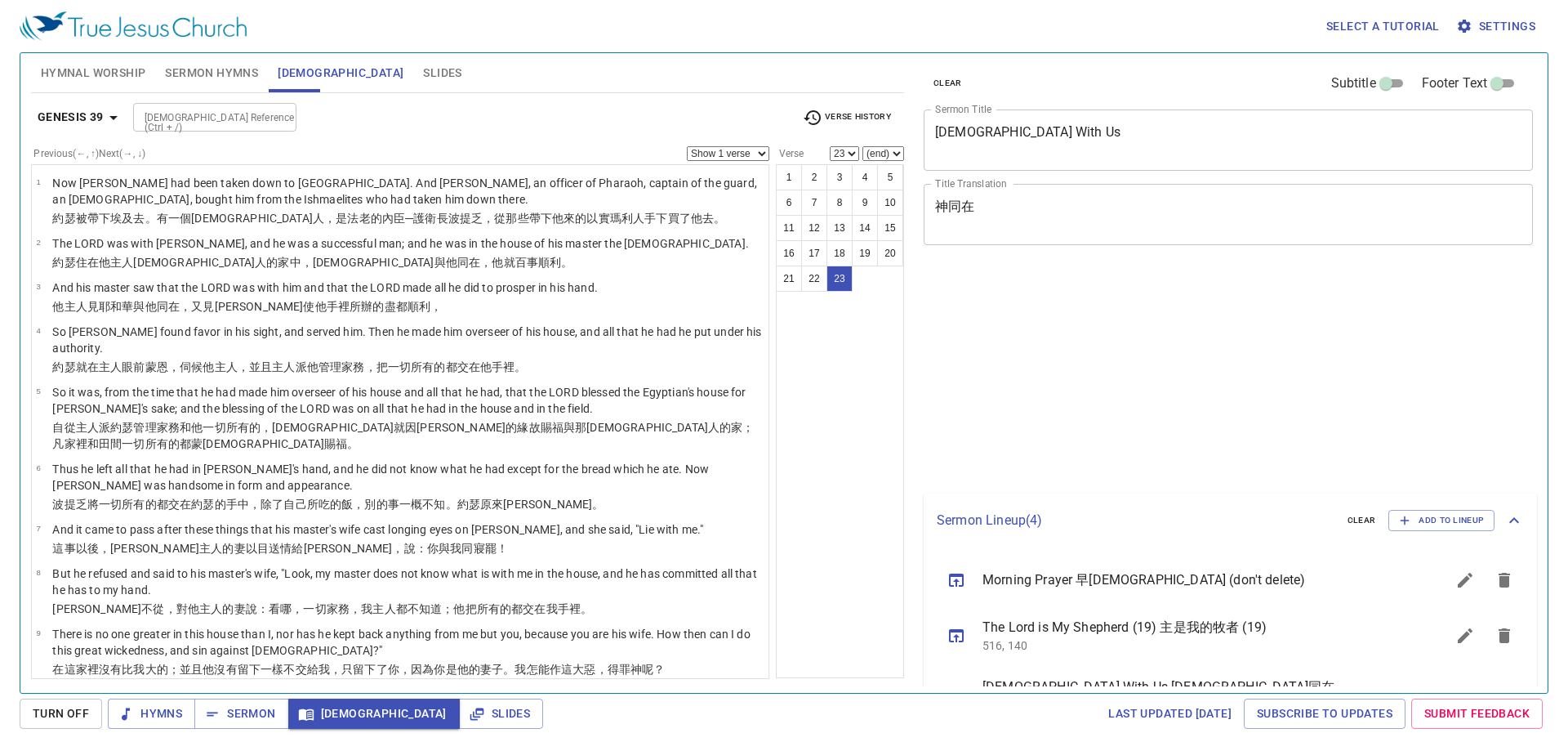
select select "23"
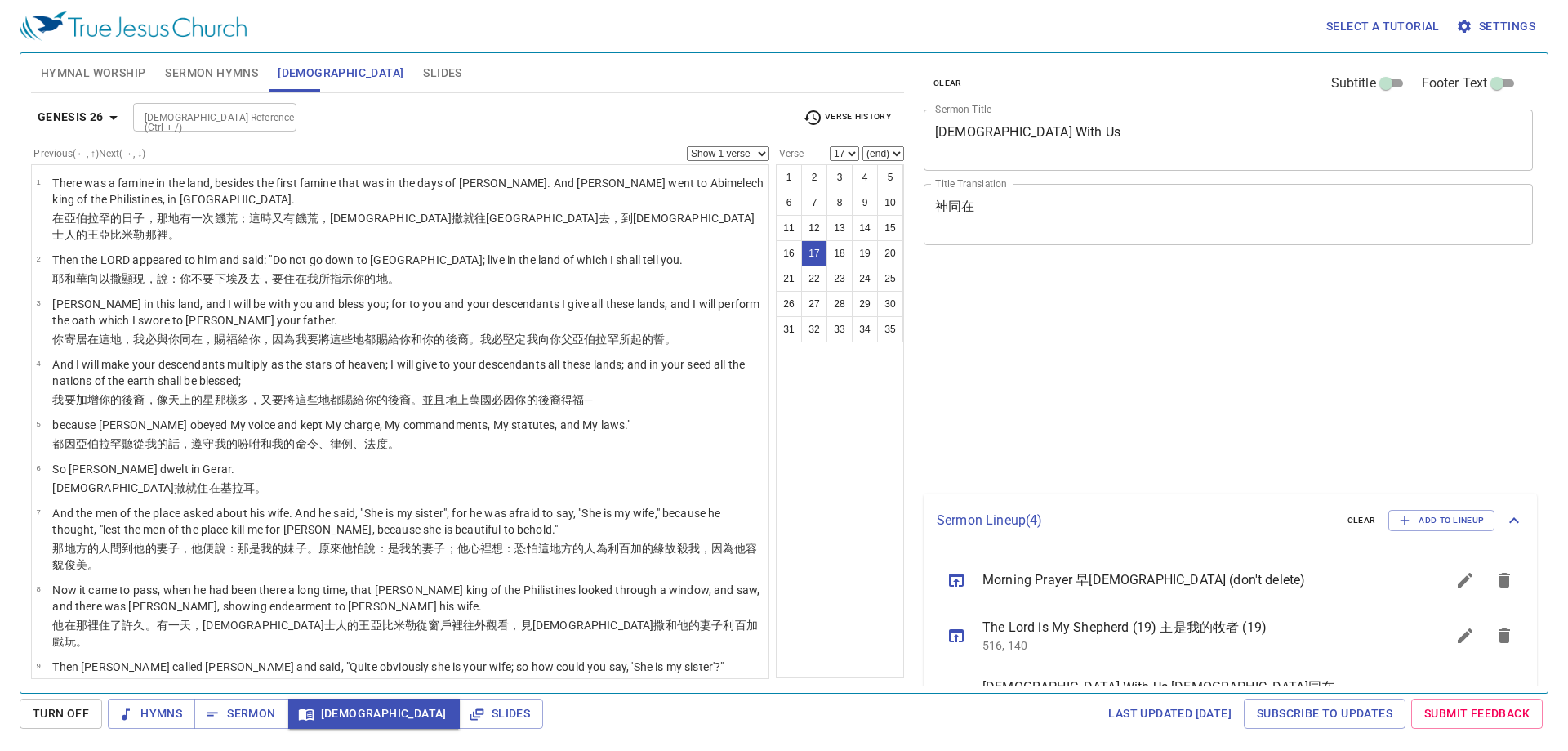
select select "17"
select select "29"
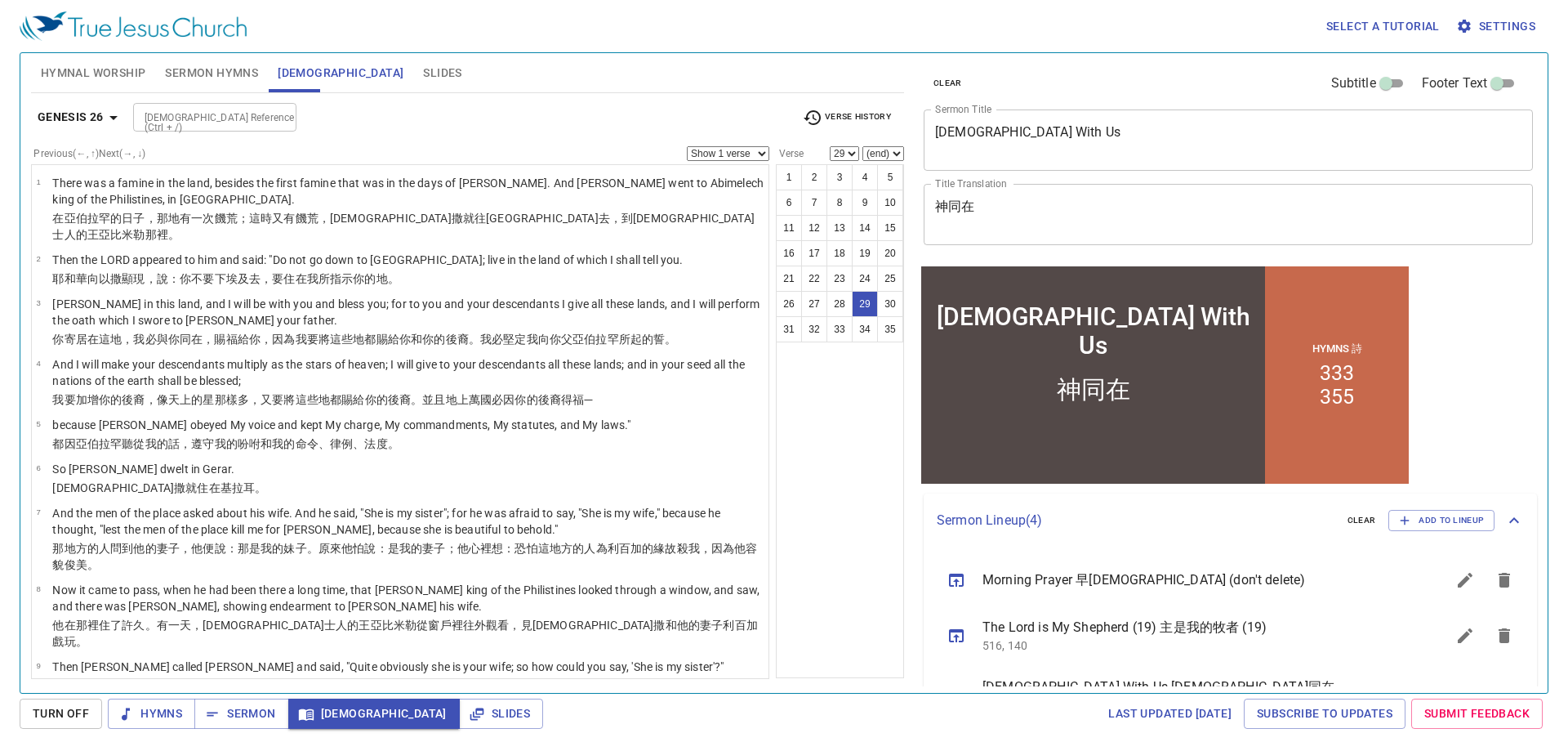
scroll to position [111, 0]
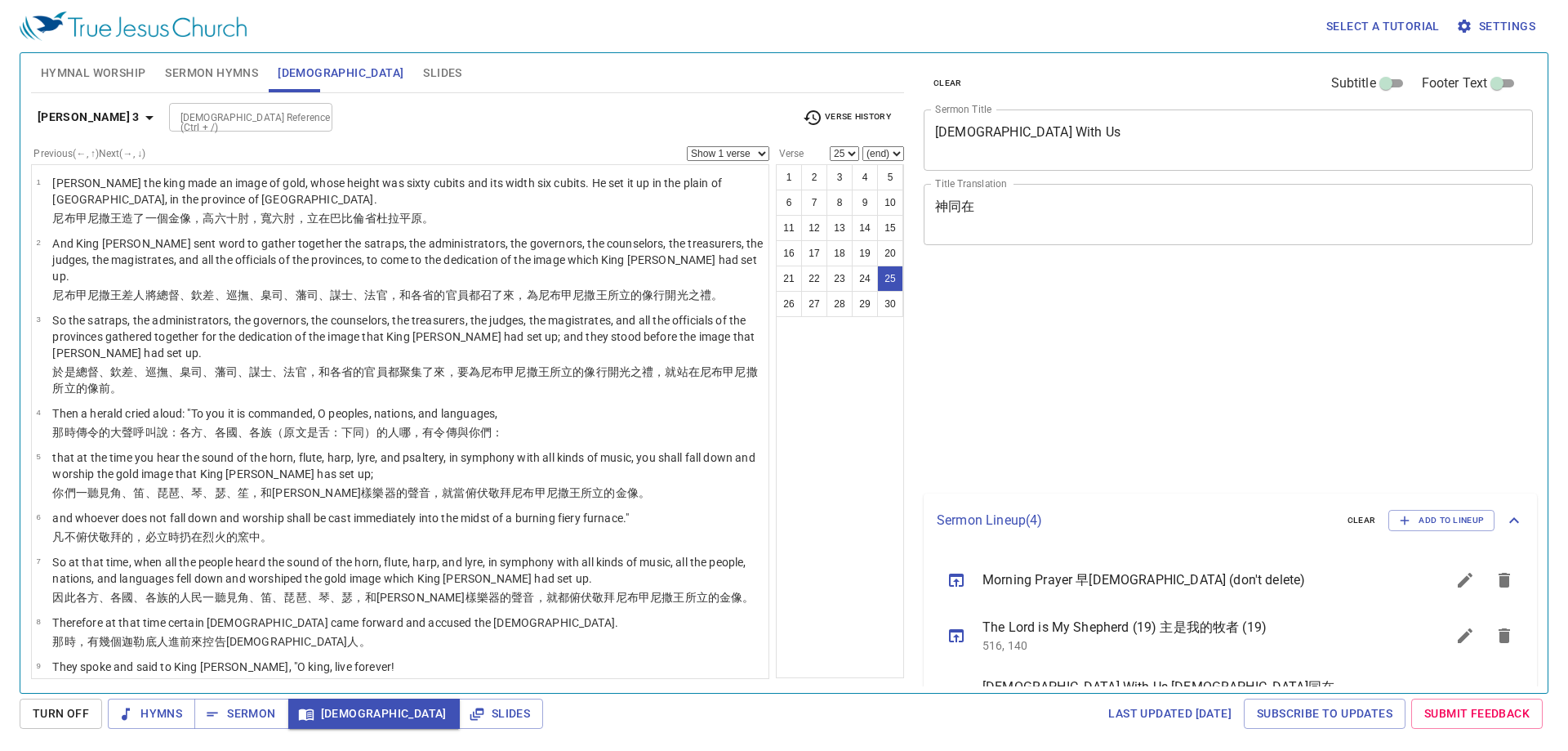
select select "25"
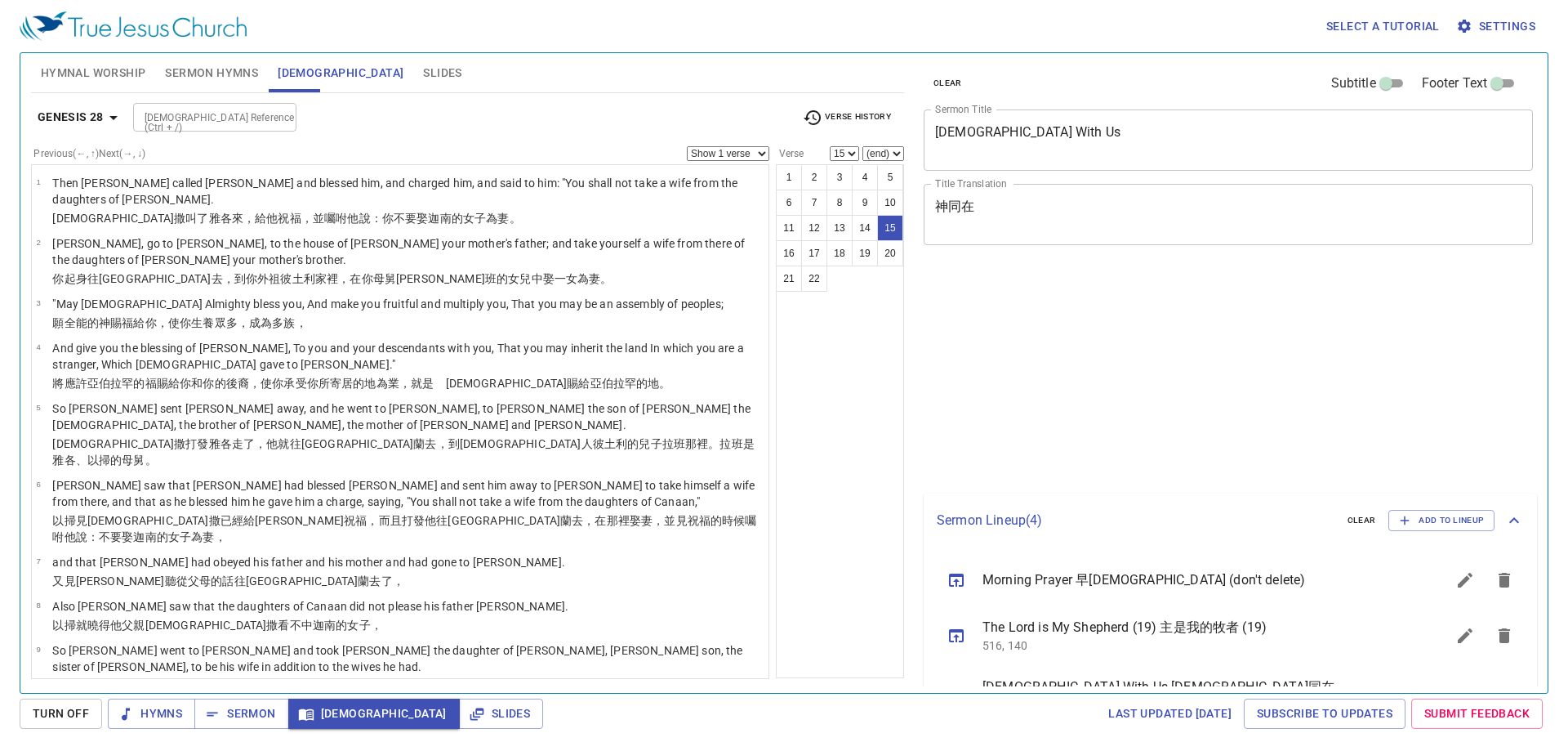
select select "15"
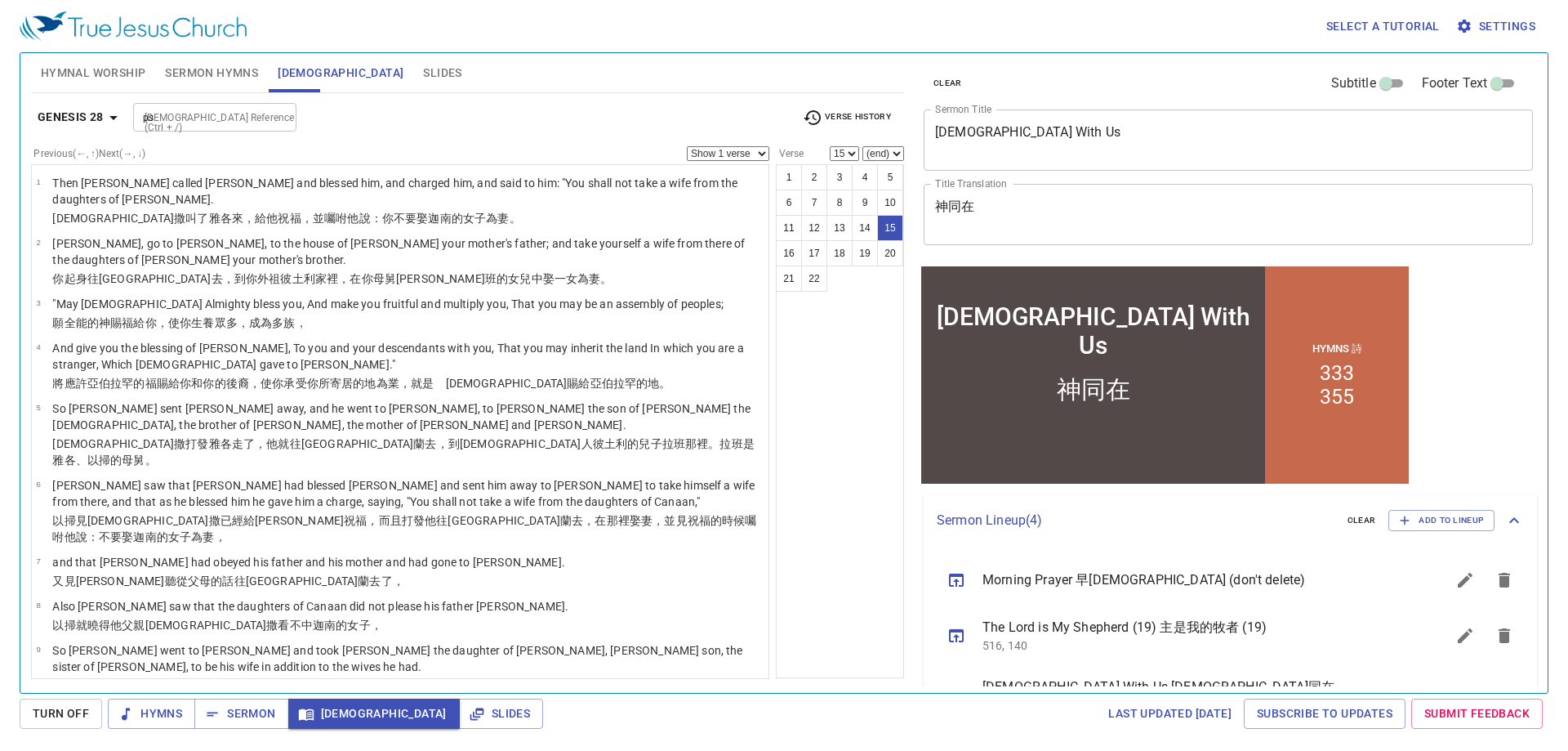
type input "ps"
click at [782, 113] on div "Bible Reference (Ctrl + /) ps Bible Reference (Ctrl + /)" at bounding box center [460, 117] width 656 height 29
